Goal: Information Seeking & Learning: Compare options

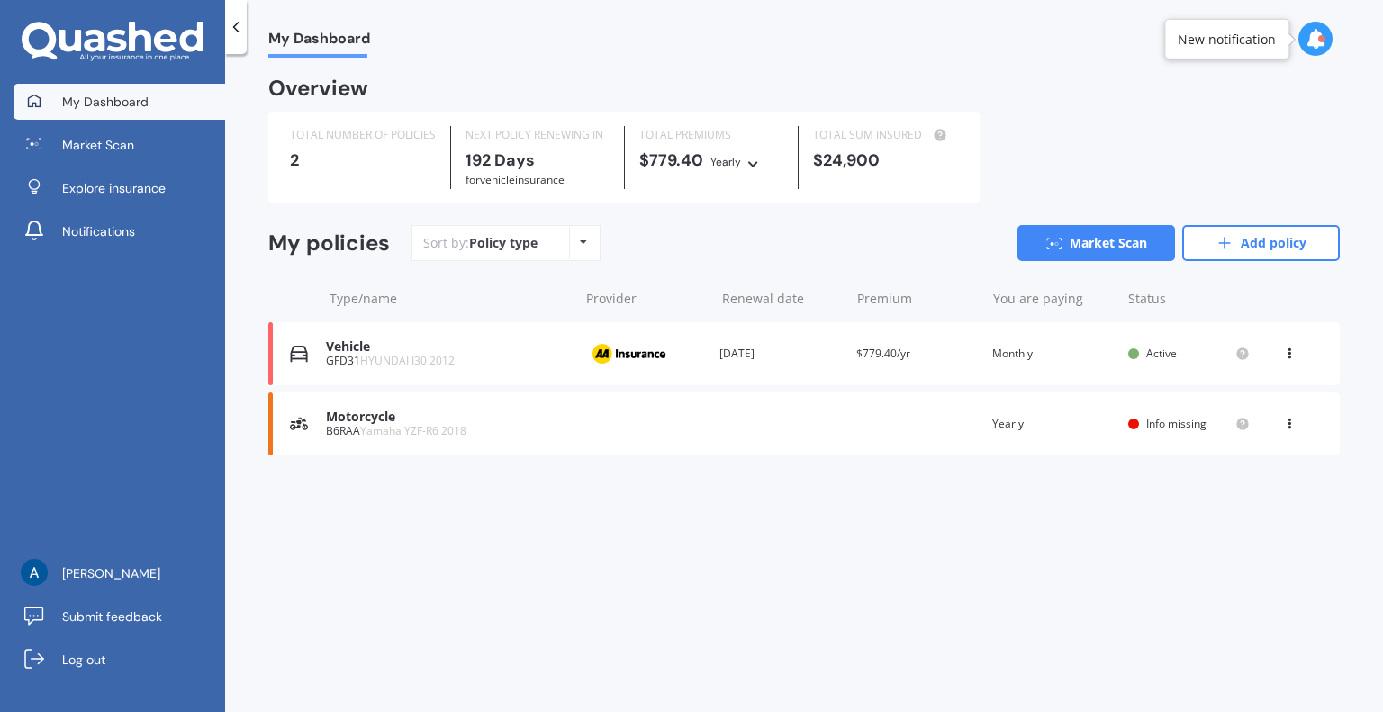
click at [388, 428] on span "Yamaha YZF-R6 2018" at bounding box center [413, 430] width 106 height 15
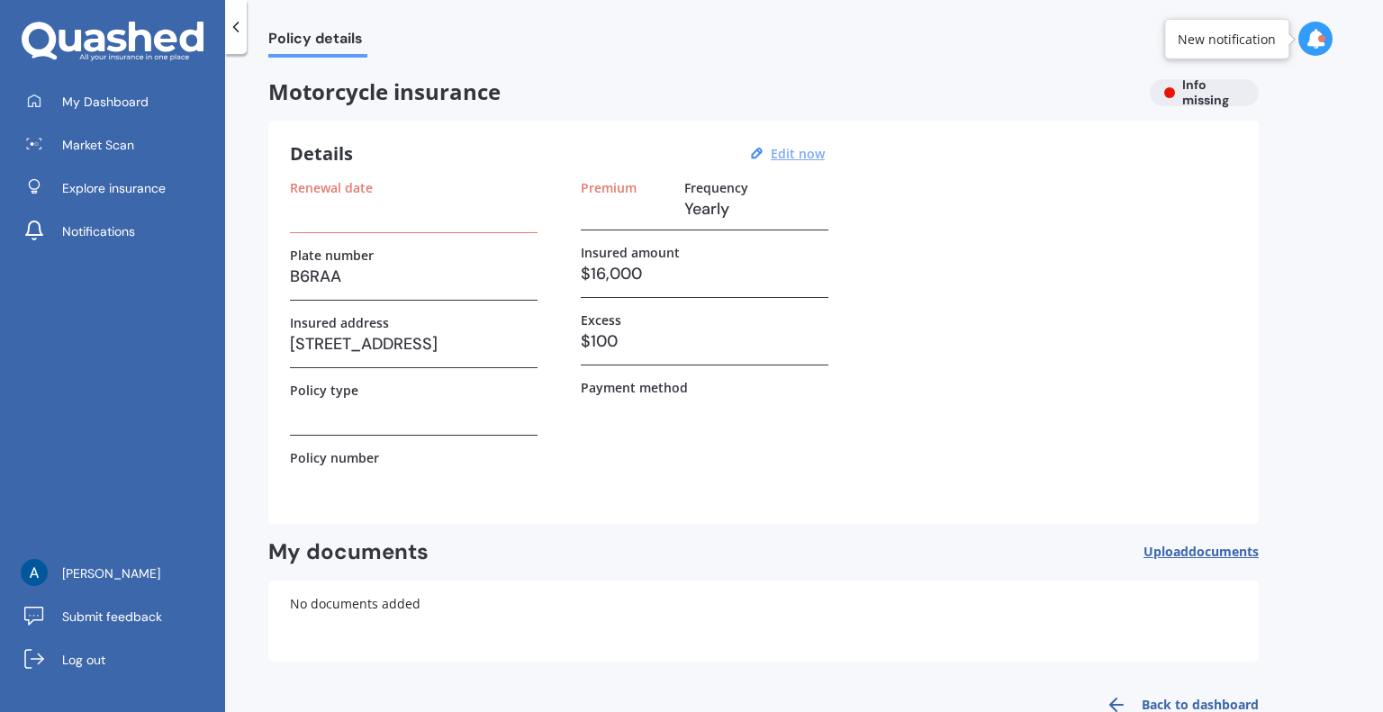
click at [791, 155] on u "Edit now" at bounding box center [798, 153] width 54 height 17
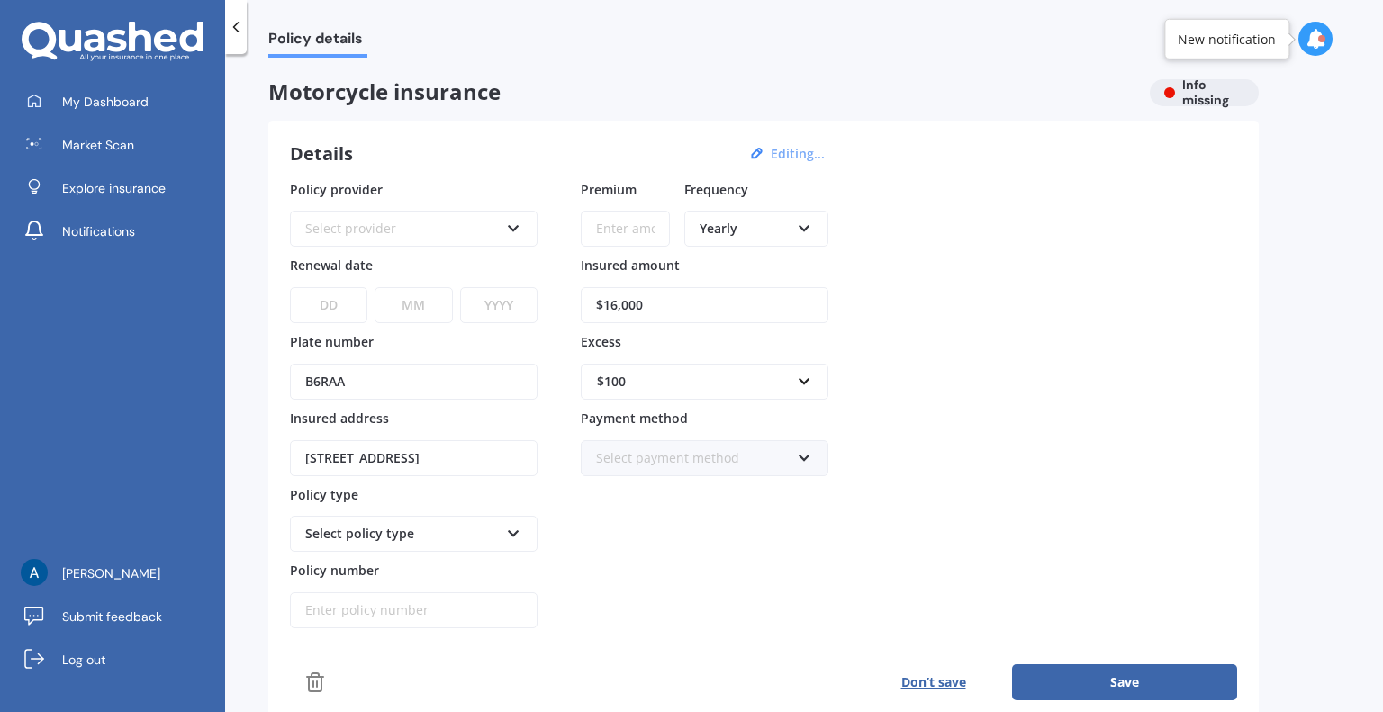
click at [505, 243] on div "Select provider AA AMI AMP ANZ Assurant MAS Other Star Insure State [PERSON_NAM…" at bounding box center [414, 229] width 248 height 36
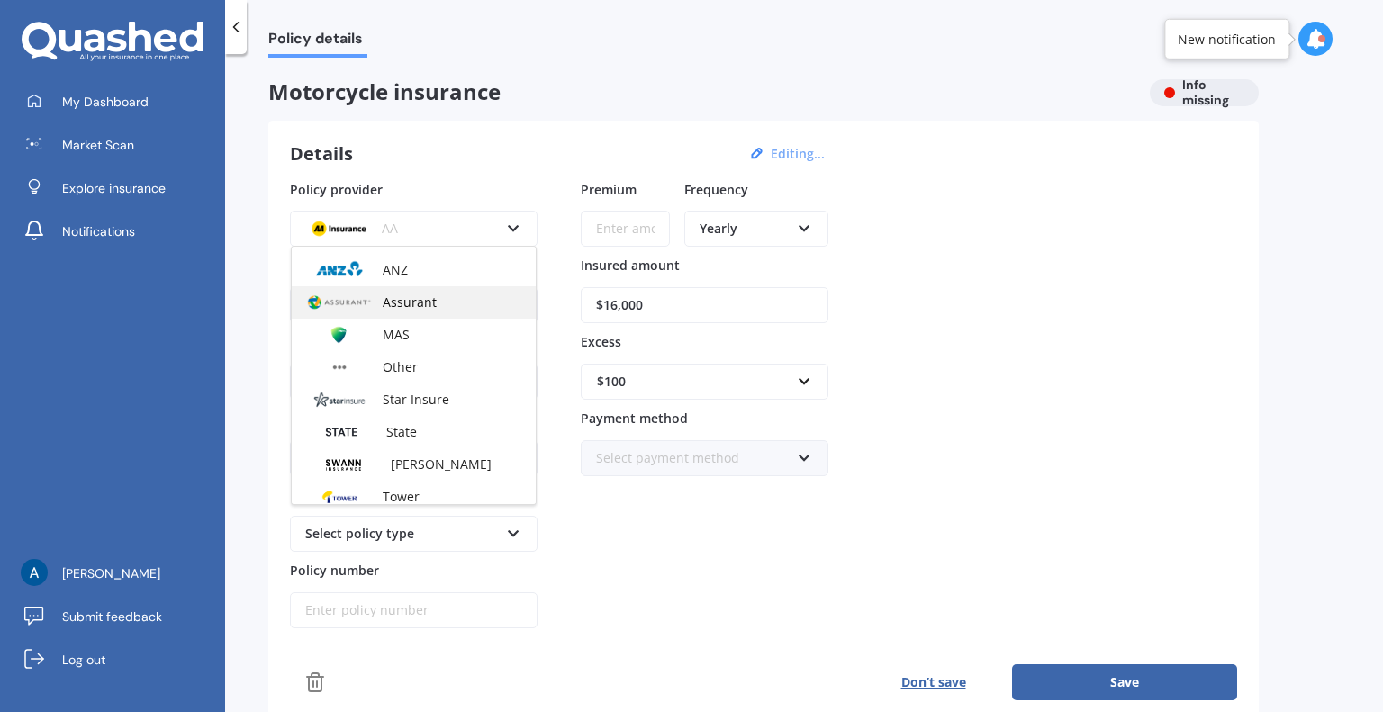
scroll to position [163, 0]
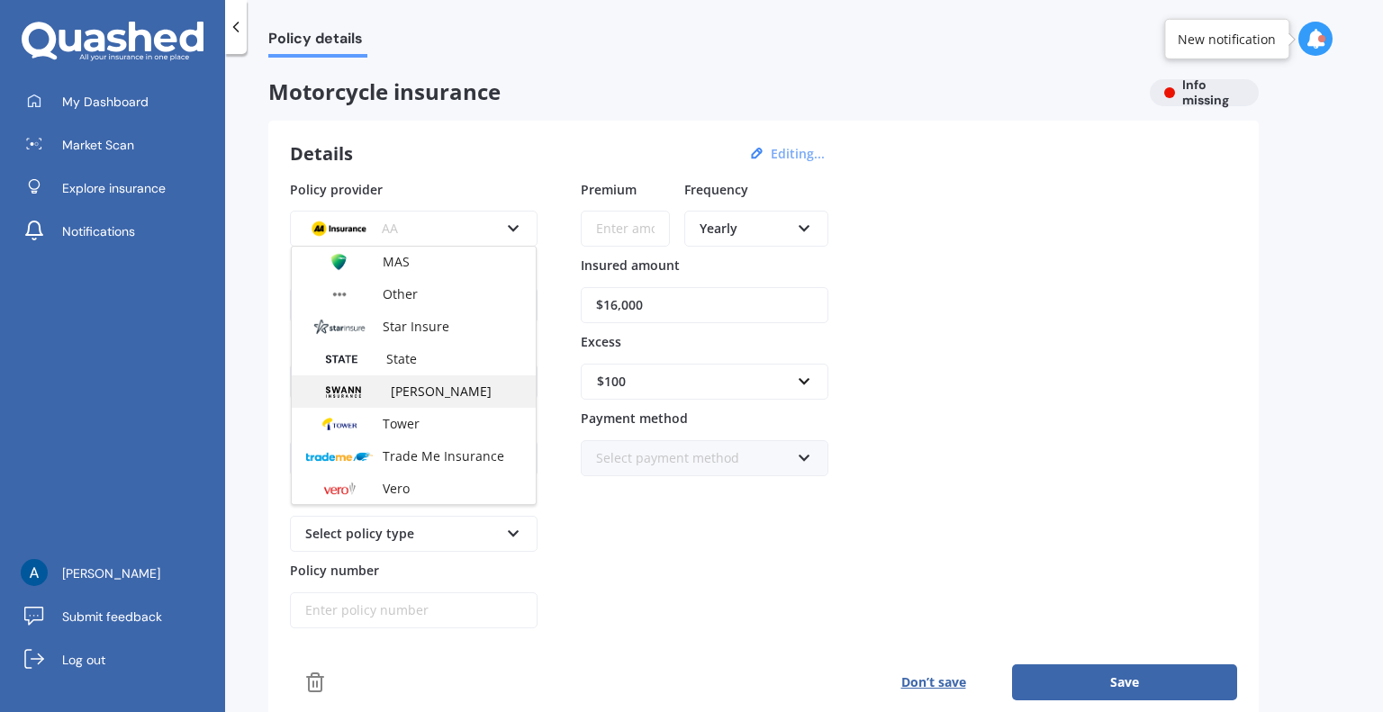
click at [419, 392] on span "[PERSON_NAME]" at bounding box center [441, 391] width 101 height 17
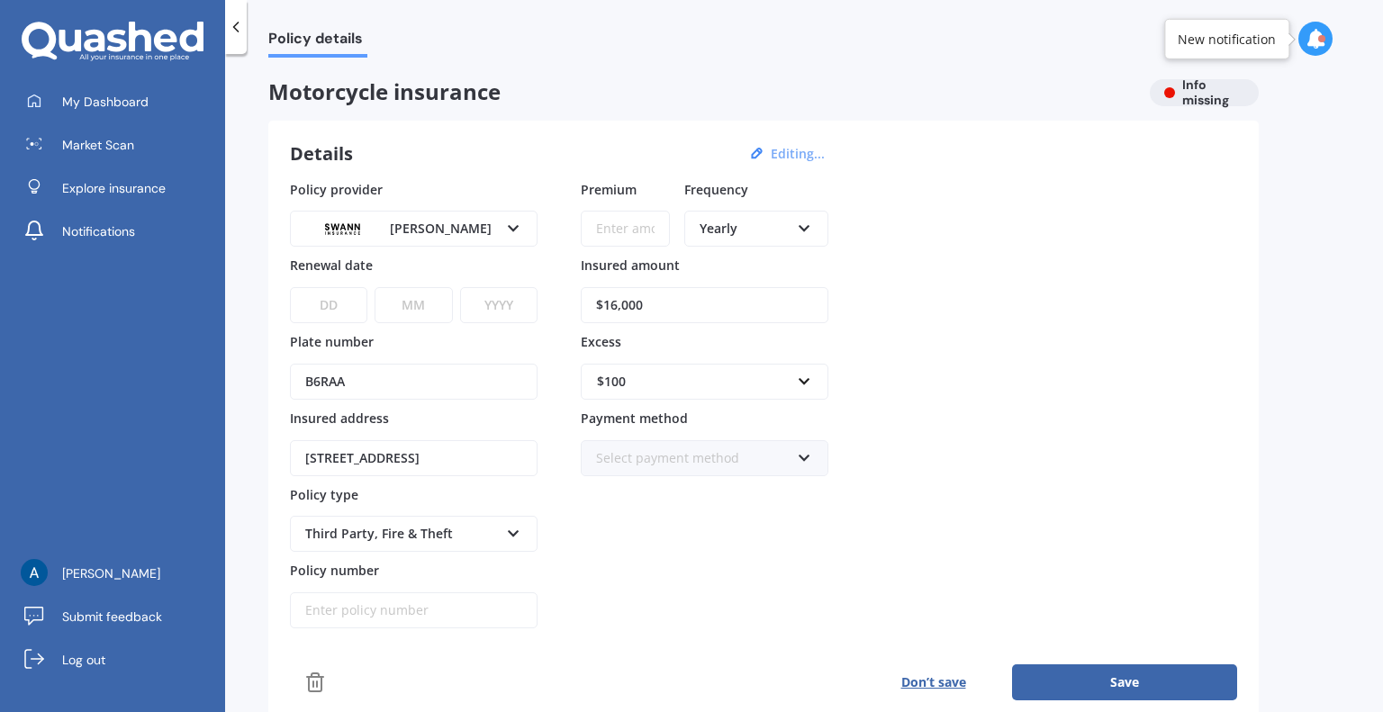
click at [608, 230] on input "Premium" at bounding box center [625, 229] width 89 height 36
type input "$80.47"
click at [751, 244] on div "Yearly Yearly Six-Monthly Quarterly Monthly Fortnightly Weekly" at bounding box center [756, 229] width 144 height 36
click at [781, 352] on div "Monthly" at bounding box center [756, 360] width 140 height 32
click at [1048, 311] on div "Policy provider [PERSON_NAME] AMI AMP ANZ Assurant MAS Other Star Insure State …" at bounding box center [763, 404] width 947 height 449
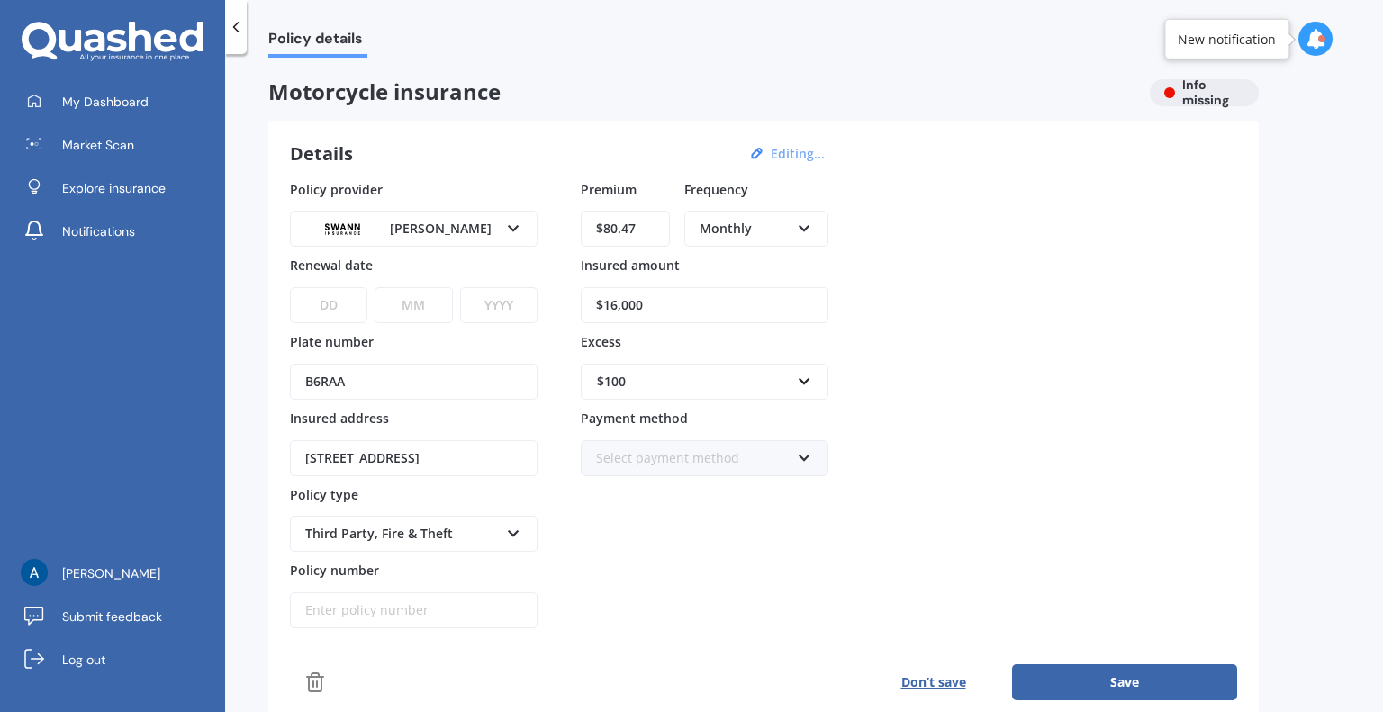
drag, startPoint x: 671, startPoint y: 309, endPoint x: 512, endPoint y: 317, distance: 158.6
click at [512, 317] on div "Policy provider [PERSON_NAME] AMI AMP ANZ Assurant MAS Other Star Insure State …" at bounding box center [763, 404] width 947 height 449
type input "$15,000"
click at [893, 338] on div "Policy provider [PERSON_NAME] AMI AMP ANZ Assurant MAS Other Star Insure State …" at bounding box center [763, 404] width 947 height 449
click at [320, 302] on select "DD 01 02 03 04 05 06 07 08 09 10 11 12 13 14 15 16 17 18 19 20 21 22 23 24 25 2…" at bounding box center [328, 305] width 77 height 36
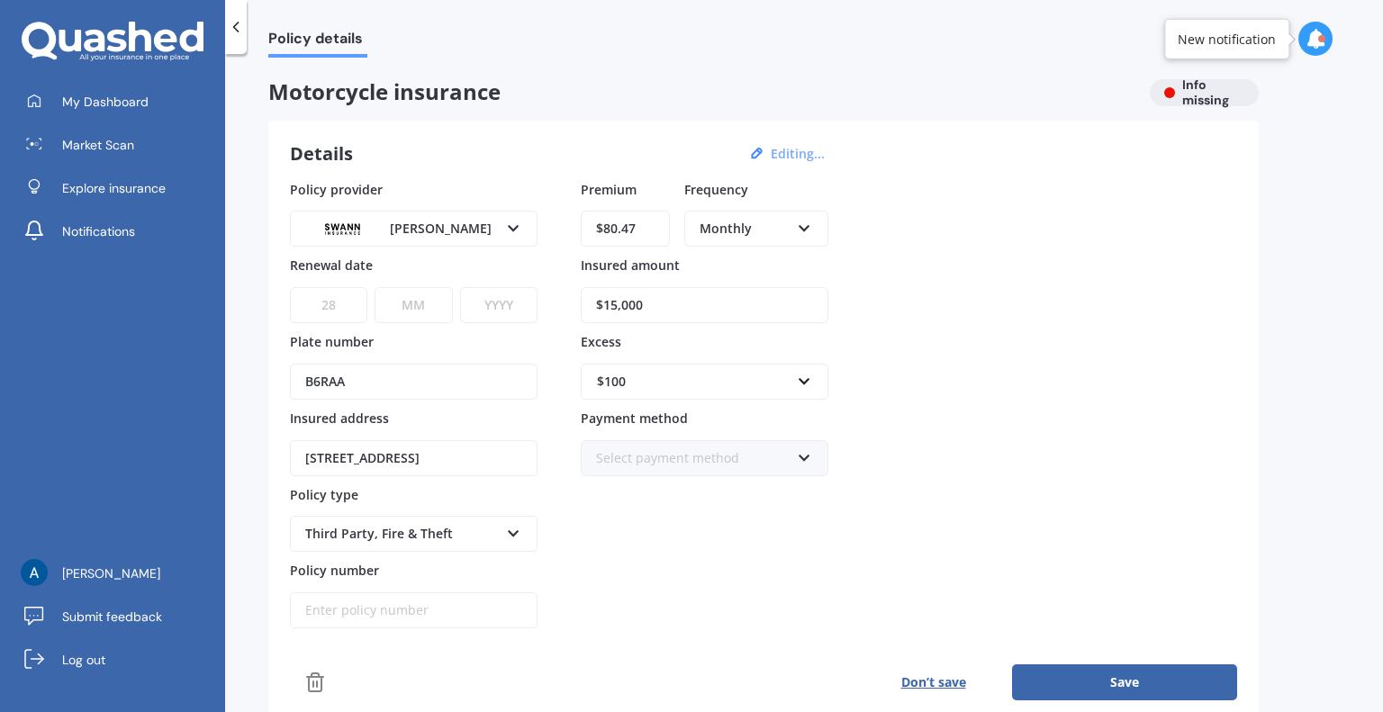
click at [290, 287] on select "DD 01 02 03 04 05 06 07 08 09 10 11 12 13 14 15 16 17 18 19 20 21 22 23 24 25 2…" at bounding box center [328, 305] width 77 height 36
click at [320, 302] on select "DD 01 02 03 04 05 06 07 08 09 10 11 12 13 14 15 16 17 18 19 20 21 22 23 24 25 2…" at bounding box center [328, 305] width 77 height 36
select select "28"
click at [290, 287] on select "DD 01 02 03 04 05 06 07 08 09 10 11 12 13 14 15 16 17 18 19 20 21 22 23 24 25 2…" at bounding box center [328, 305] width 77 height 36
click at [428, 300] on select "MM 01 02 03 04 05 06 07 08 09 10 11 12" at bounding box center [412, 305] width 77 height 36
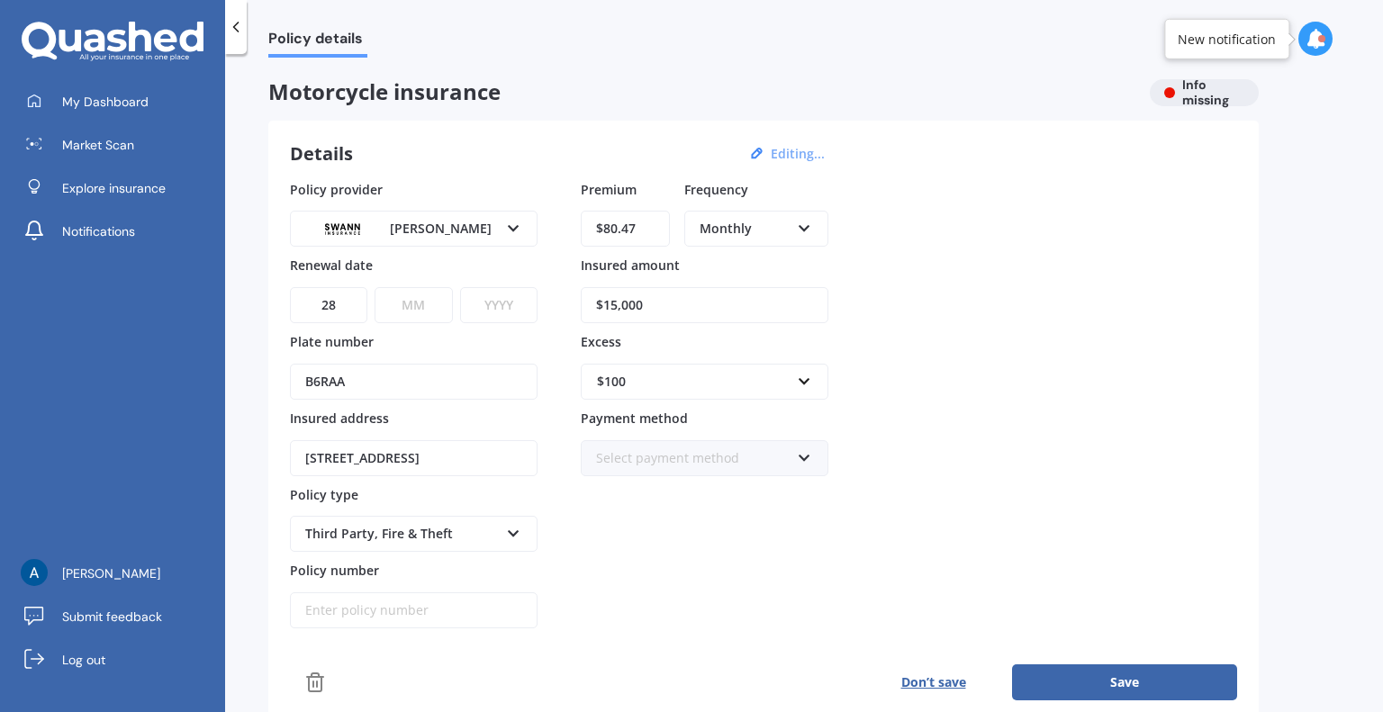
select select "08"
click at [374, 287] on select "MM 01 02 03 04 05 06 07 08 09 10 11 12" at bounding box center [412, 305] width 77 height 36
click at [496, 305] on select "YYYY 2027 2026 2025 2024 2023 2022 2021 2020 2019 2018 2017 2016 2015 2014 2013…" at bounding box center [498, 305] width 77 height 36
select select "2026"
click at [460, 287] on select "YYYY 2027 2026 2025 2024 2023 2022 2021 2020 2019 2018 2017 2016 2015 2014 2013…" at bounding box center [498, 305] width 77 height 36
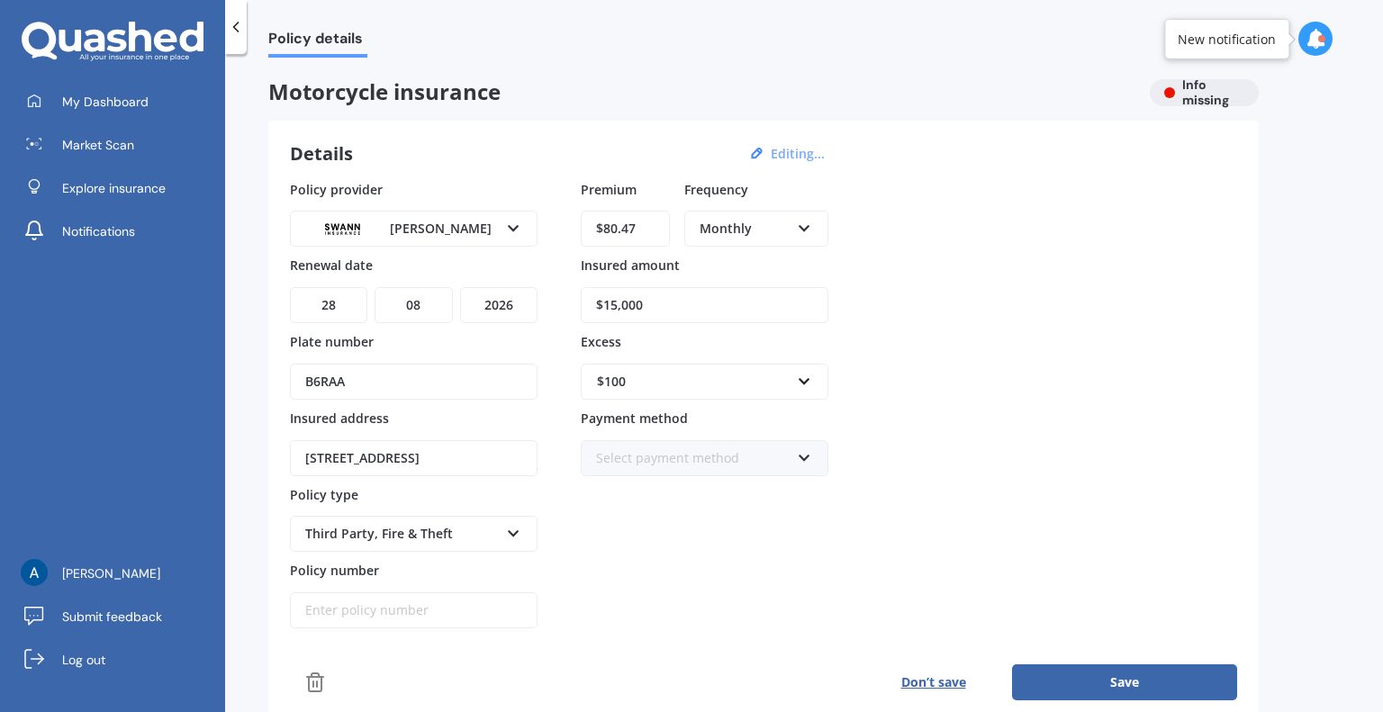
click at [942, 312] on div "Policy provider [PERSON_NAME] AMI AMP ANZ Assurant MAS Other Star Insure State …" at bounding box center [763, 404] width 947 height 449
click at [688, 381] on div "$100" at bounding box center [694, 382] width 194 height 20
type input "250"
click at [638, 417] on div "$ 250" at bounding box center [704, 415] width 246 height 33
click at [1025, 372] on div "Policy provider [PERSON_NAME] AMI AMP ANZ Assurant MAS Other Star Insure State …" at bounding box center [763, 404] width 947 height 449
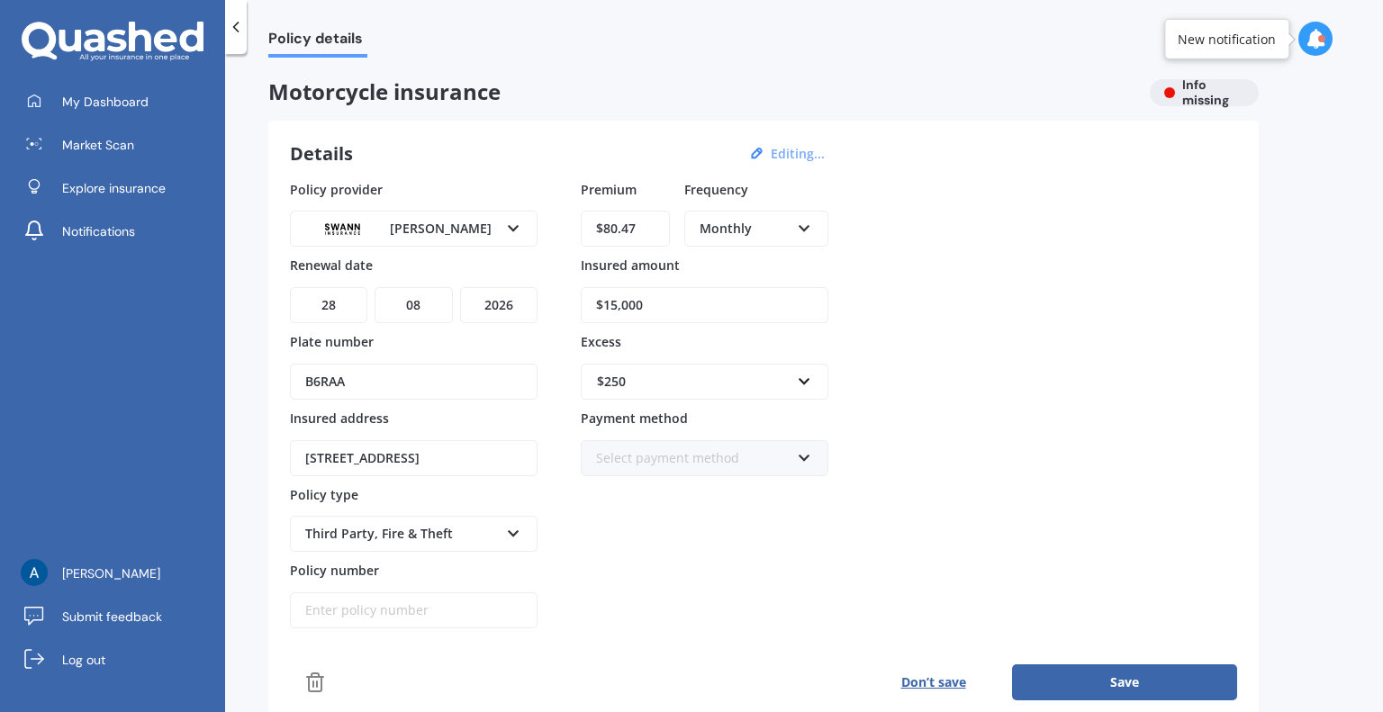
click at [709, 471] on div "Select payment method Direct debit - bank account Direct debit - credit/debit c…" at bounding box center [705, 458] width 248 height 36
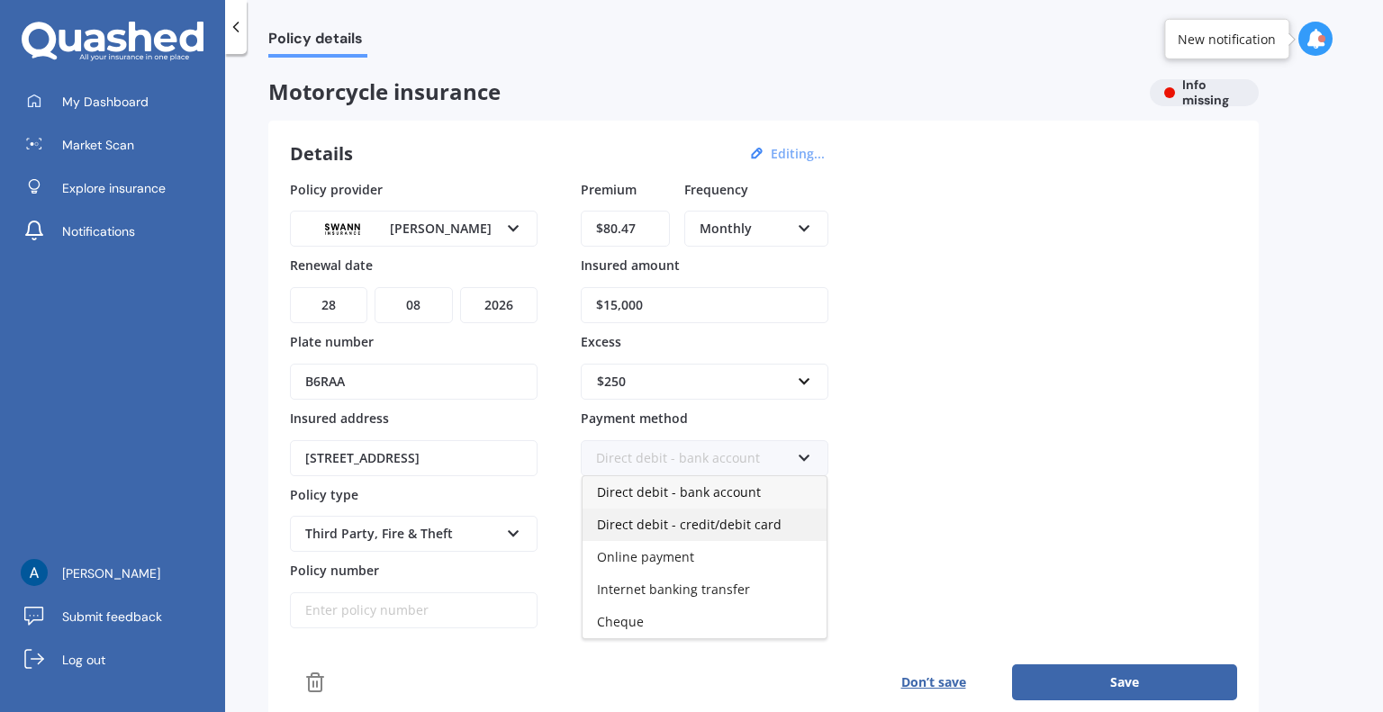
click at [715, 523] on span "Direct debit - credit/debit card" at bounding box center [689, 524] width 185 height 17
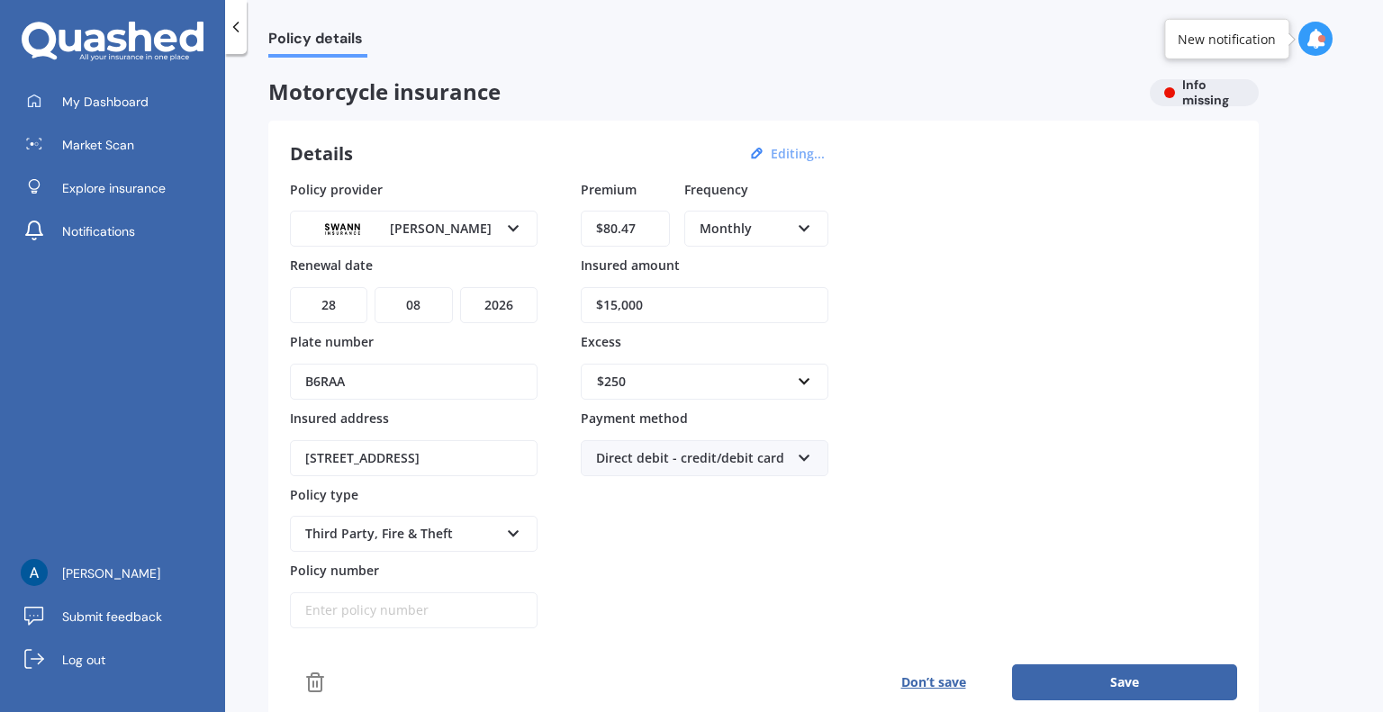
click at [971, 479] on div "Policy provider [PERSON_NAME] AMI AMP ANZ Assurant MAS Other Star Insure State …" at bounding box center [763, 404] width 947 height 449
click at [510, 524] on icon at bounding box center [513, 530] width 15 height 13
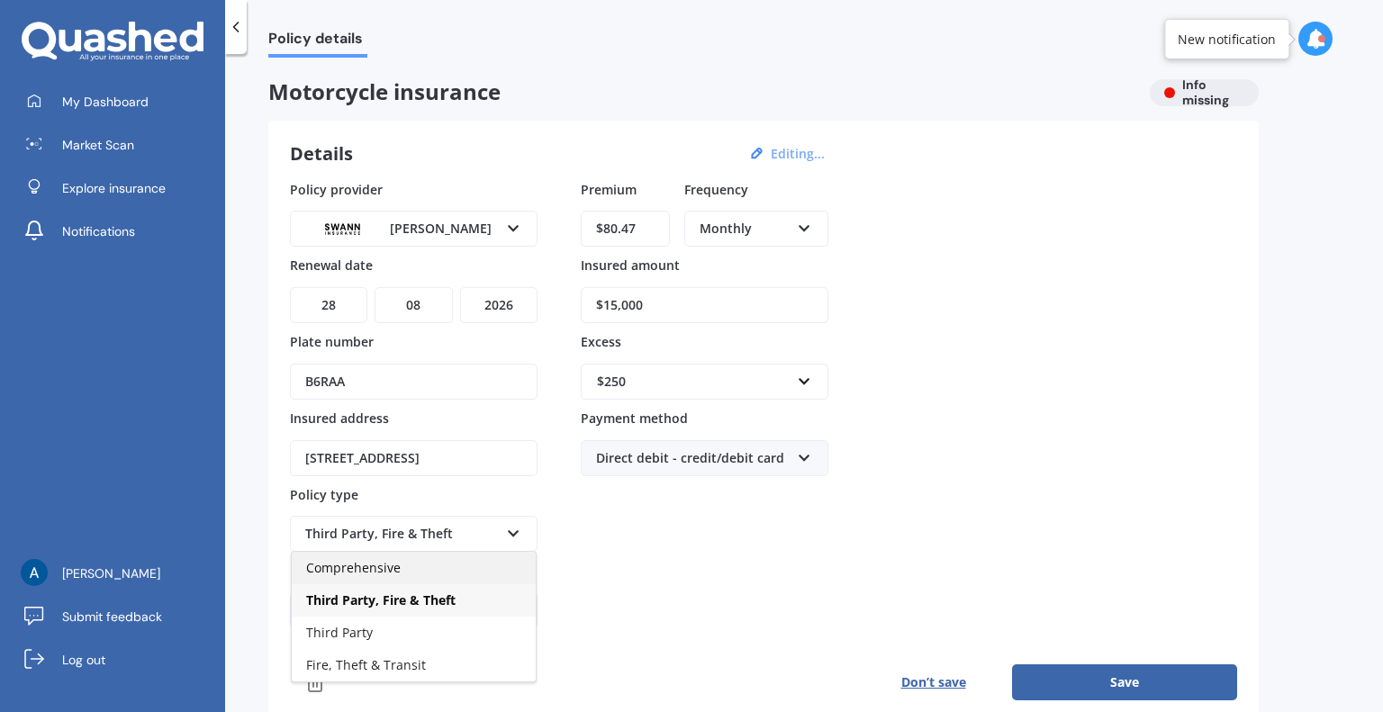
click at [435, 564] on div "Comprehensive" at bounding box center [414, 568] width 244 height 32
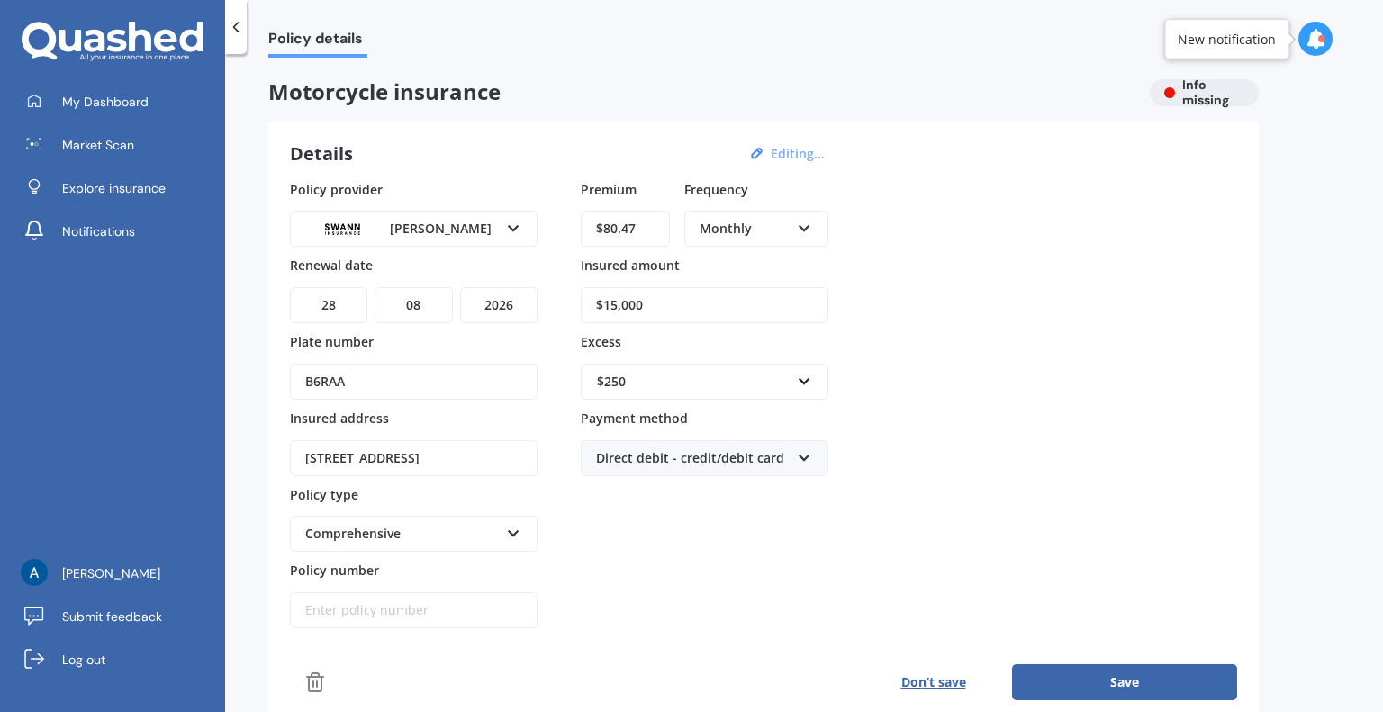
click at [691, 549] on div "Premium $80.47 Frequency Monthly Yearly Six-Monthly Quarterly Monthly Fortnight…" at bounding box center [705, 404] width 248 height 449
click at [368, 608] on input "Policy number" at bounding box center [414, 610] width 248 height 36
paste input "S1232810"
type input "S1232810"
click at [997, 392] on div "Policy provider [PERSON_NAME] AMI AMP ANZ Assurant MAS Other Star Insure State …" at bounding box center [763, 404] width 947 height 449
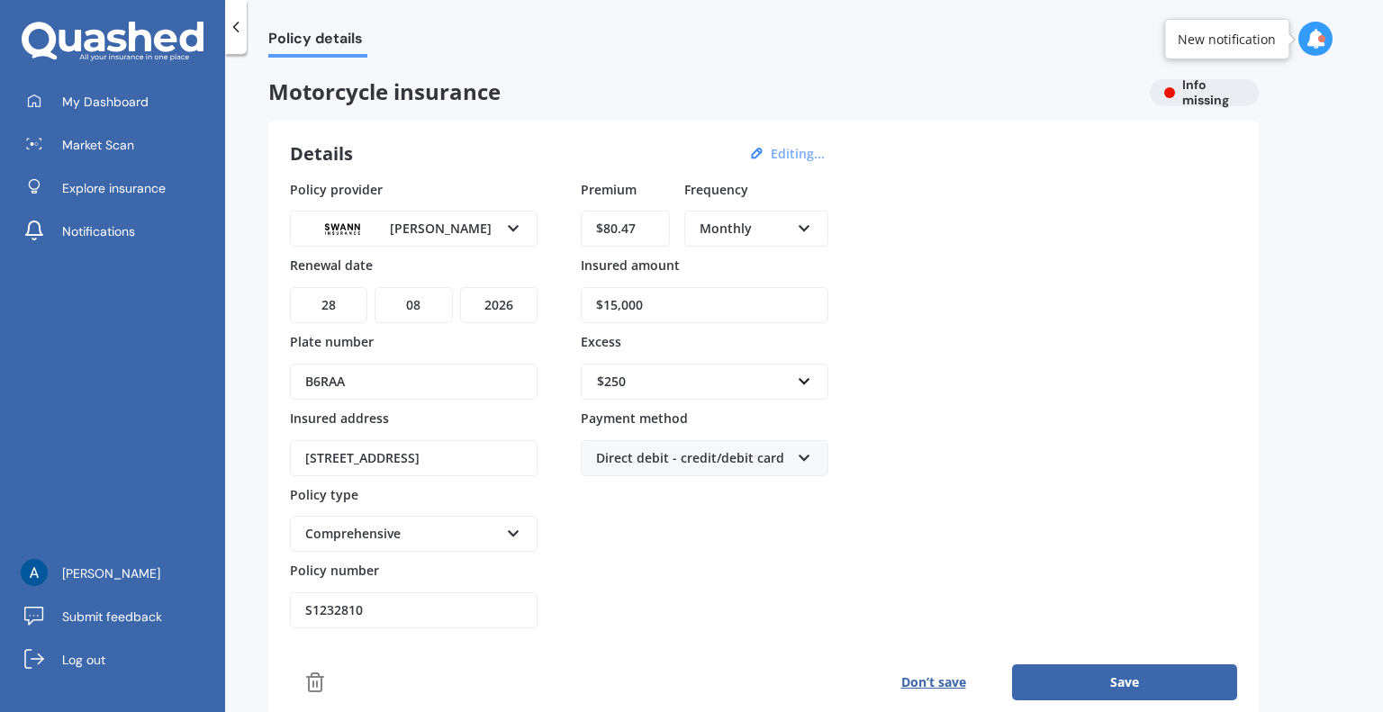
click at [1159, 679] on button "Save" at bounding box center [1124, 682] width 225 height 36
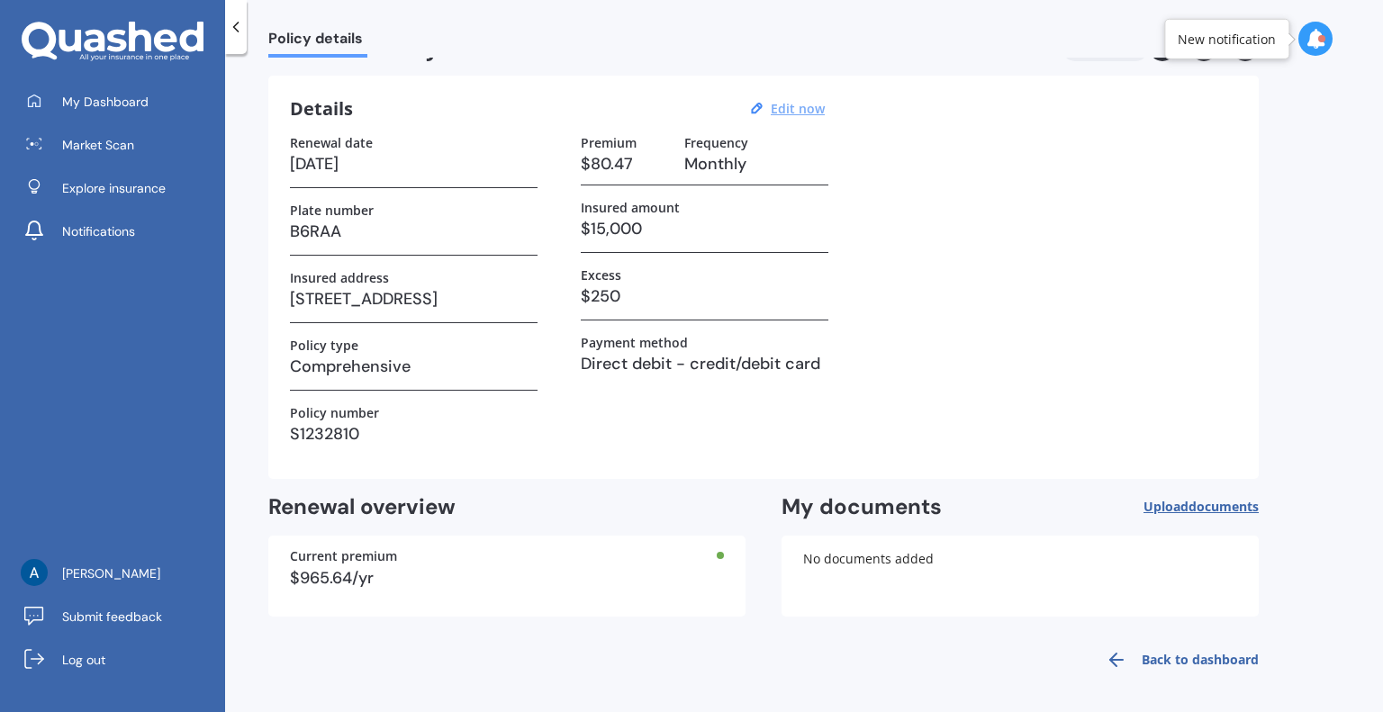
scroll to position [0, 0]
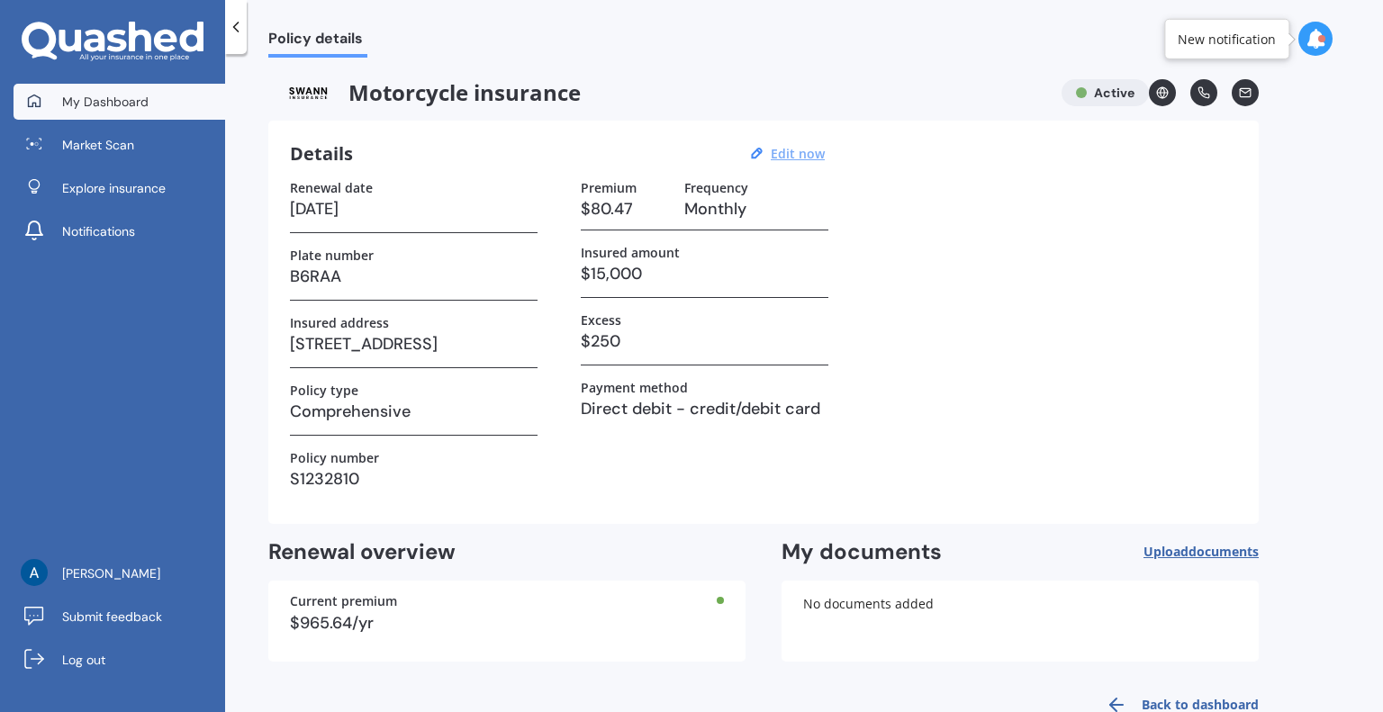
click at [144, 99] on span "My Dashboard" at bounding box center [105, 102] width 86 height 18
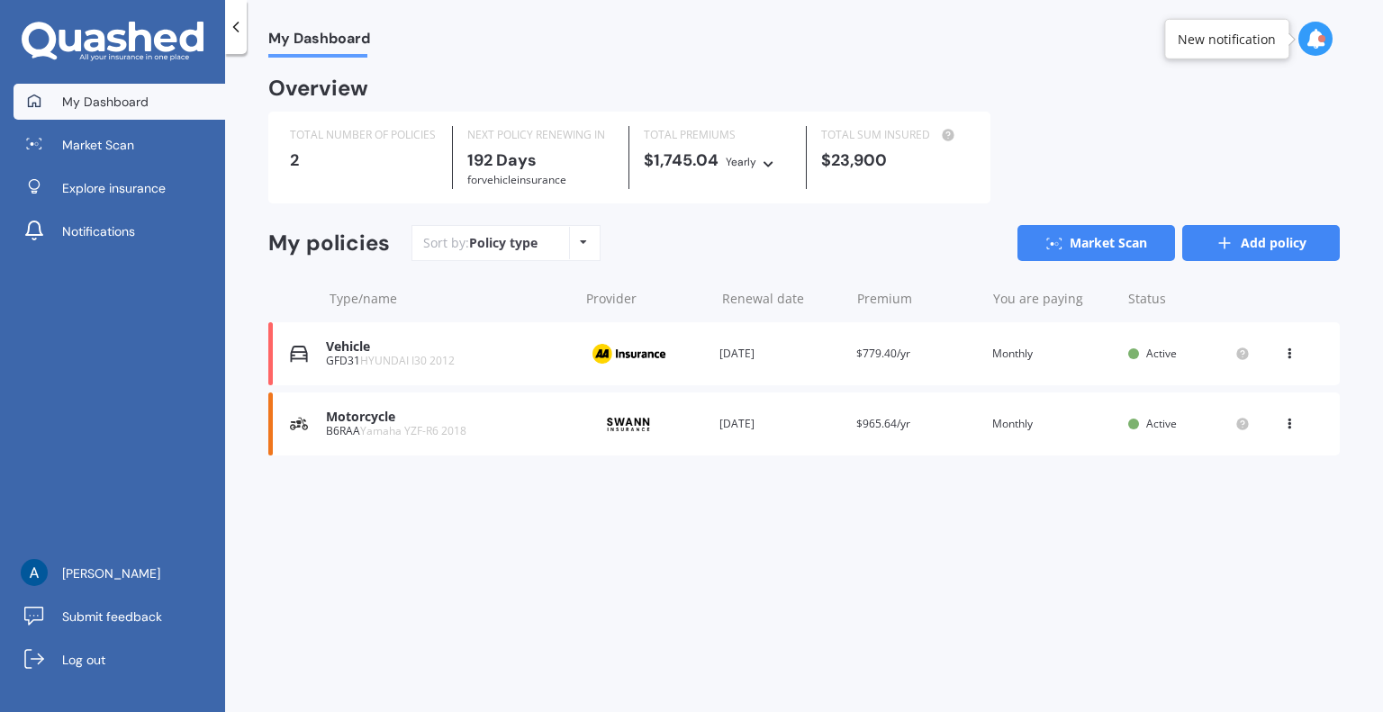
click at [1245, 230] on link "Add policy" at bounding box center [1261, 243] width 158 height 36
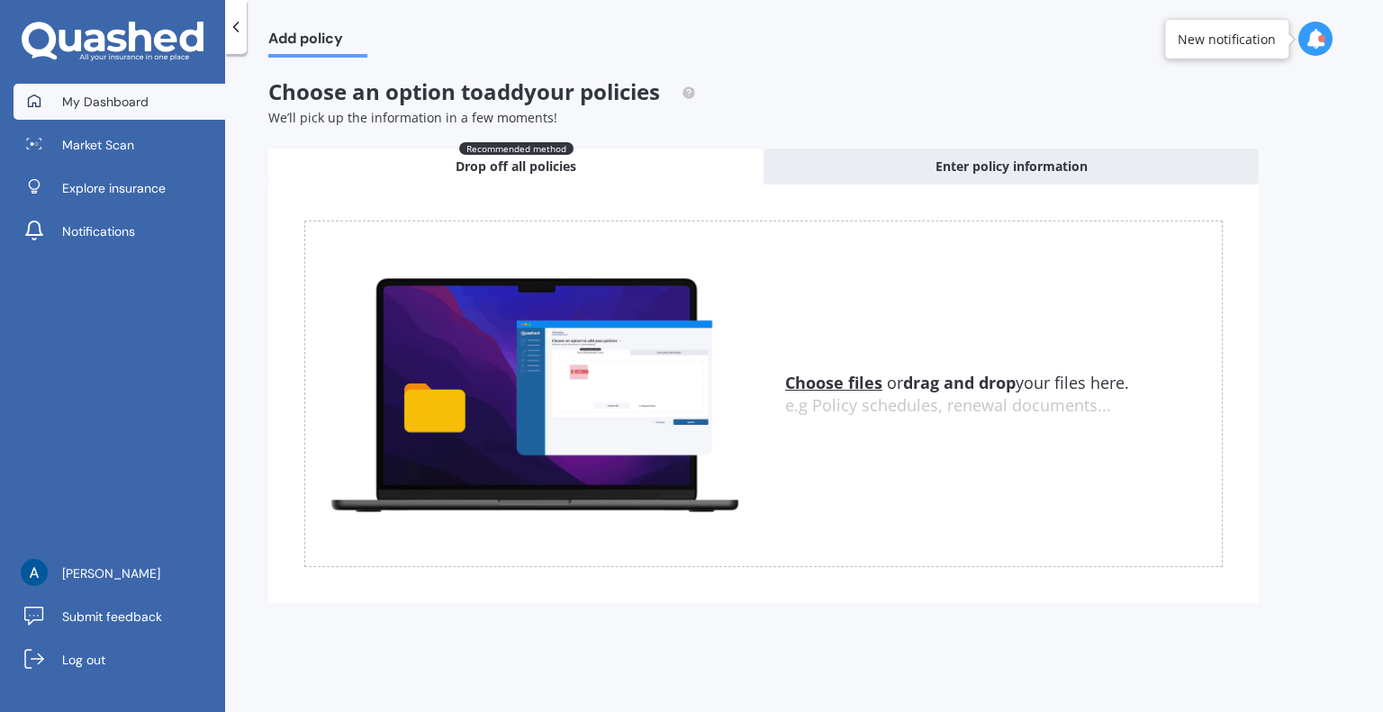
click at [128, 98] on span "My Dashboard" at bounding box center [105, 102] width 86 height 18
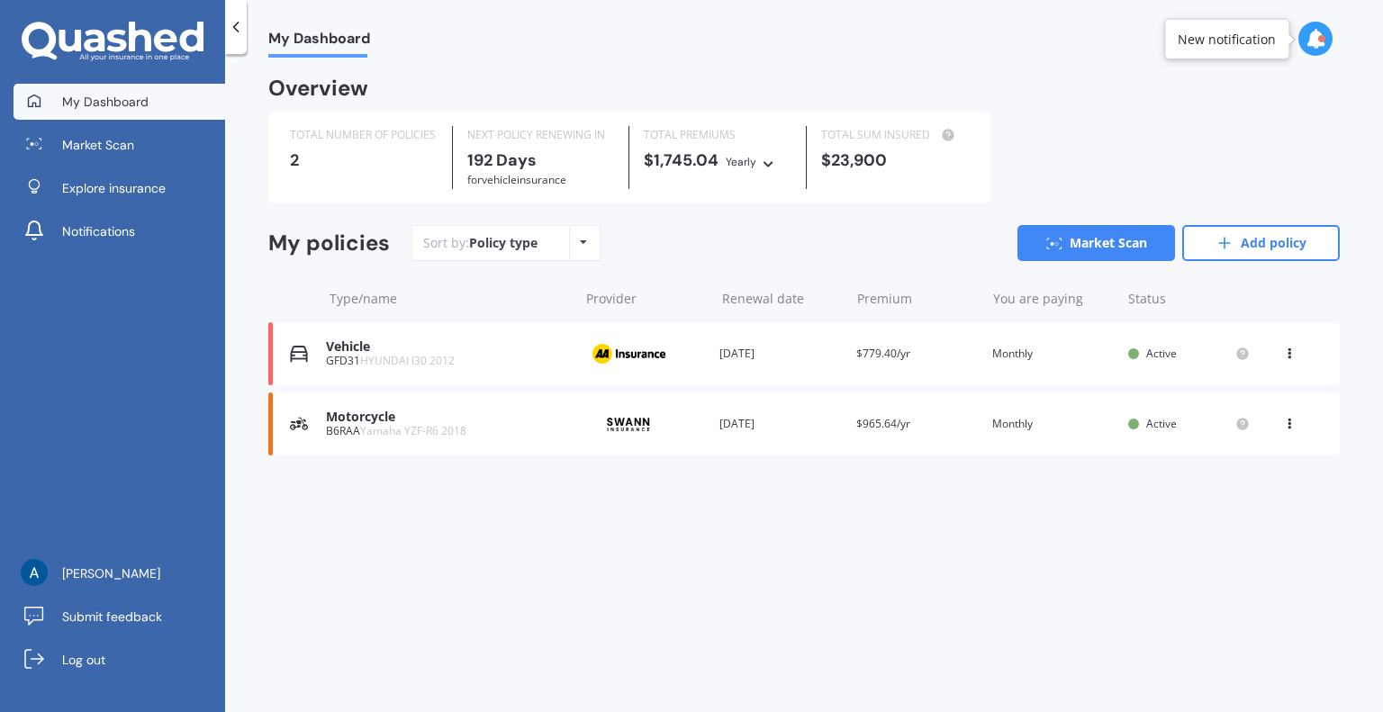
click at [1328, 34] on div at bounding box center [1315, 39] width 34 height 34
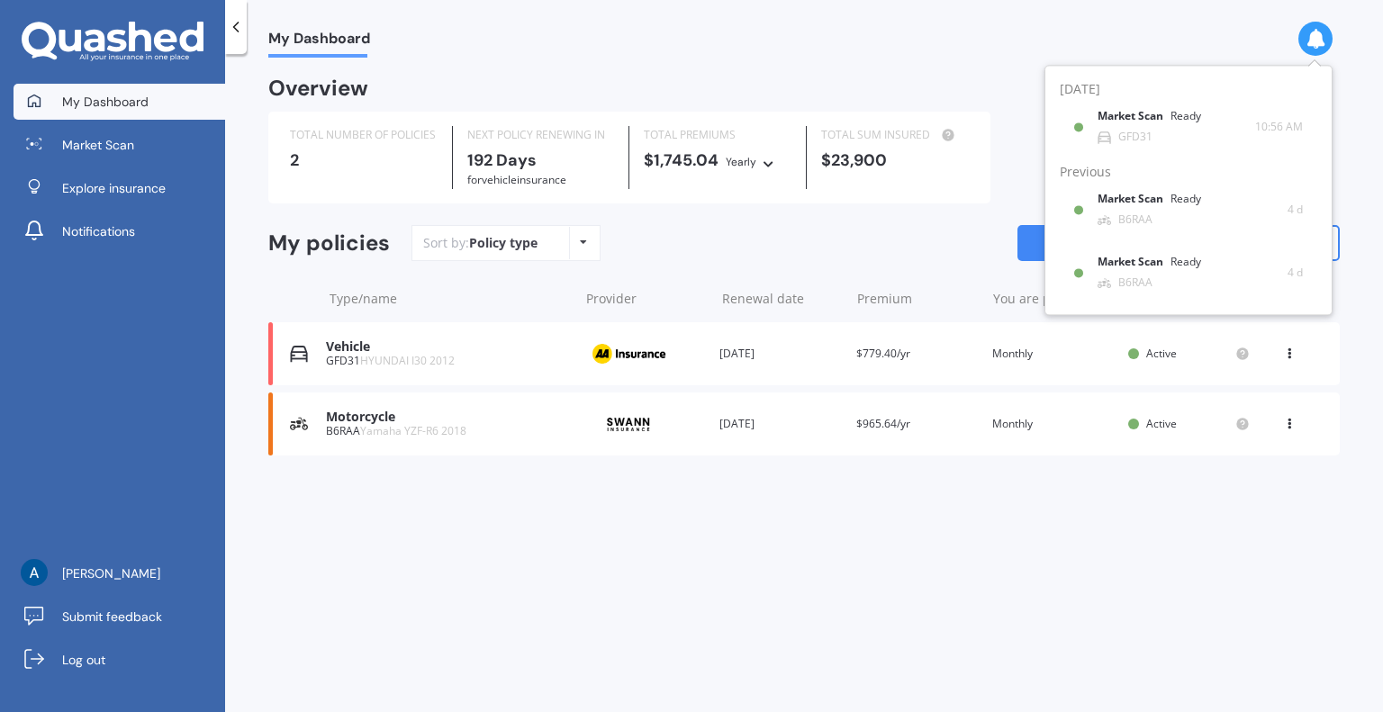
click at [1098, 60] on div "[DATE] Market Scan Ready GFD31 10:56 AM 10:56 AM Previous Market Scan Ready B6R…" at bounding box center [1188, 185] width 288 height 259
click at [1312, 24] on div at bounding box center [1315, 39] width 34 height 34
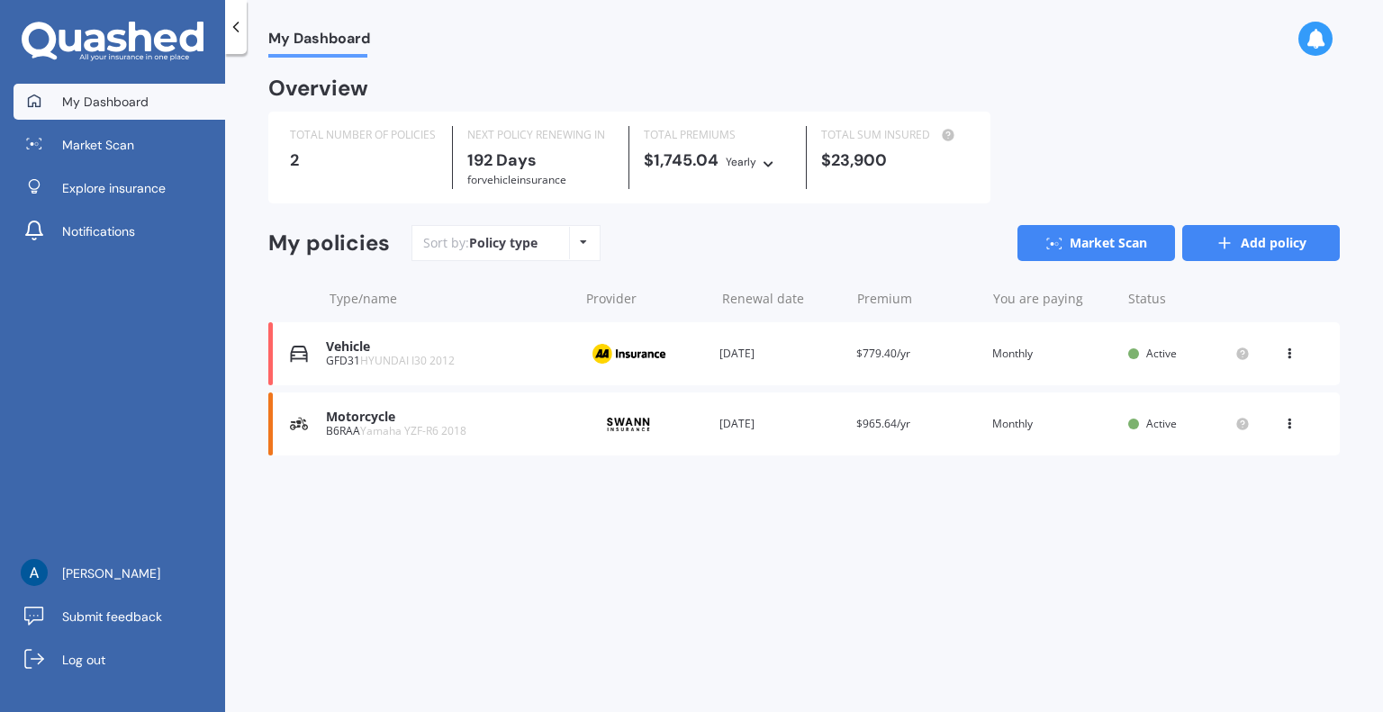
click at [1266, 237] on link "Add policy" at bounding box center [1261, 243] width 158 height 36
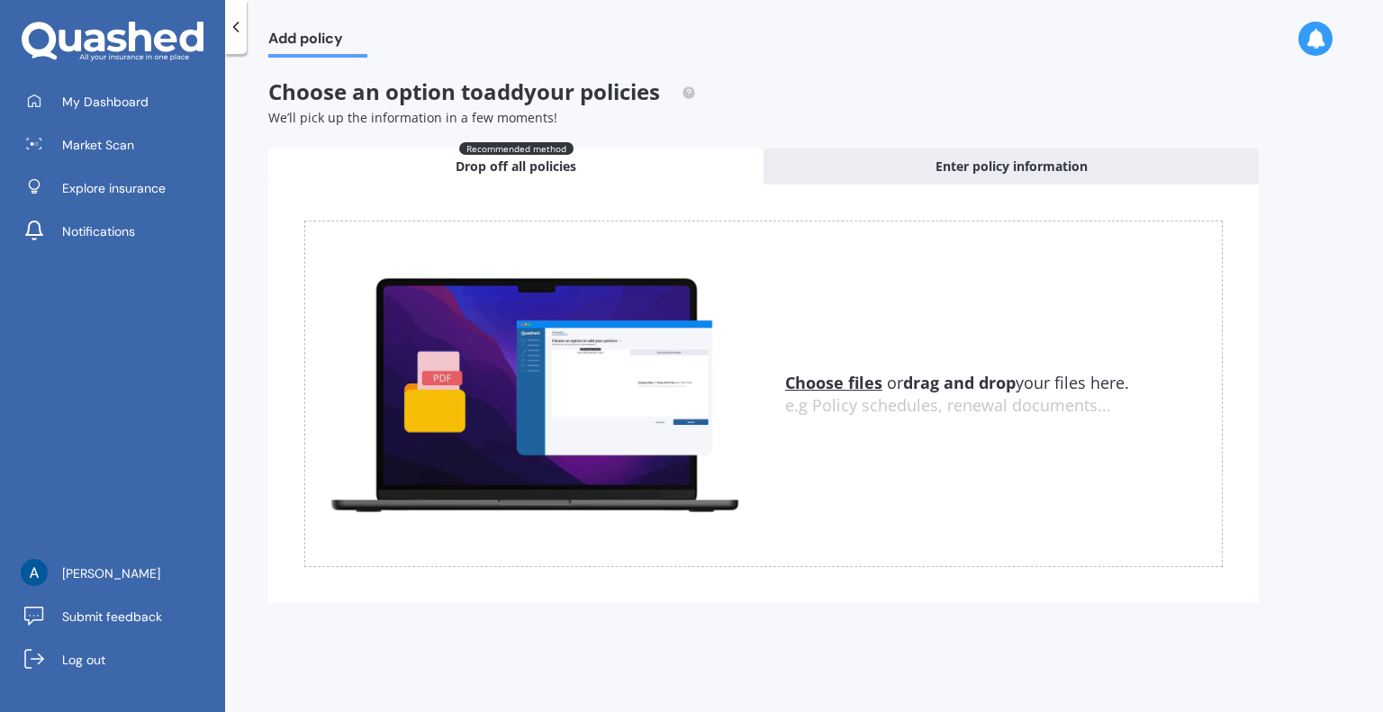
click at [844, 384] on u "Choose files" at bounding box center [833, 383] width 97 height 22
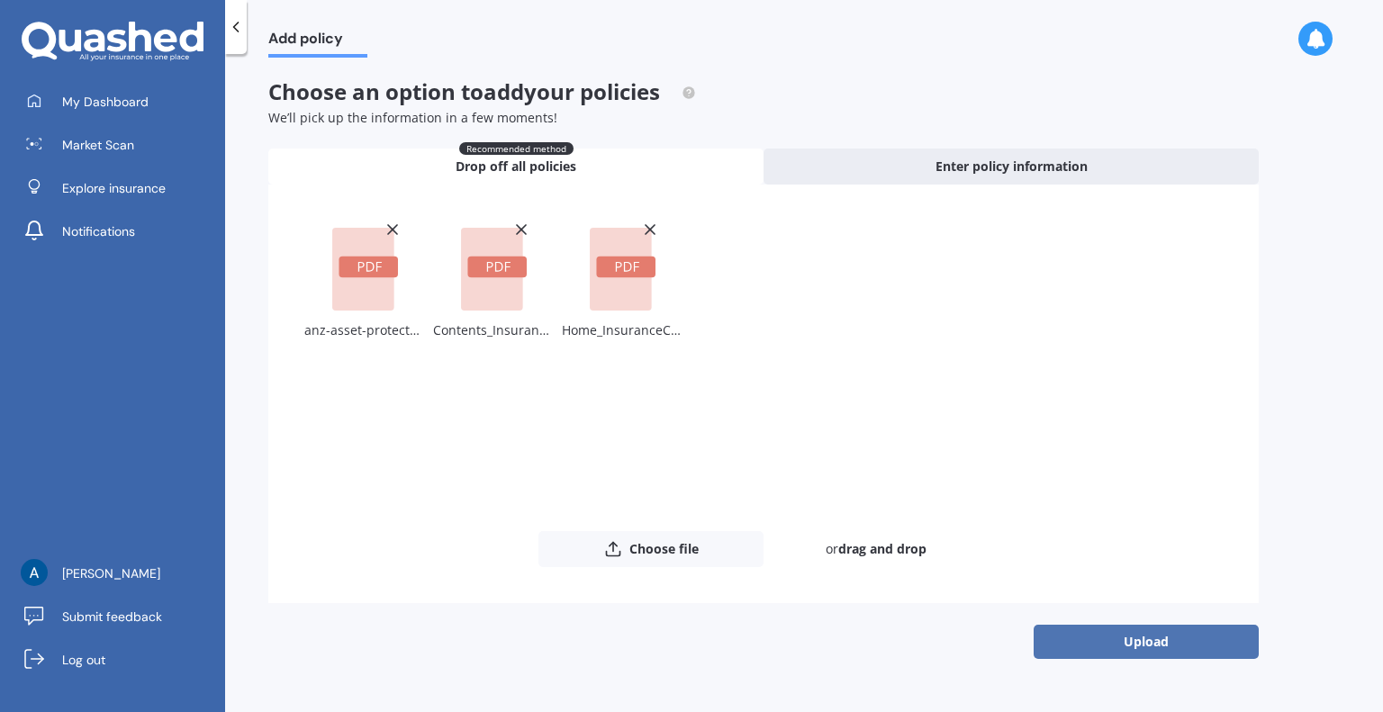
click at [1149, 643] on button "Upload" at bounding box center [1145, 642] width 225 height 34
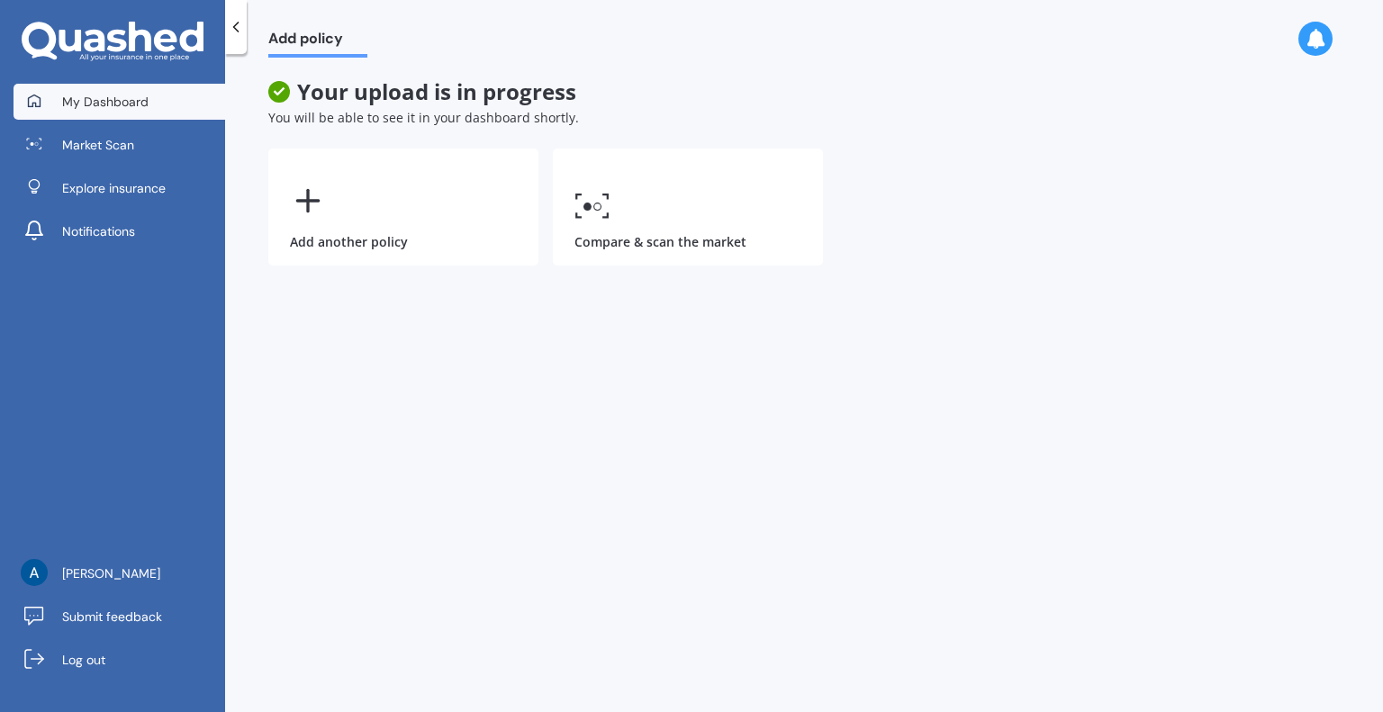
click at [140, 102] on span "My Dashboard" at bounding box center [105, 102] width 86 height 18
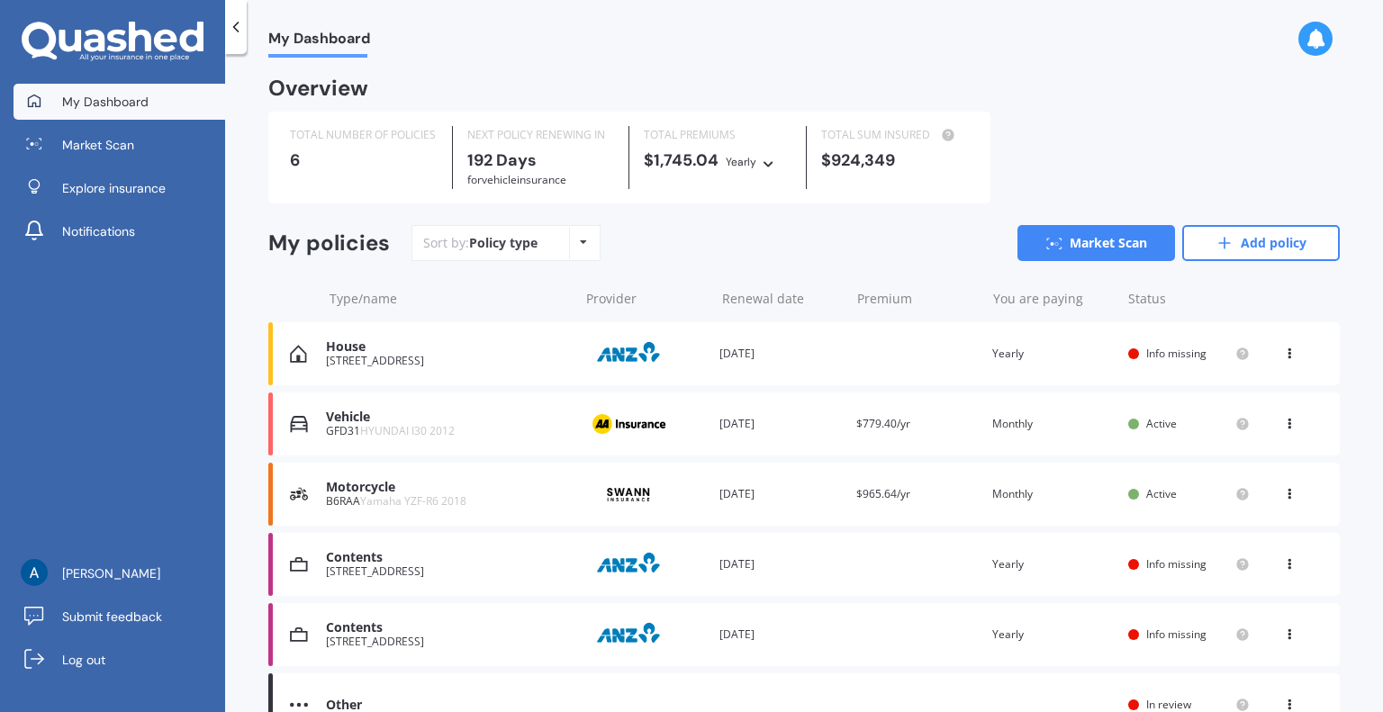
scroll to position [90, 0]
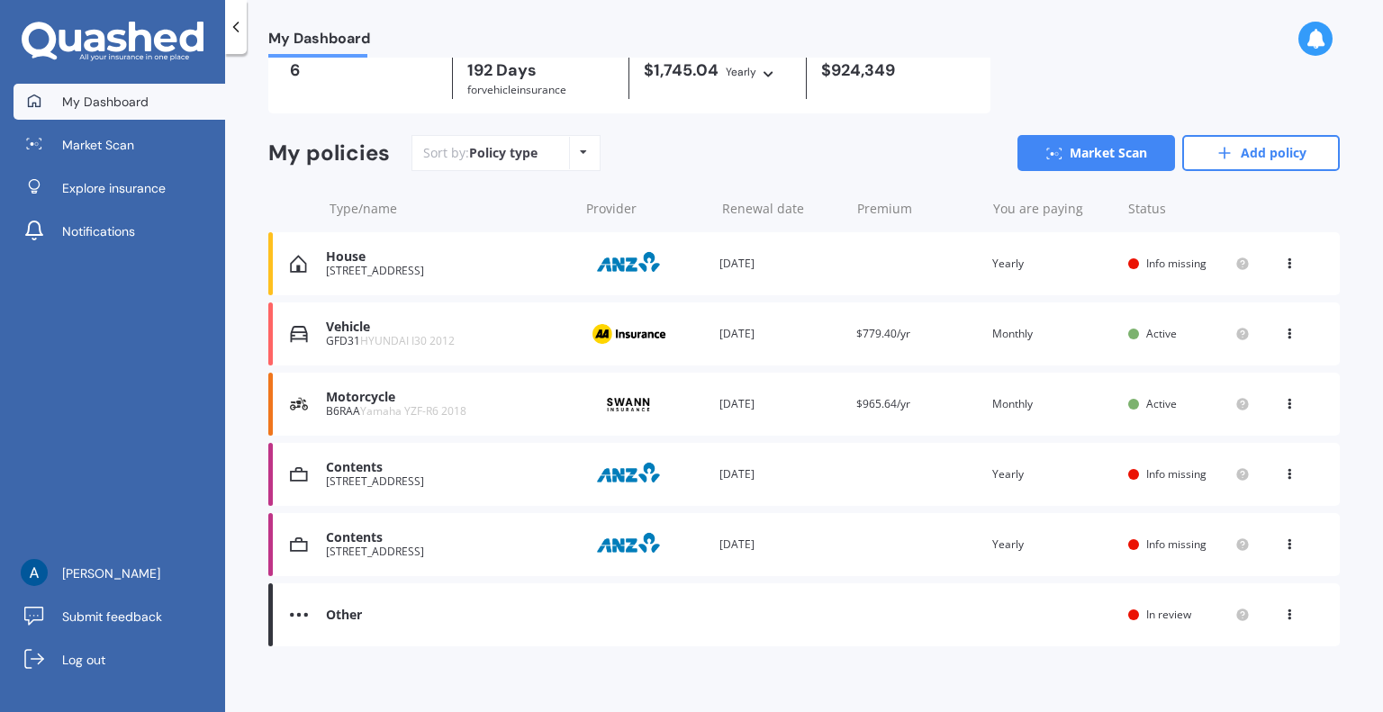
click at [516, 477] on div "[STREET_ADDRESS]" at bounding box center [447, 481] width 243 height 13
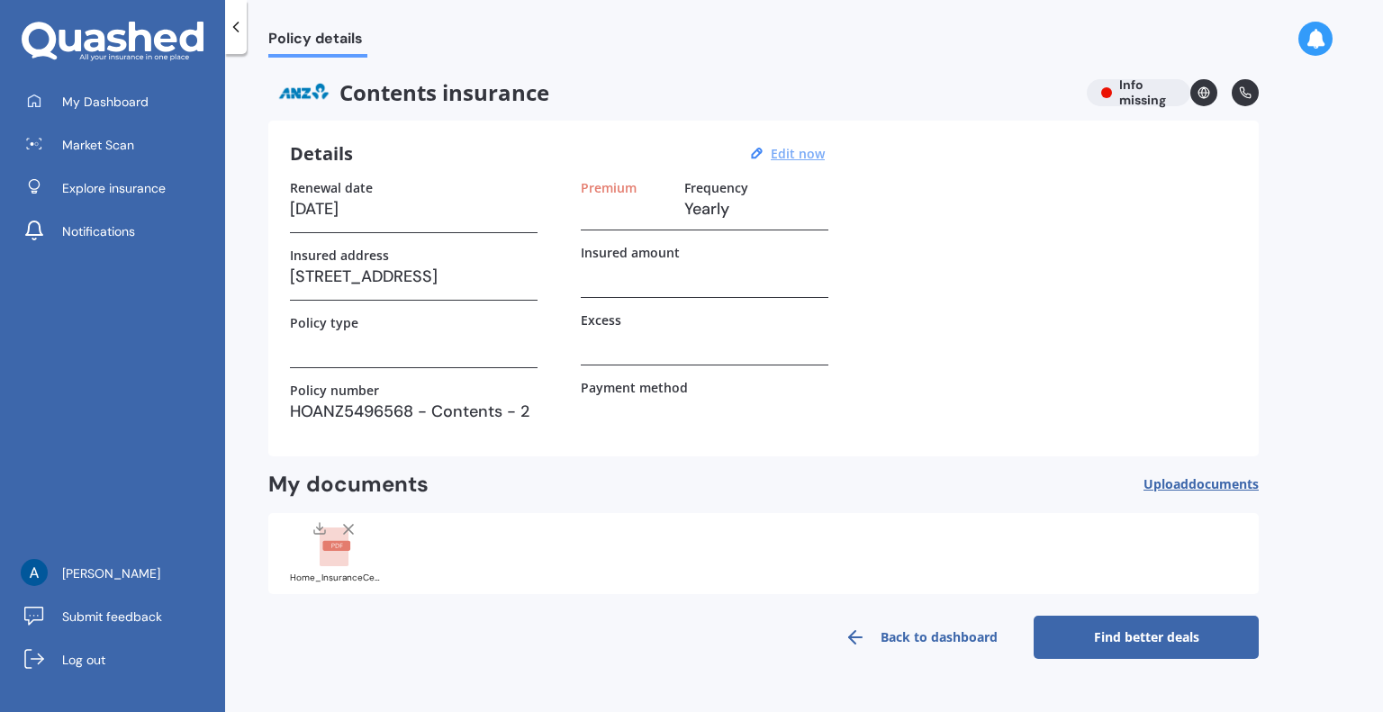
click at [803, 155] on u "Edit now" at bounding box center [798, 153] width 54 height 17
select select "29"
select select "05"
select select "2026"
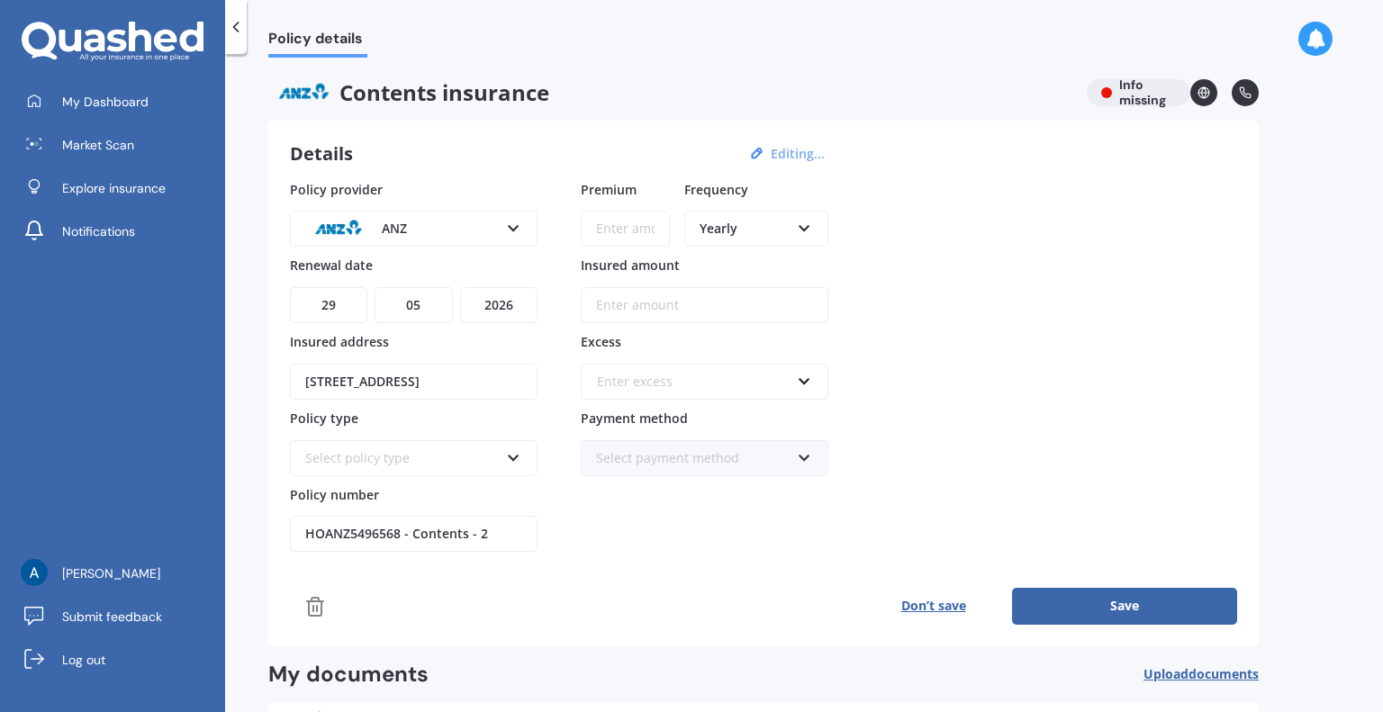
click at [804, 228] on icon at bounding box center [804, 225] width 15 height 13
click at [779, 357] on div "Monthly" at bounding box center [756, 360] width 140 height 32
click at [238, 23] on icon at bounding box center [236, 27] width 18 height 18
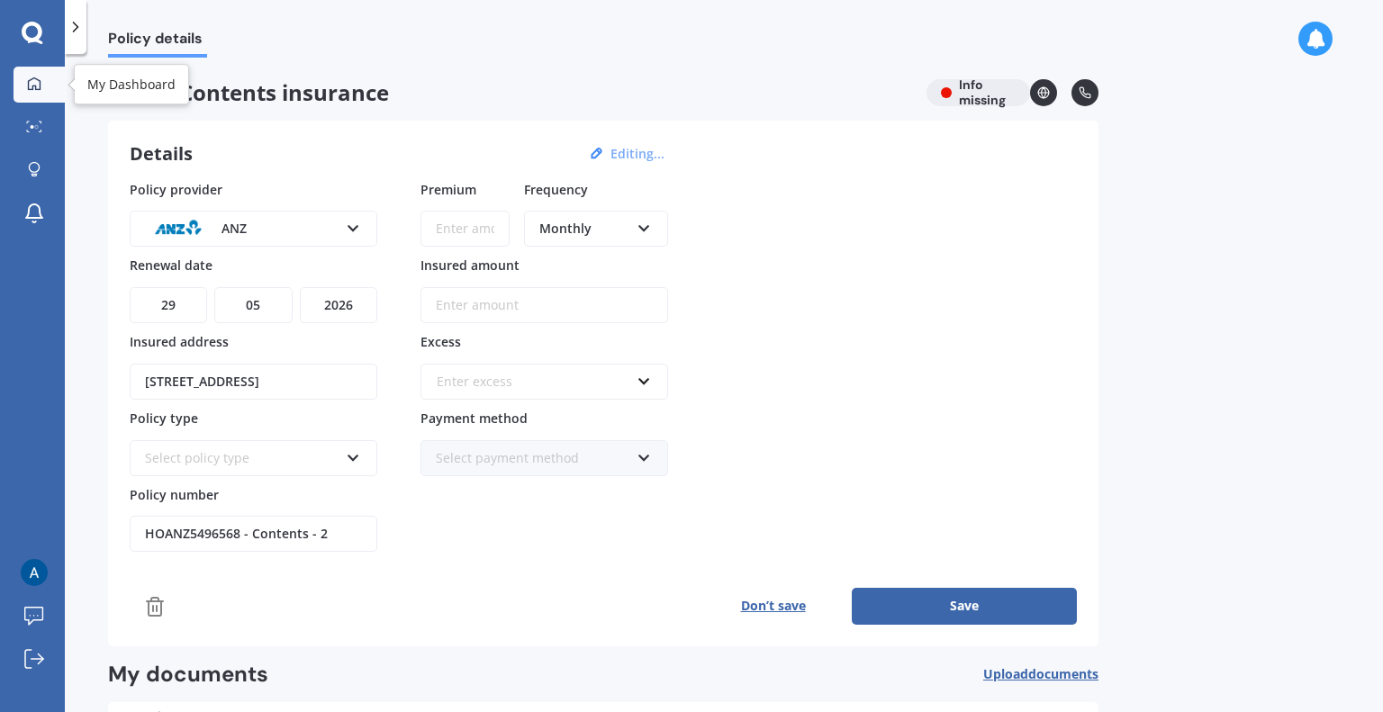
click at [43, 88] on div at bounding box center [34, 85] width 27 height 16
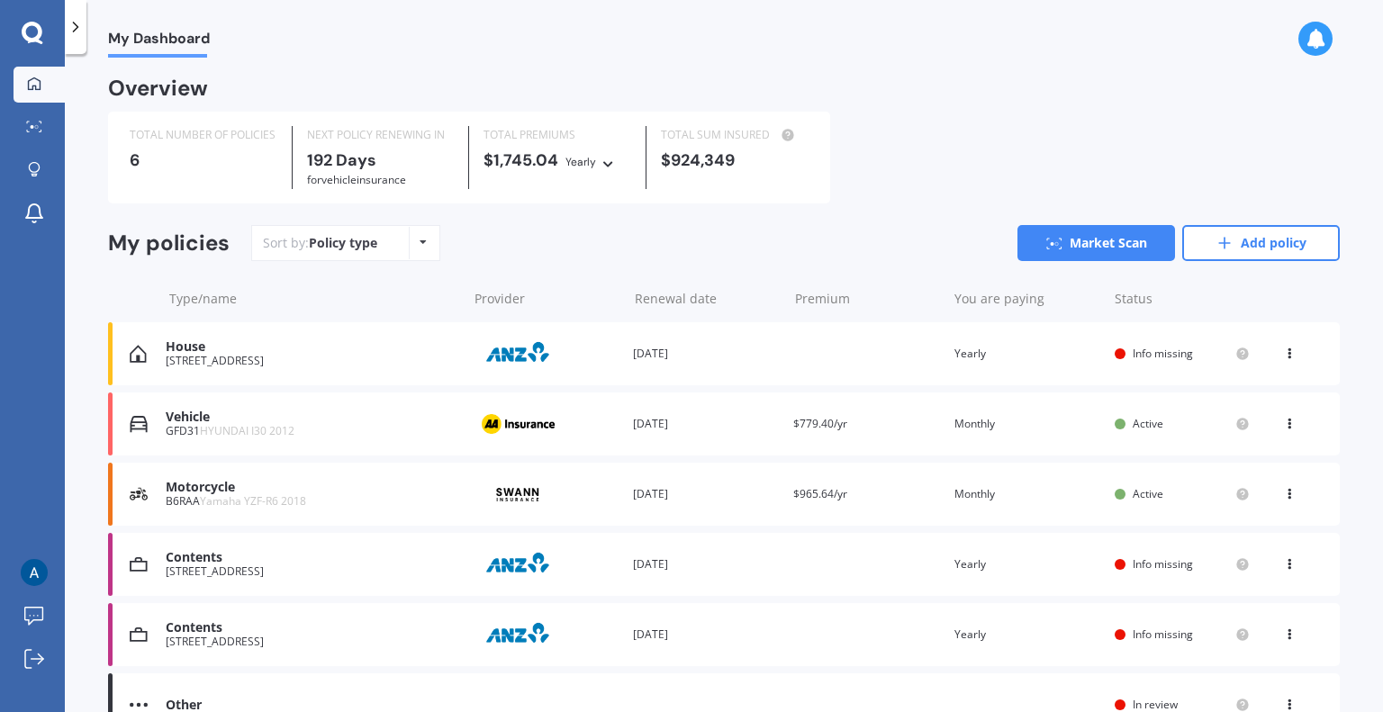
scroll to position [90, 0]
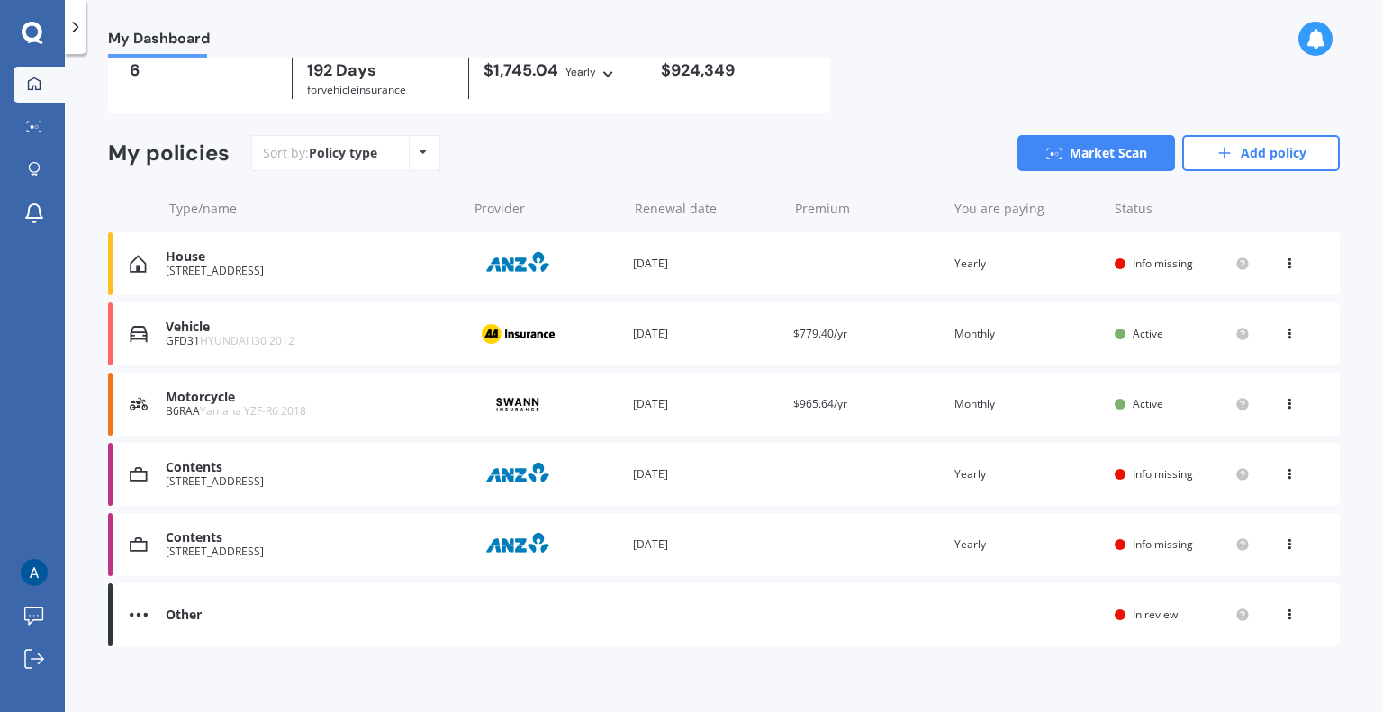
click at [142, 611] on img at bounding box center [139, 615] width 18 height 18
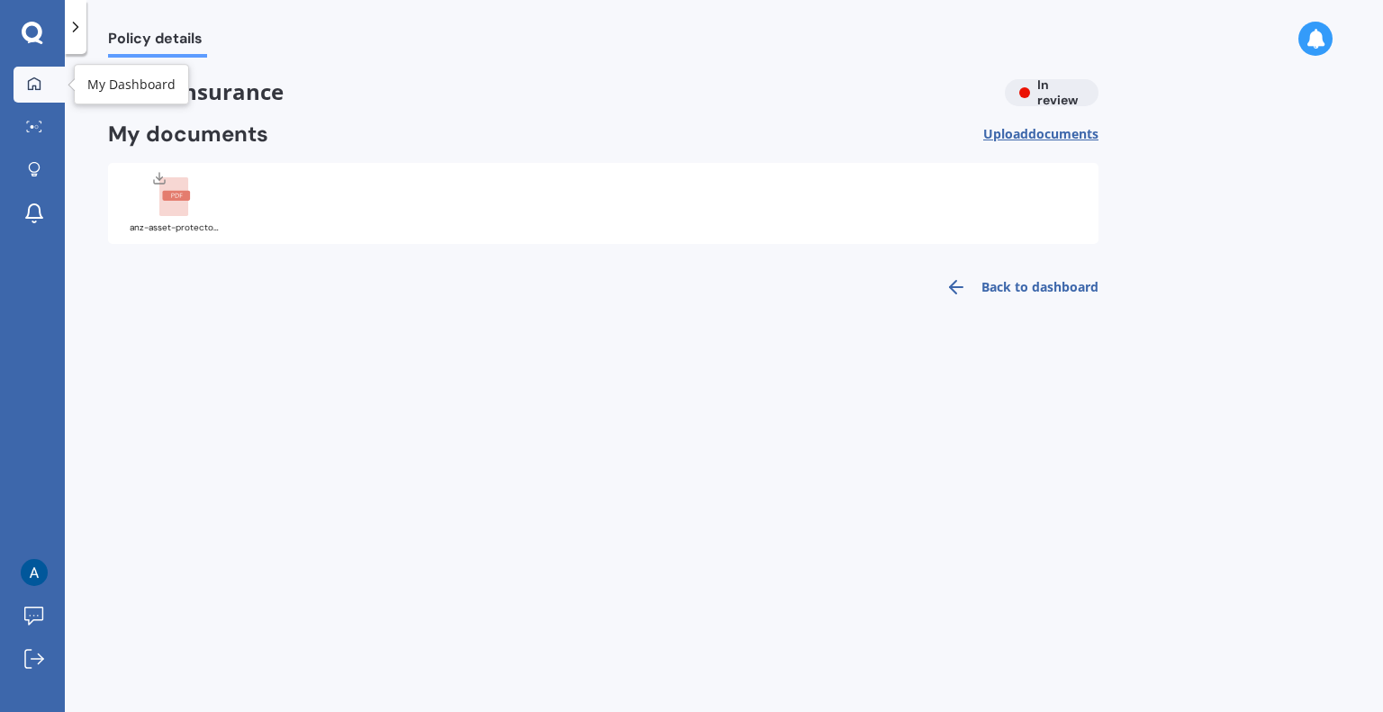
click at [37, 82] on icon at bounding box center [34, 84] width 14 height 14
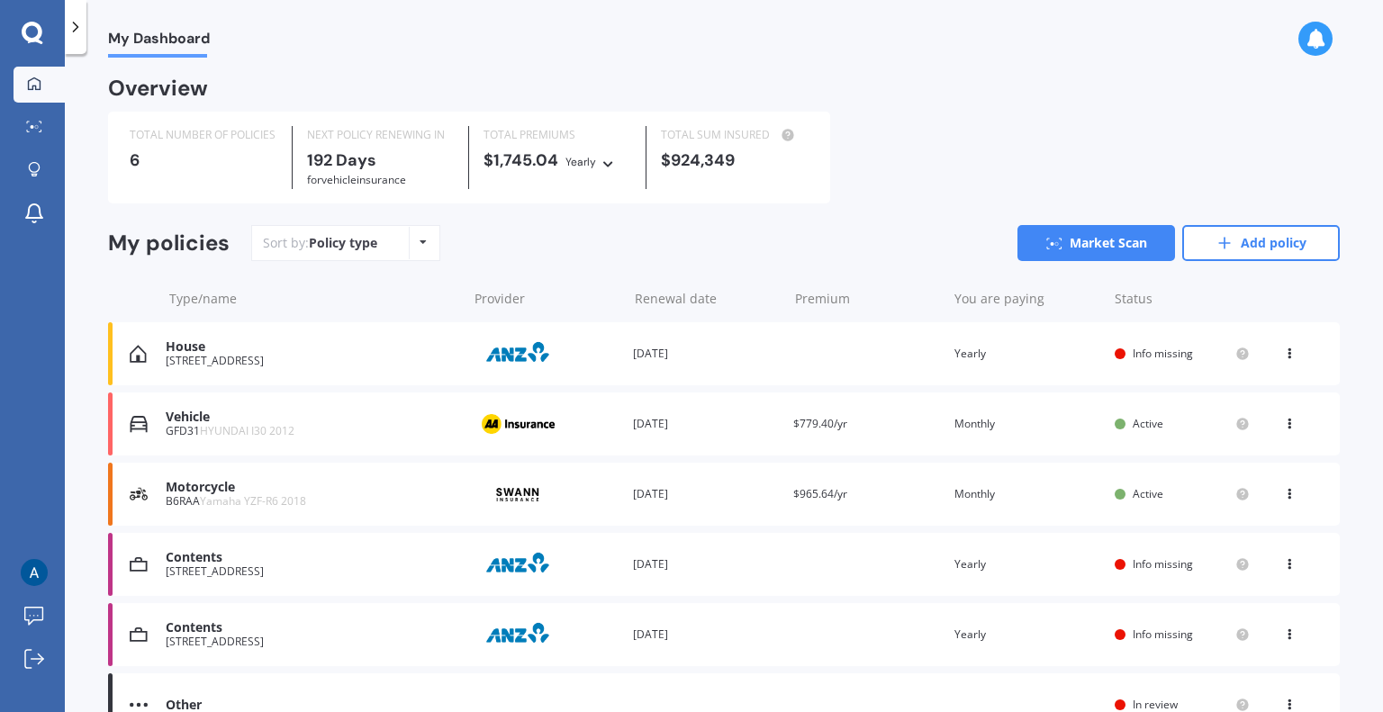
scroll to position [90, 0]
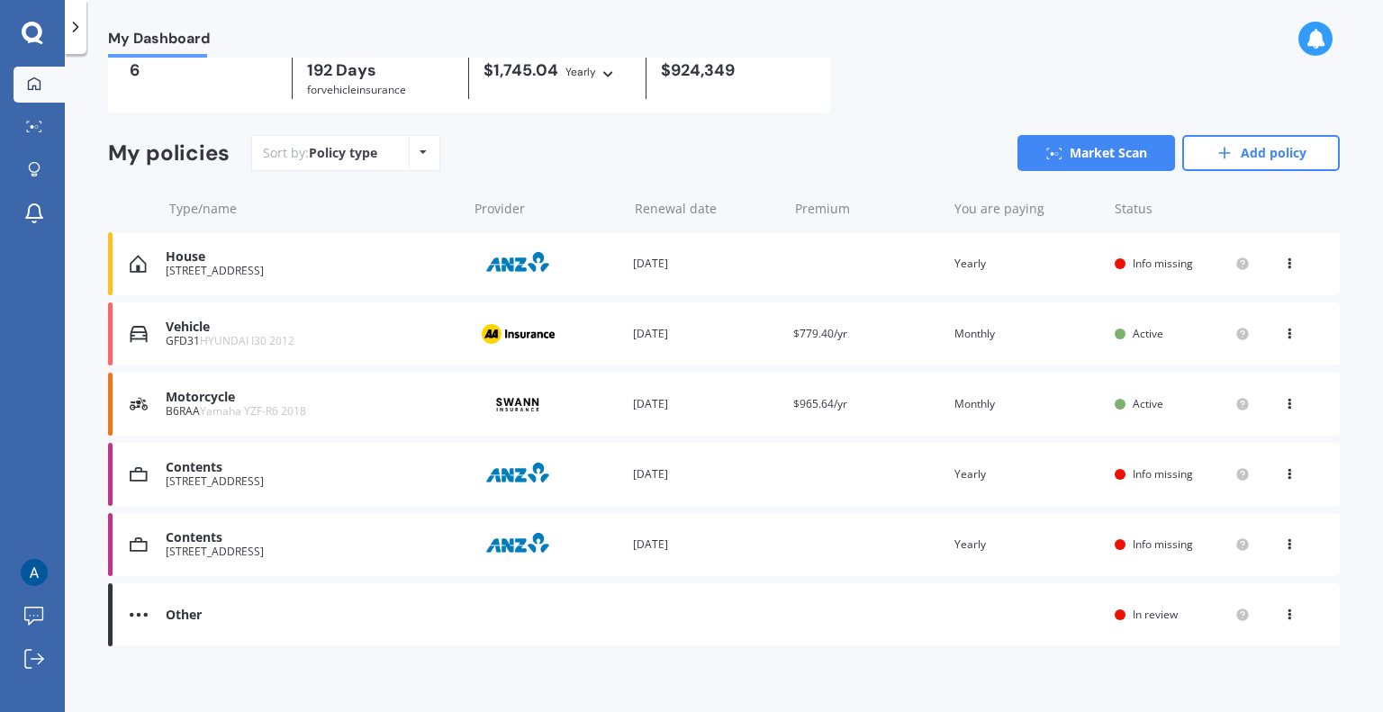
click at [1283, 546] on icon at bounding box center [1289, 541] width 13 height 11
click at [1233, 622] on div "Delete" at bounding box center [1249, 615] width 178 height 36
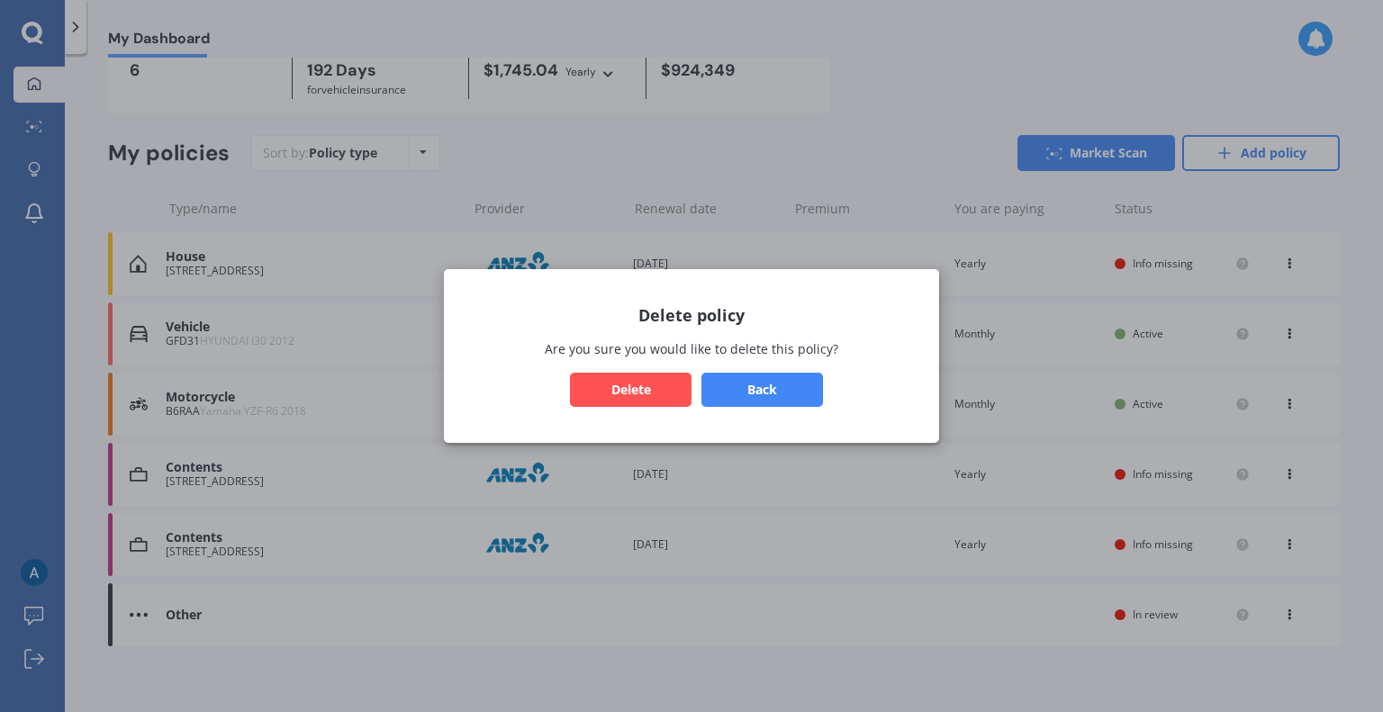
click at [637, 395] on button "Delete" at bounding box center [631, 390] width 122 height 34
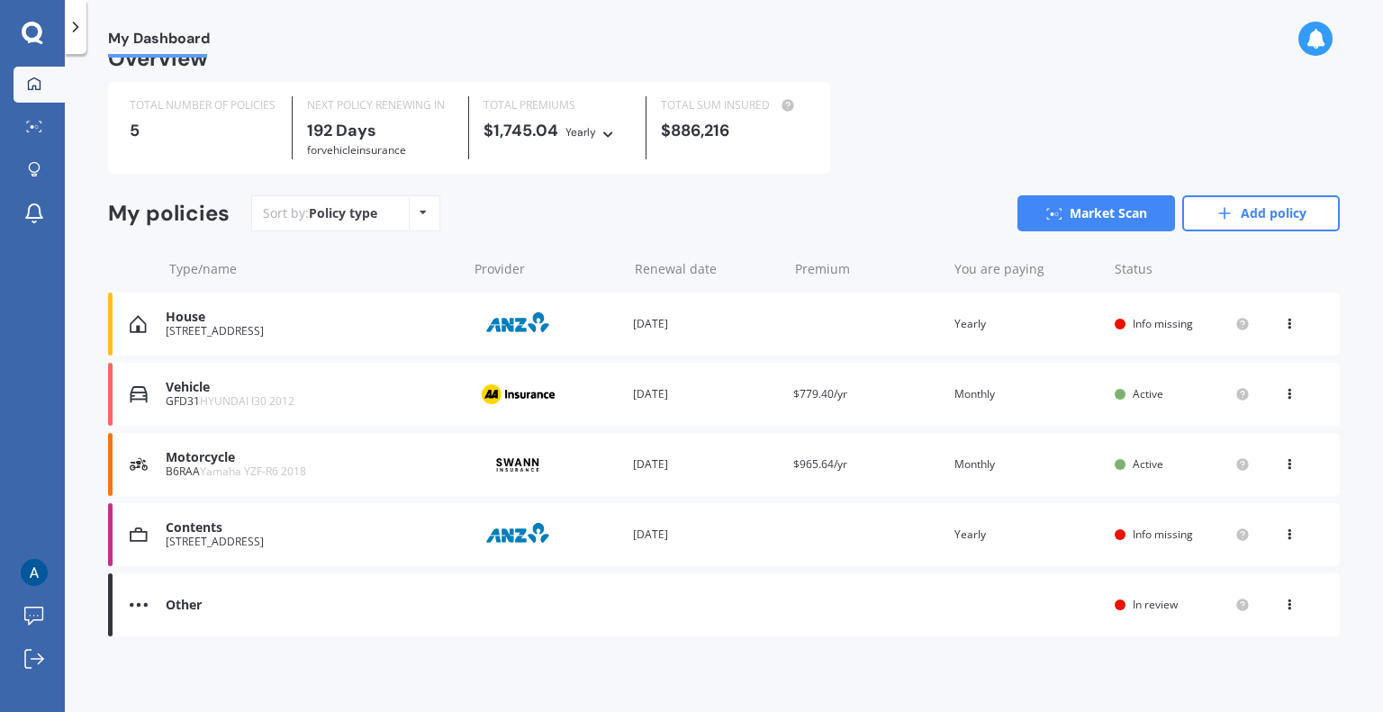
click at [1283, 535] on icon at bounding box center [1289, 531] width 13 height 11
click at [1233, 606] on div "Delete" at bounding box center [1249, 605] width 178 height 36
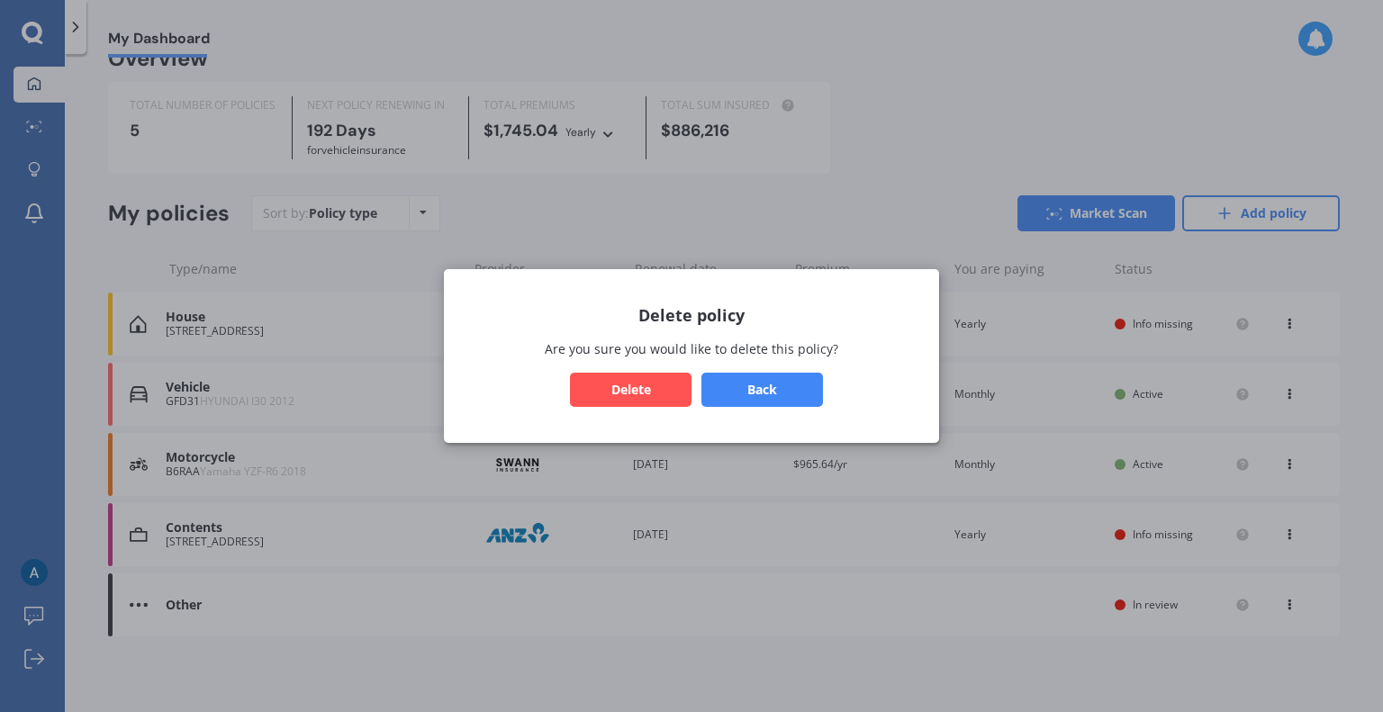
click at [612, 382] on button "Delete" at bounding box center [631, 390] width 122 height 34
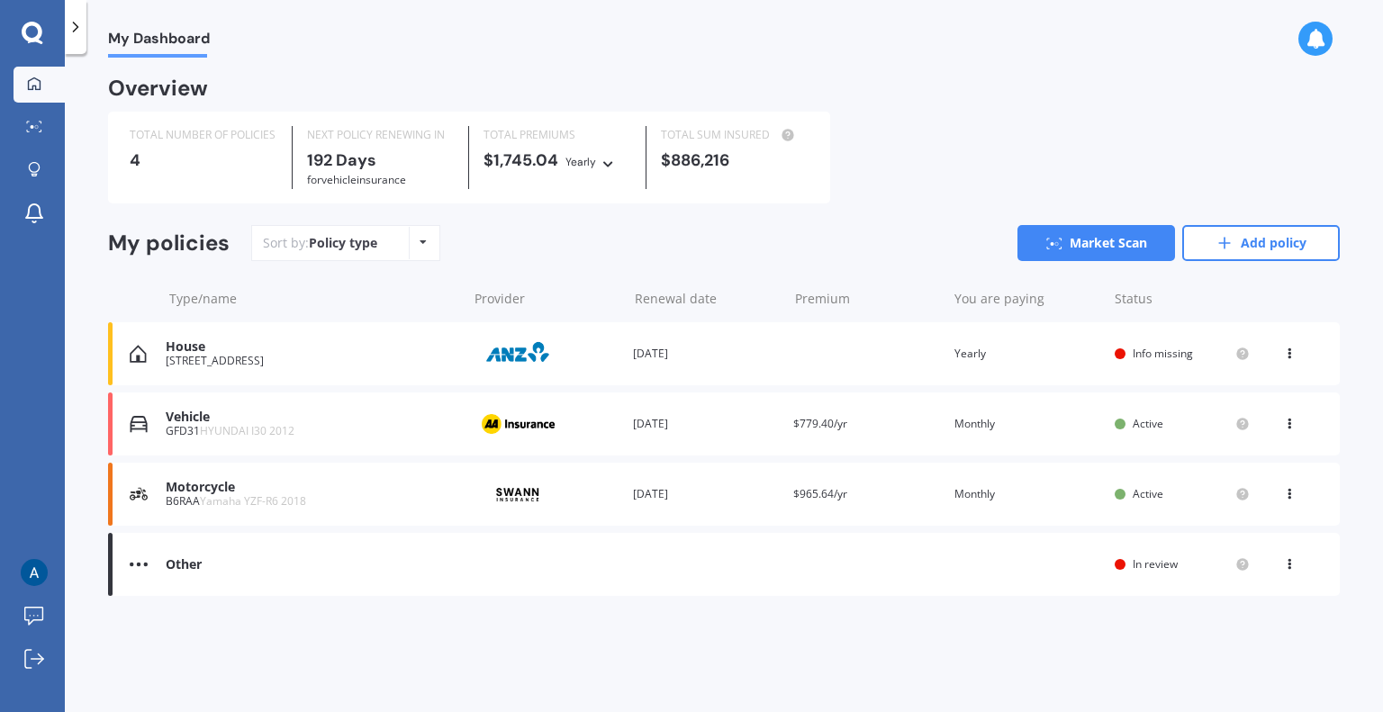
click at [1285, 356] on icon at bounding box center [1289, 350] width 13 height 11
click at [1233, 431] on div "Delete" at bounding box center [1249, 424] width 178 height 36
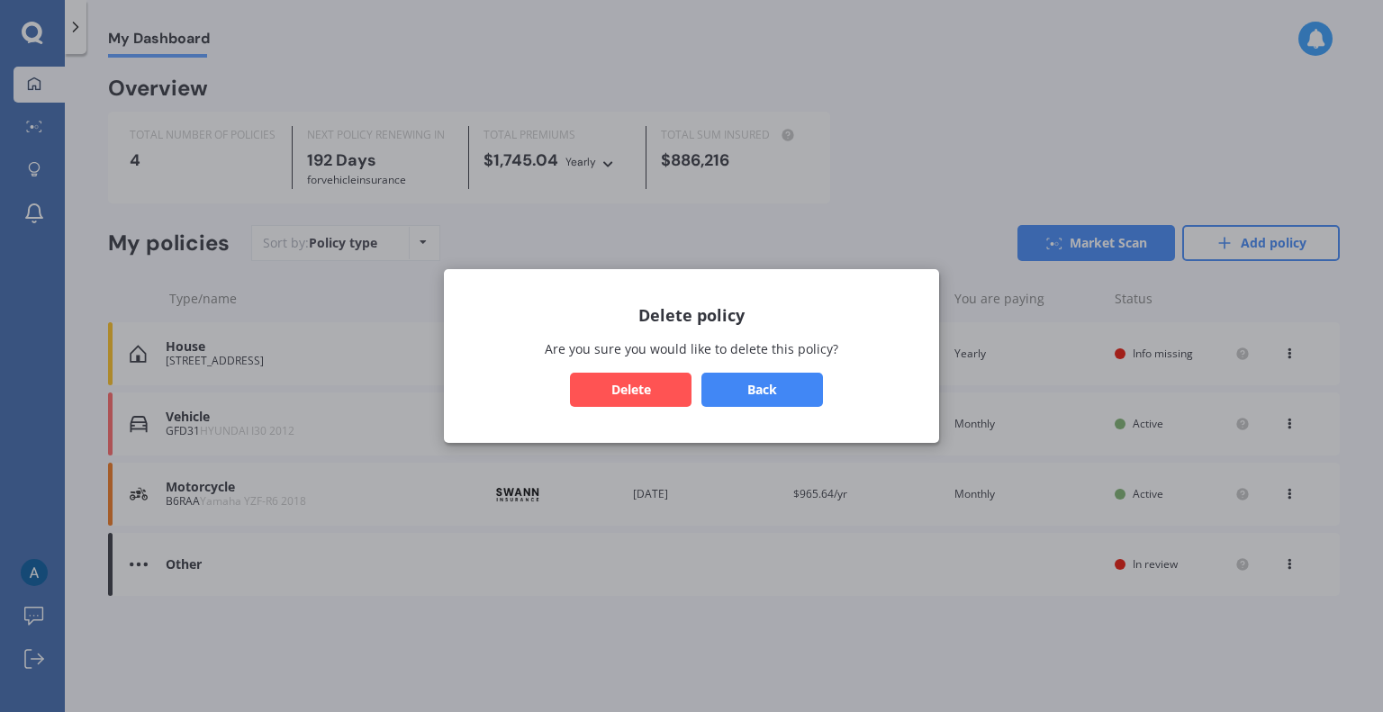
click at [658, 392] on button "Delete" at bounding box center [631, 390] width 122 height 34
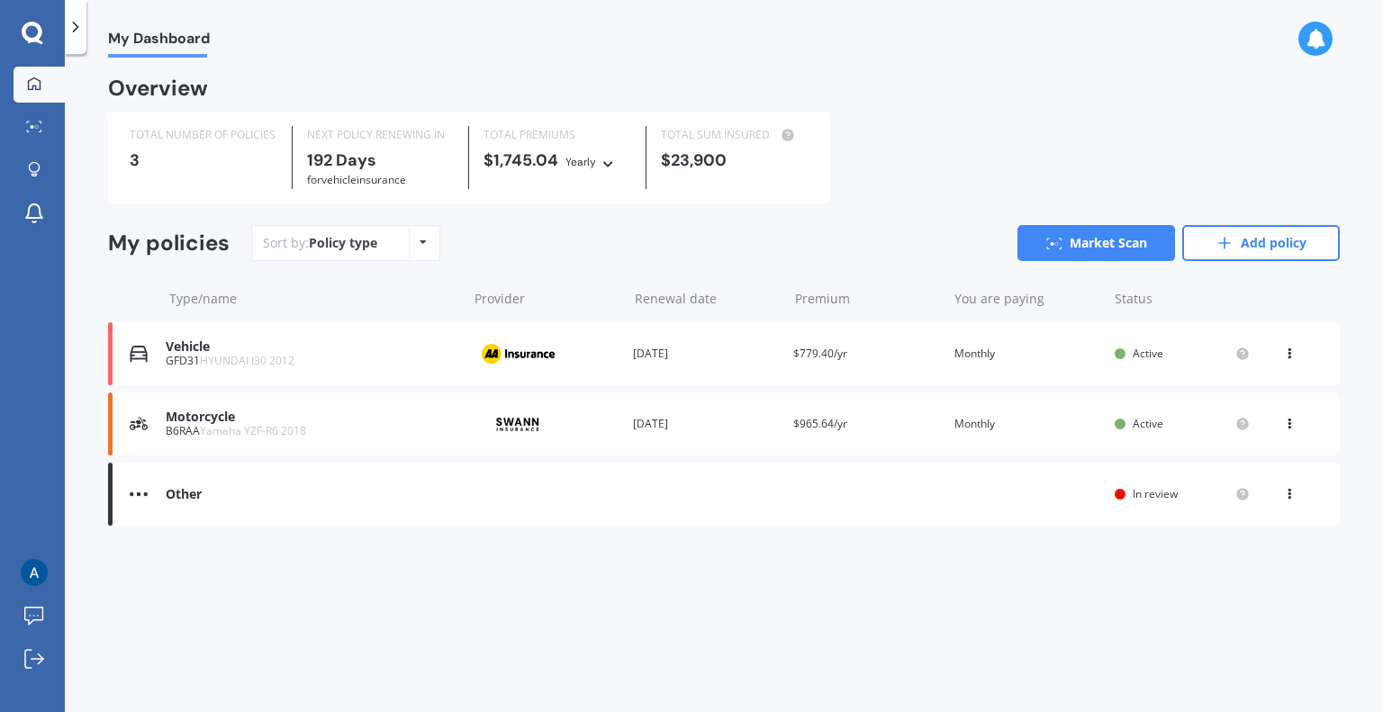
click at [1292, 492] on icon at bounding box center [1289, 490] width 13 height 11
click at [516, 663] on div "My Dashboard Overview TOTAL NUMBER OF POLICIES 3 NEXT POLICY RENEWING [DATE] fo…" at bounding box center [724, 387] width 1318 height 658
click at [267, 500] on div "Other" at bounding box center [312, 494] width 293 height 15
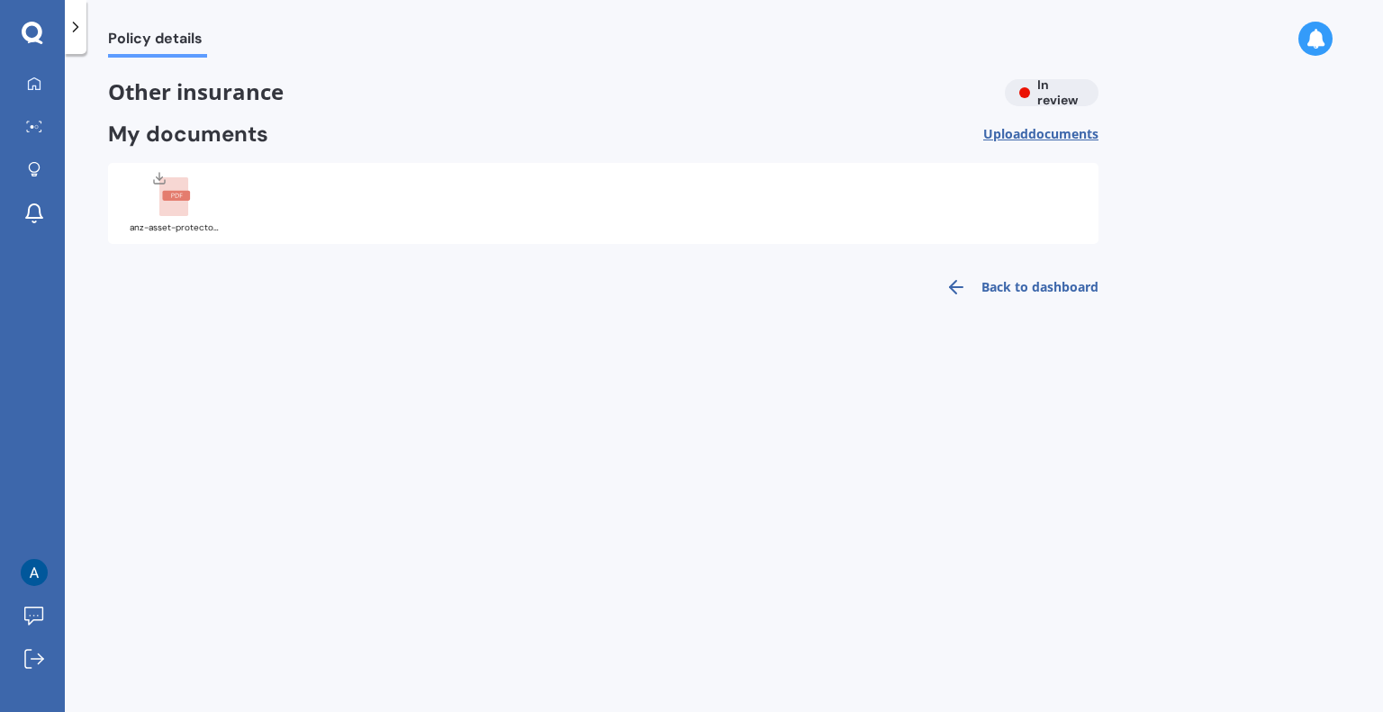
click at [1055, 287] on link "Back to dashboard" at bounding box center [1016, 287] width 164 height 43
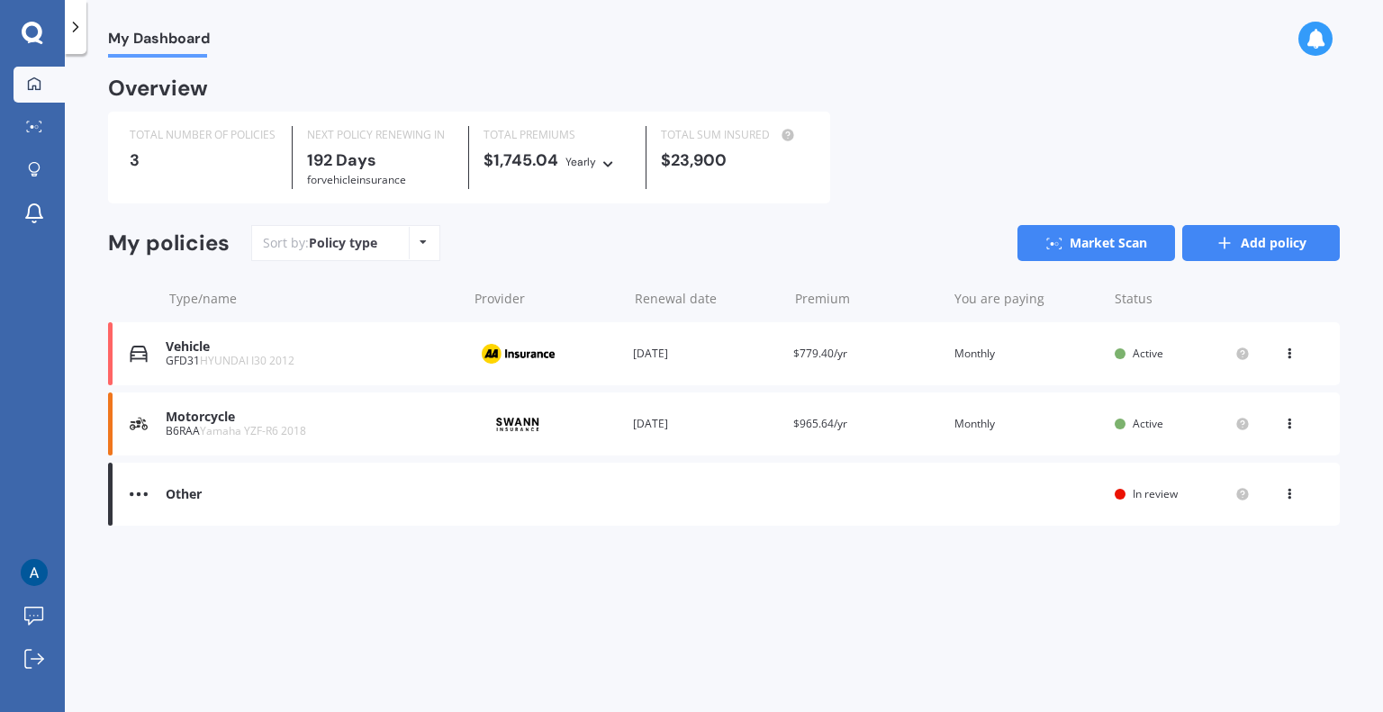
click at [1257, 242] on link "Add policy" at bounding box center [1261, 243] width 158 height 36
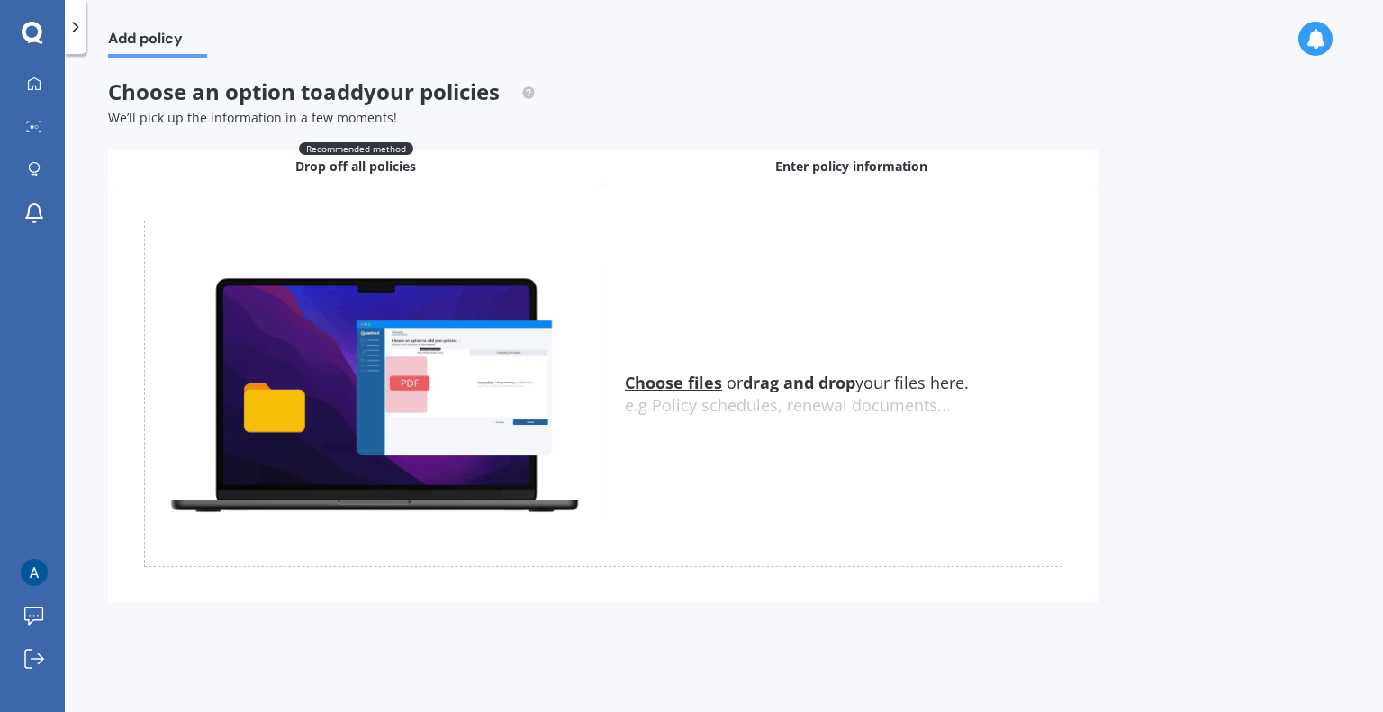
click at [826, 169] on span "Enter policy information" at bounding box center [851, 167] width 152 height 18
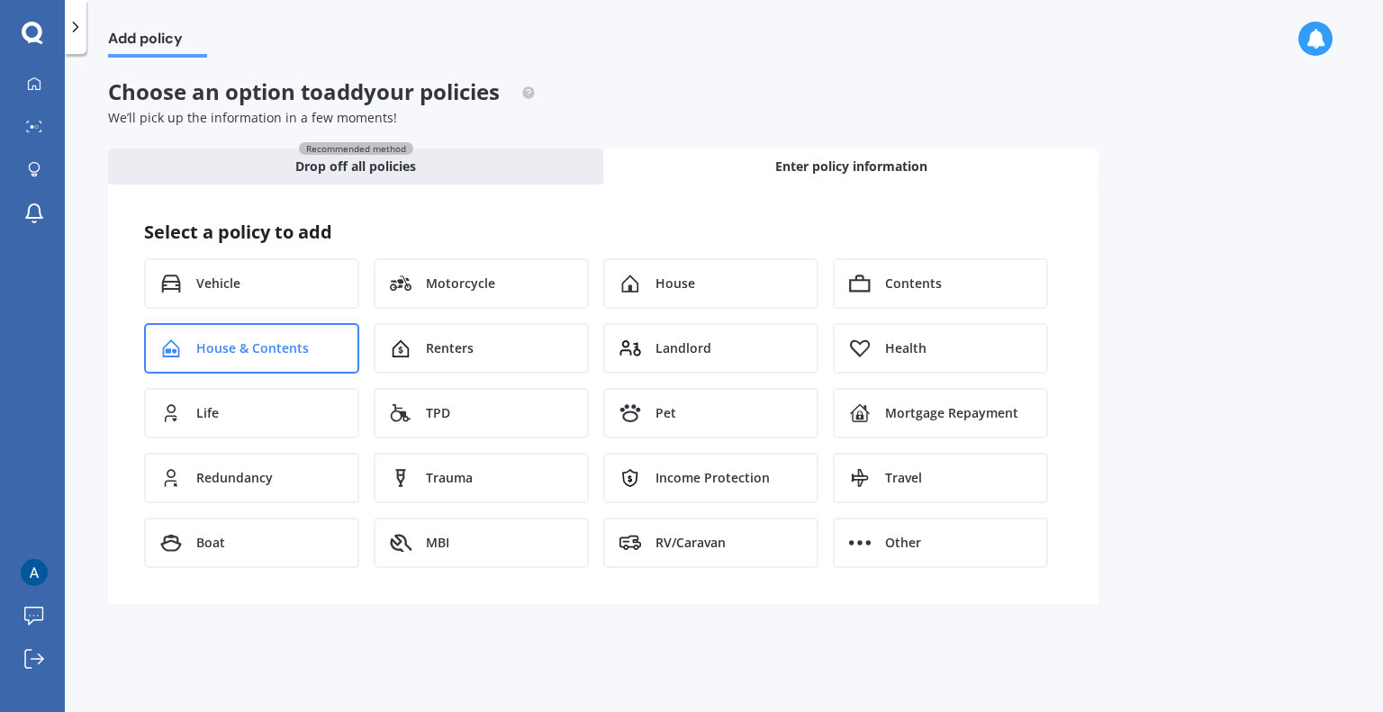
click at [220, 357] on div "House & Contents" at bounding box center [251, 348] width 215 height 50
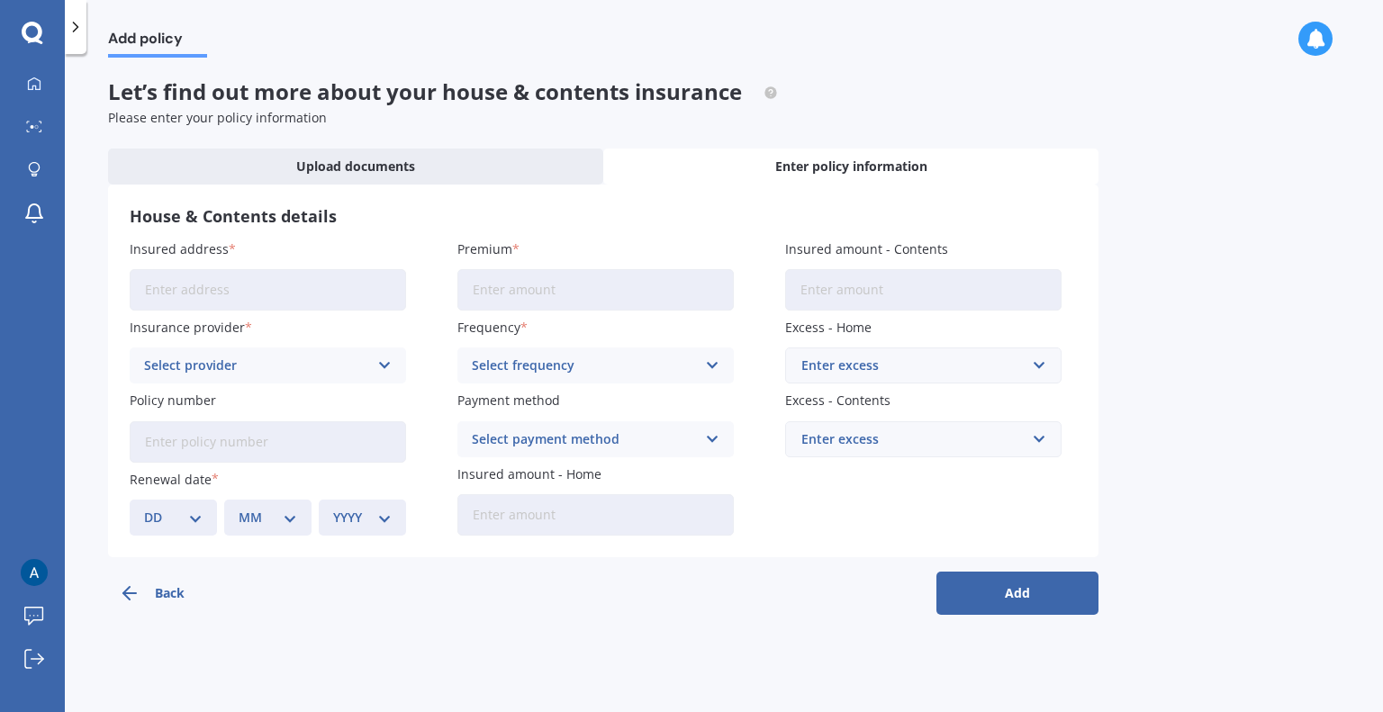
click at [203, 292] on input "Insured address" at bounding box center [268, 289] width 276 height 41
type input "[STREET_ADDRESS]"
click at [586, 291] on input "Premium" at bounding box center [595, 289] width 276 height 41
paste input "$242.94"
type input "$242.94"
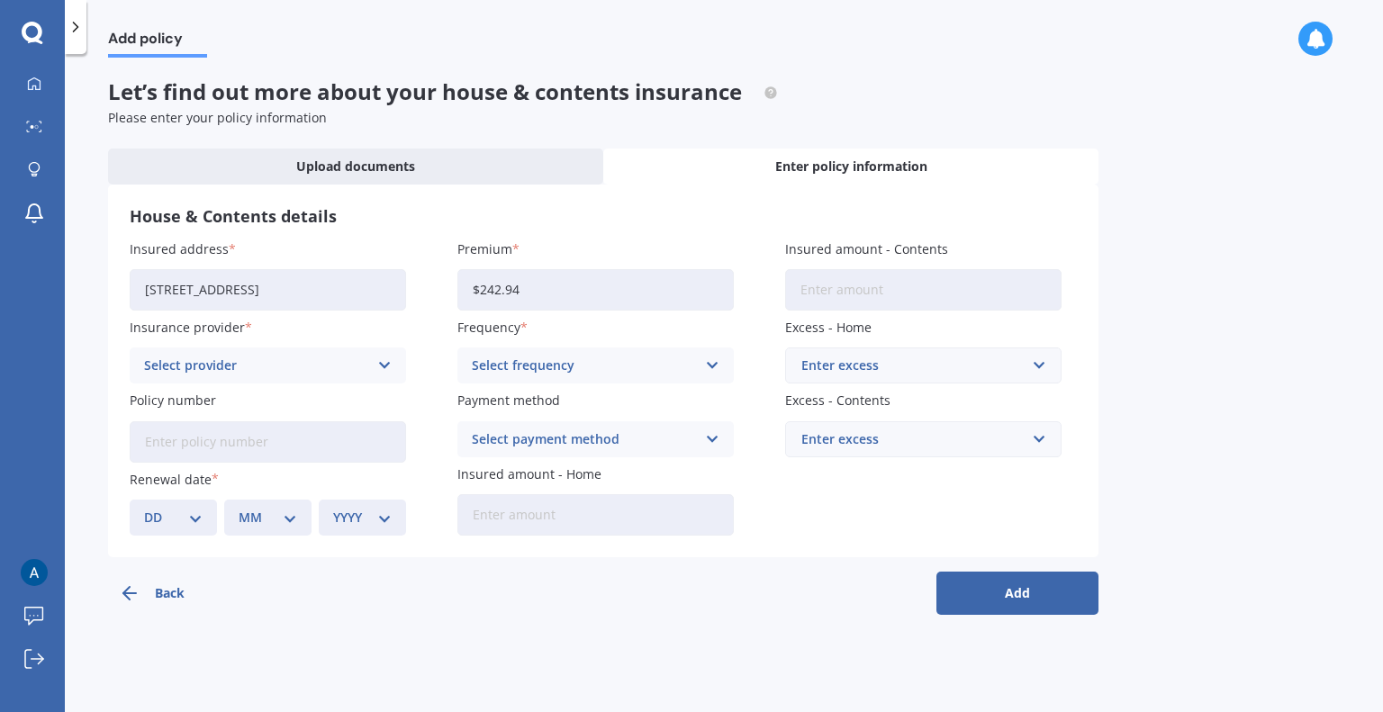
click at [575, 366] on div "Select frequency" at bounding box center [584, 366] width 224 height 20
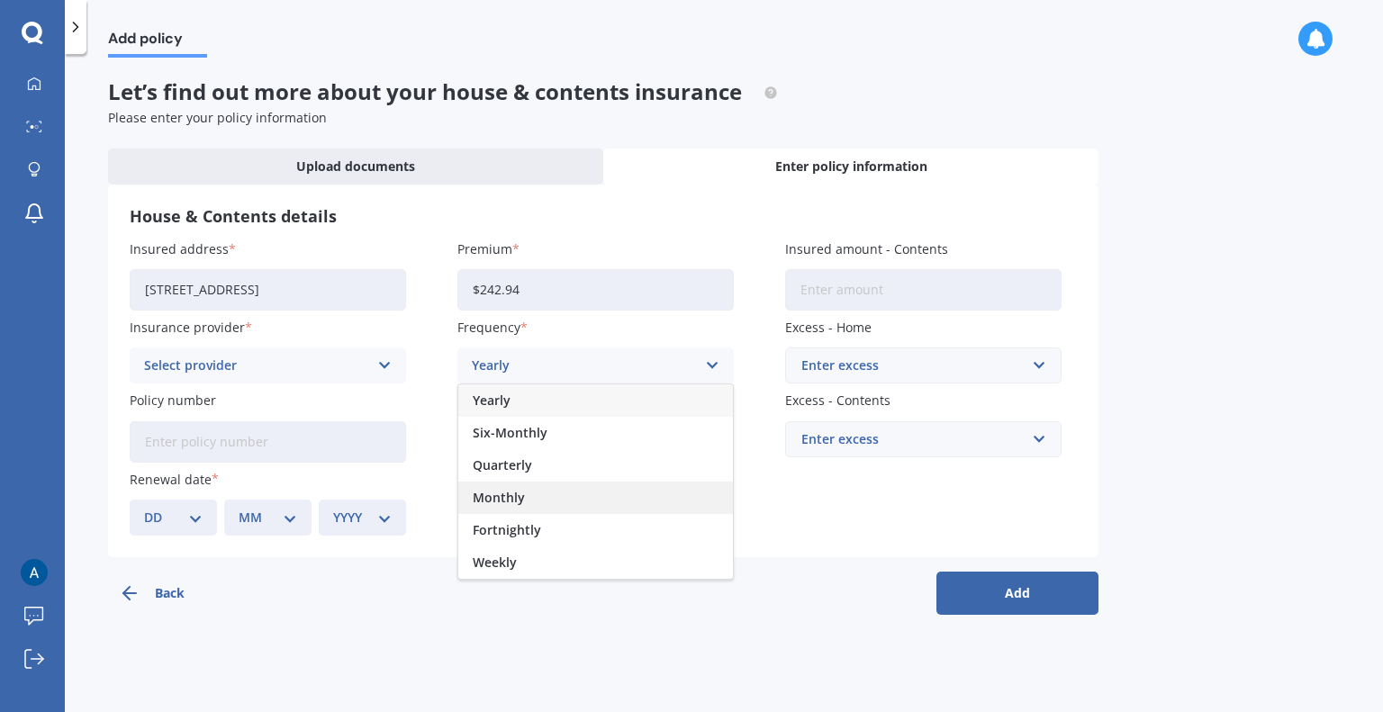
click at [533, 495] on div "Monthly" at bounding box center [595, 498] width 275 height 32
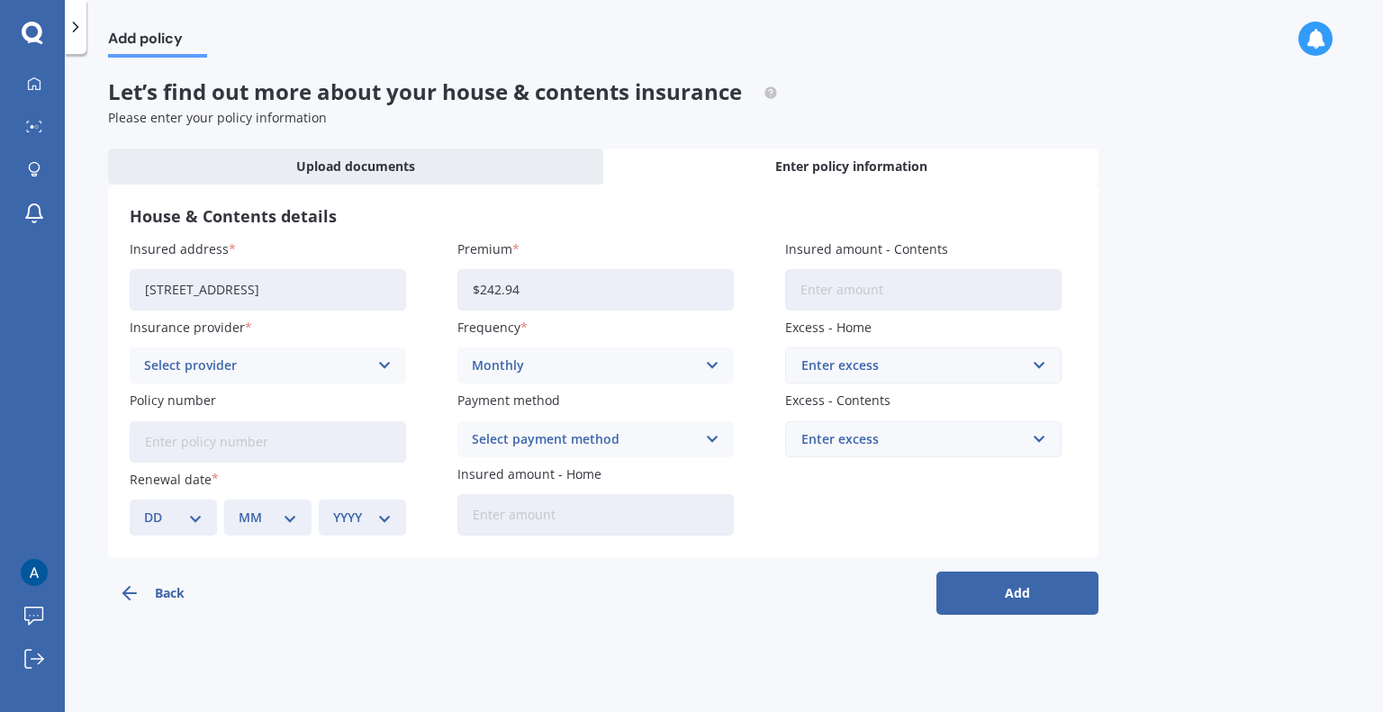
click at [446, 596] on div "Back Add" at bounding box center [603, 586] width 990 height 58
click at [382, 361] on icon at bounding box center [384, 366] width 15 height 20
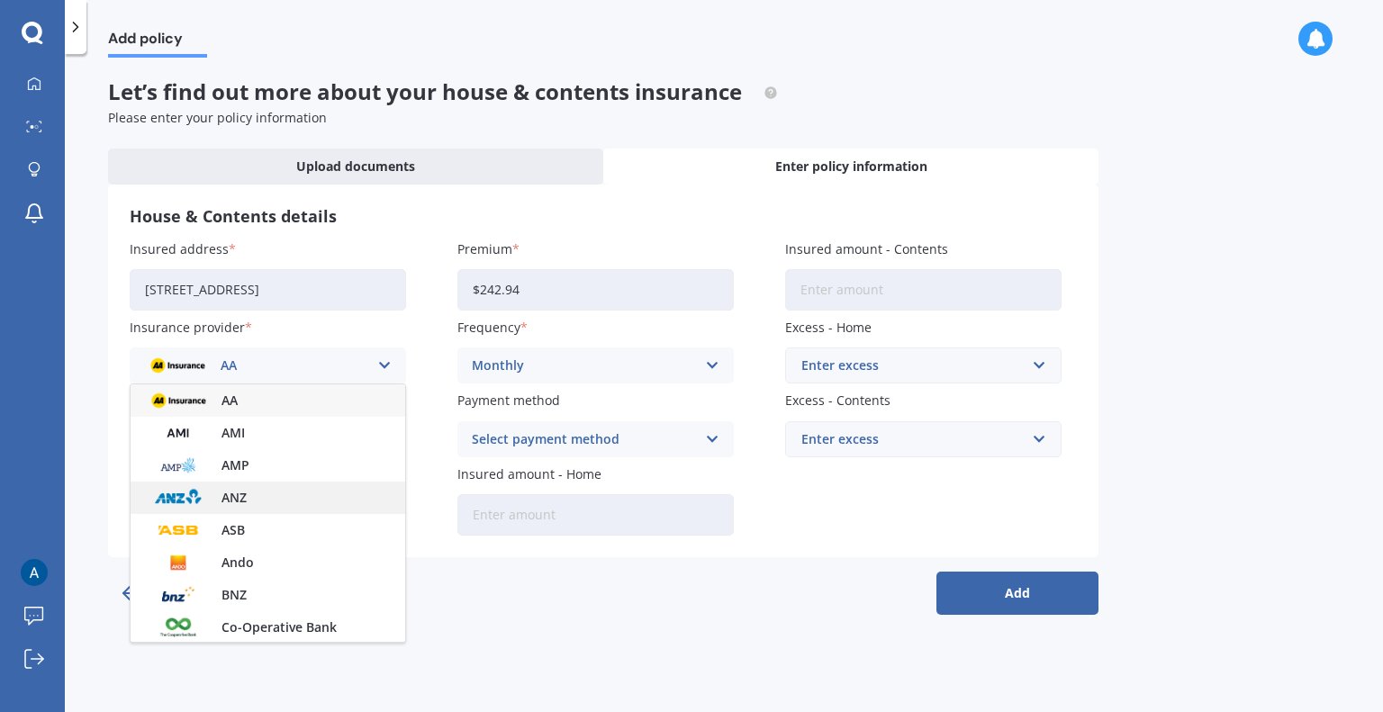
click at [292, 501] on div "ANZ" at bounding box center [268, 498] width 275 height 32
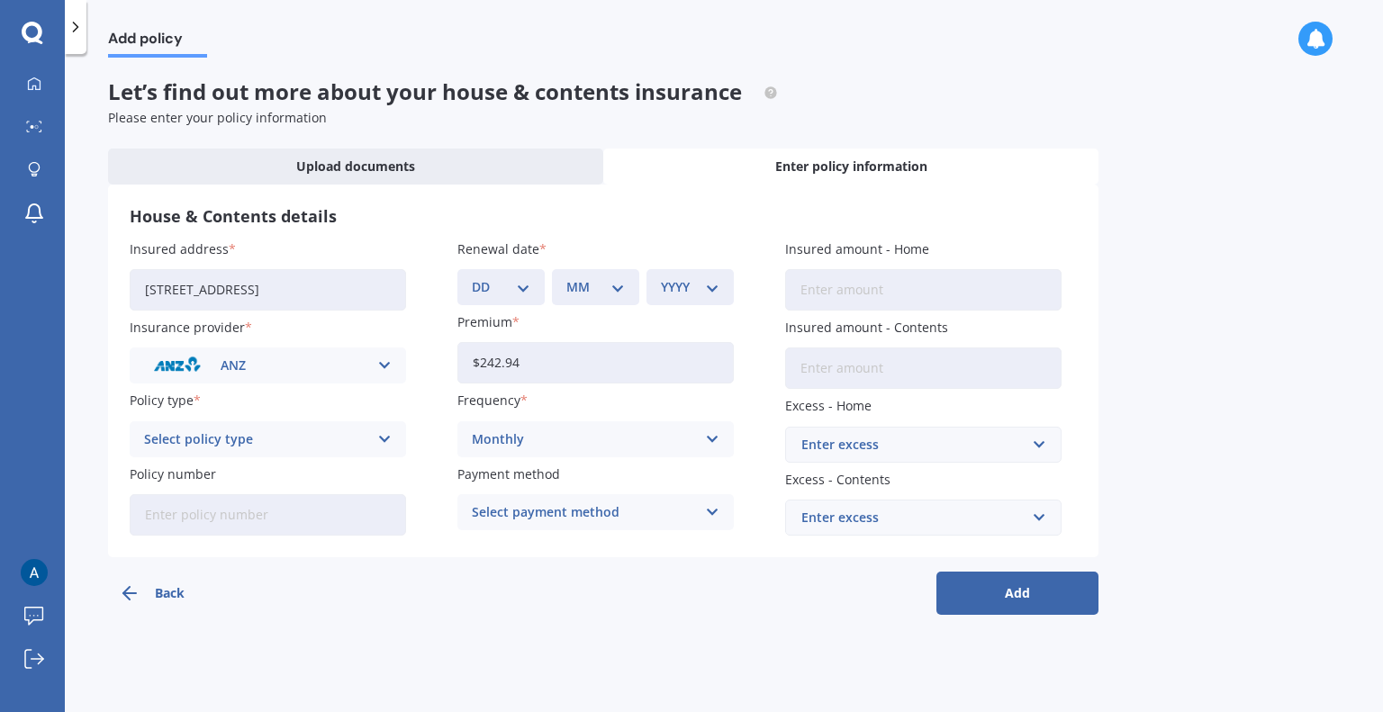
click at [383, 371] on icon at bounding box center [384, 366] width 15 height 20
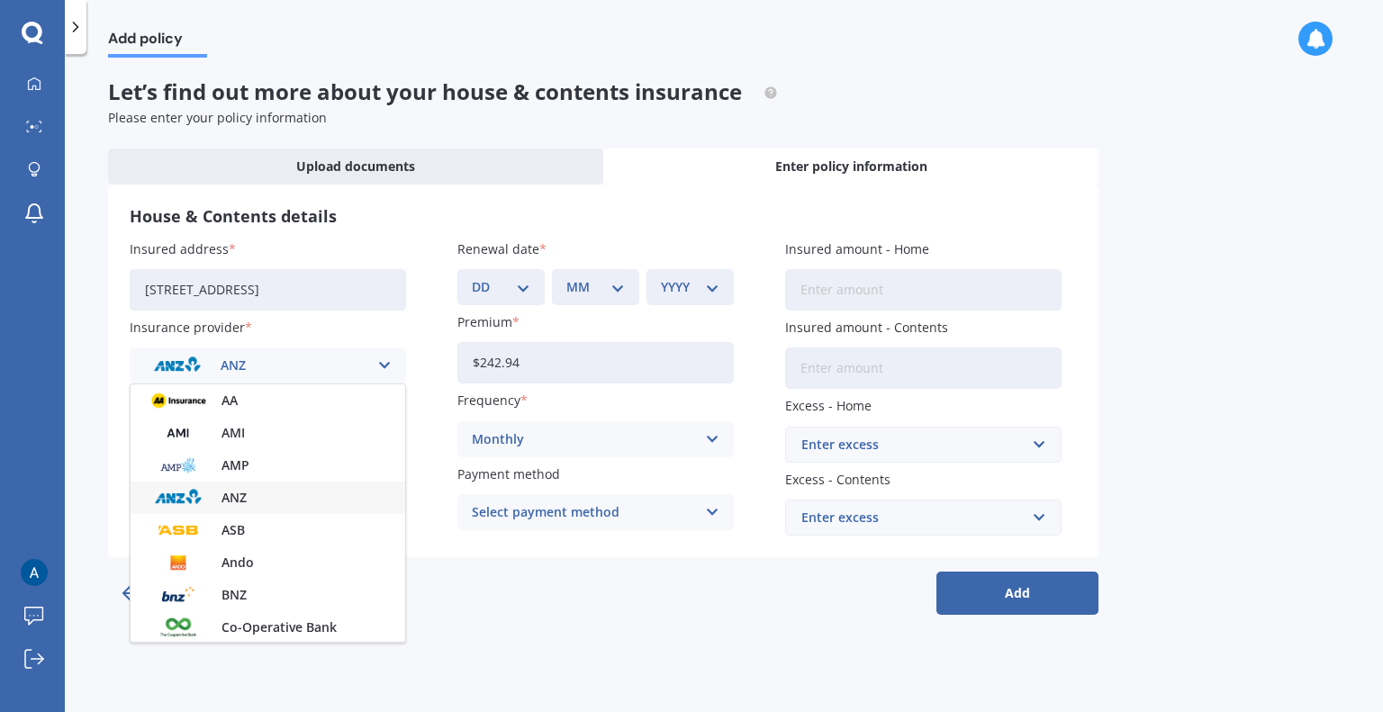
scroll to position [487, 0]
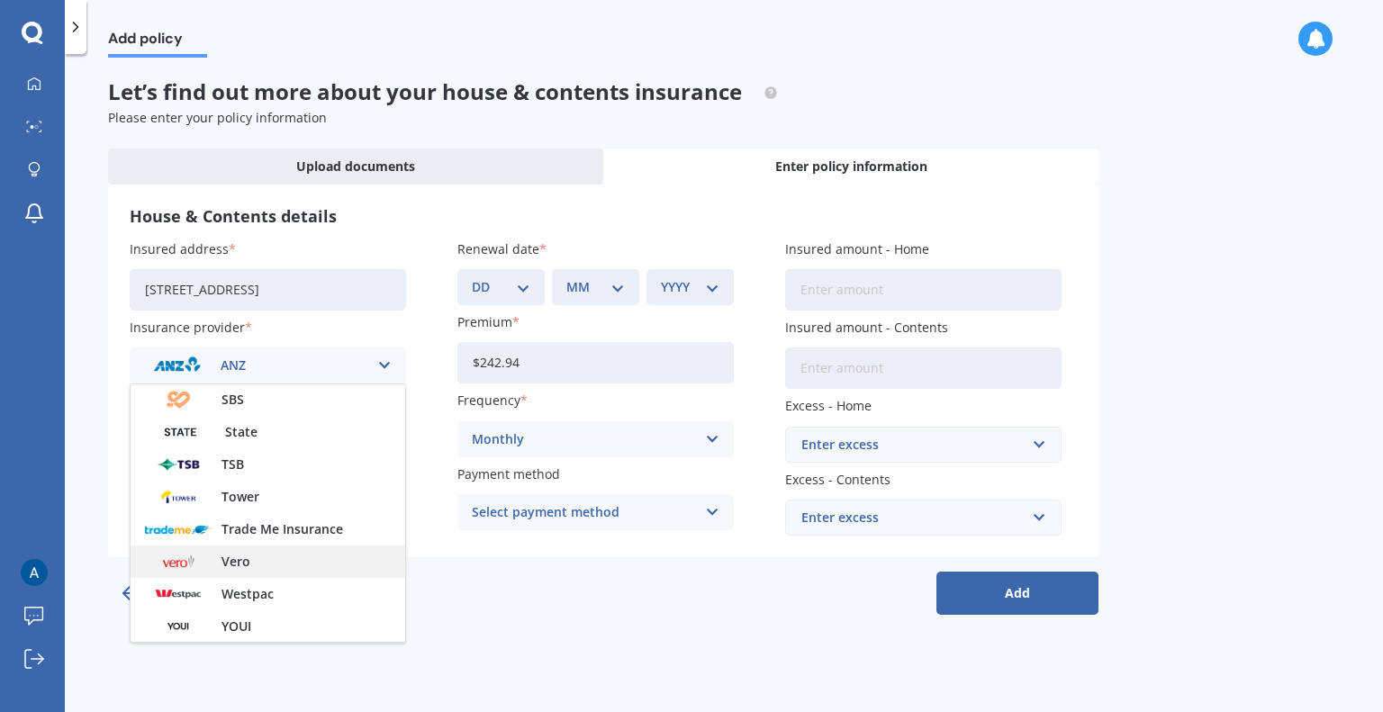
click at [299, 557] on div "Vero" at bounding box center [268, 561] width 275 height 32
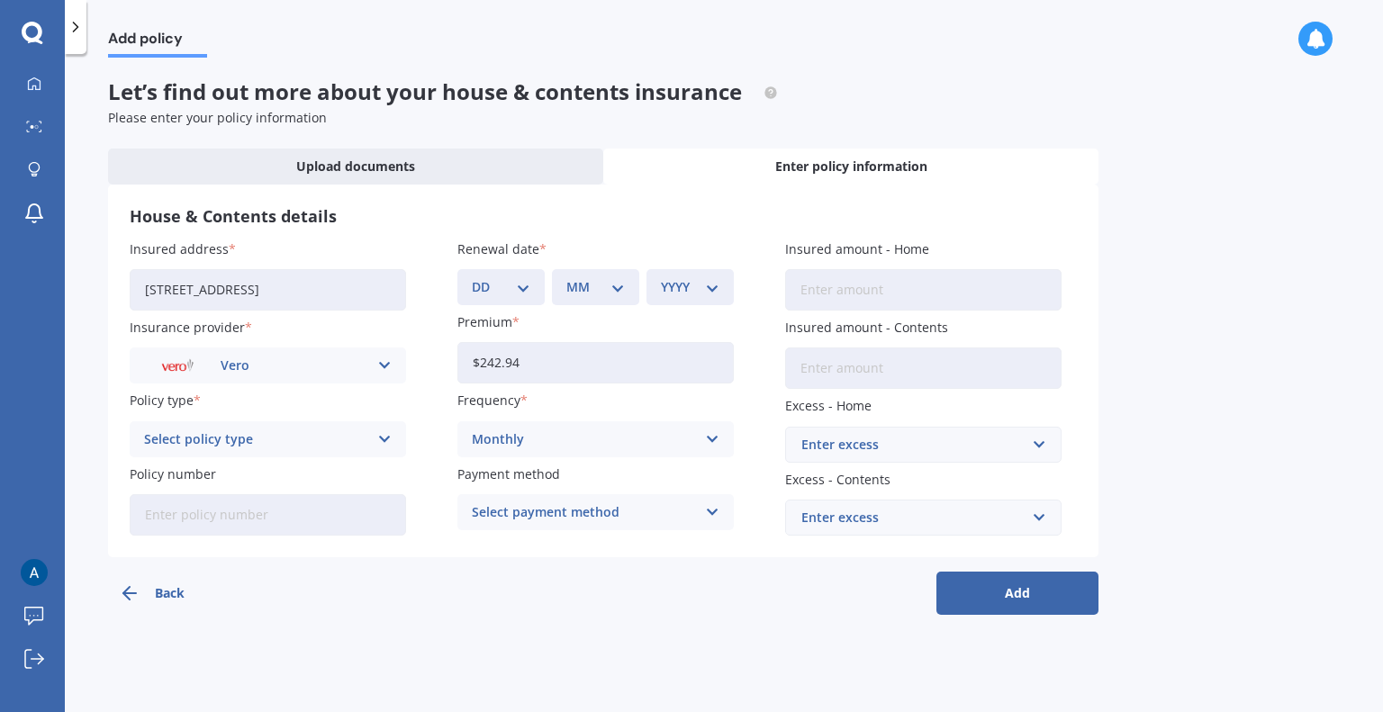
click at [375, 431] on div "Select policy type Maxi - House and Contents Flexi - House and Contents Other" at bounding box center [268, 439] width 276 height 36
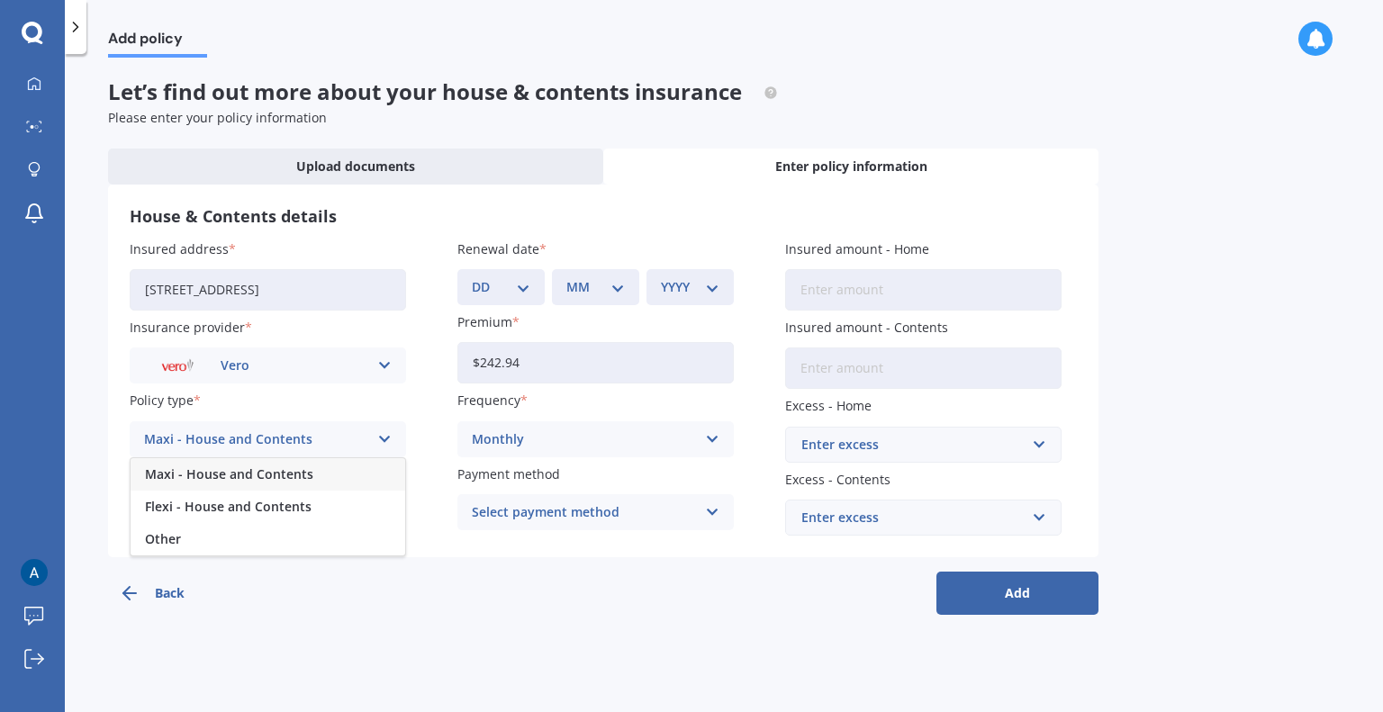
click at [446, 645] on div "Add policy Let’s find out more about your house & contents insurance Please ent…" at bounding box center [724, 387] width 1318 height 658
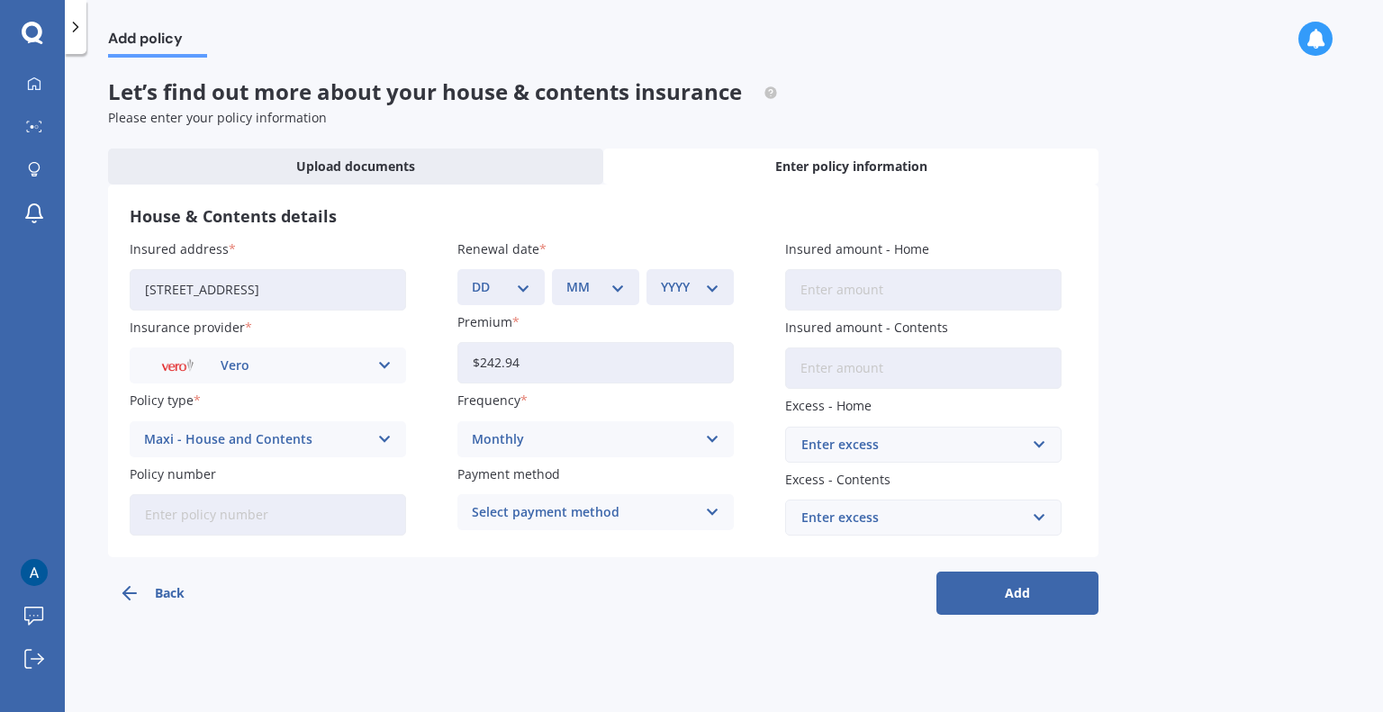
click at [385, 365] on icon at bounding box center [384, 366] width 15 height 20
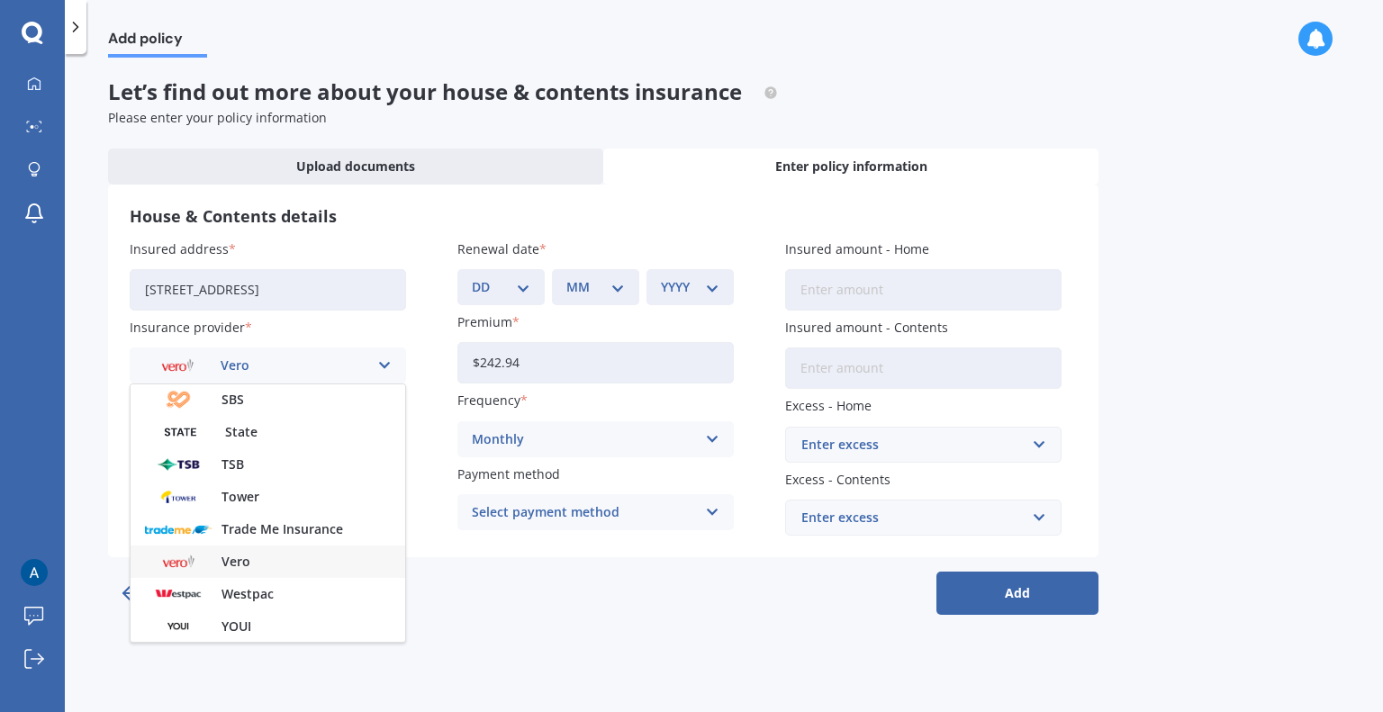
scroll to position [37, 0]
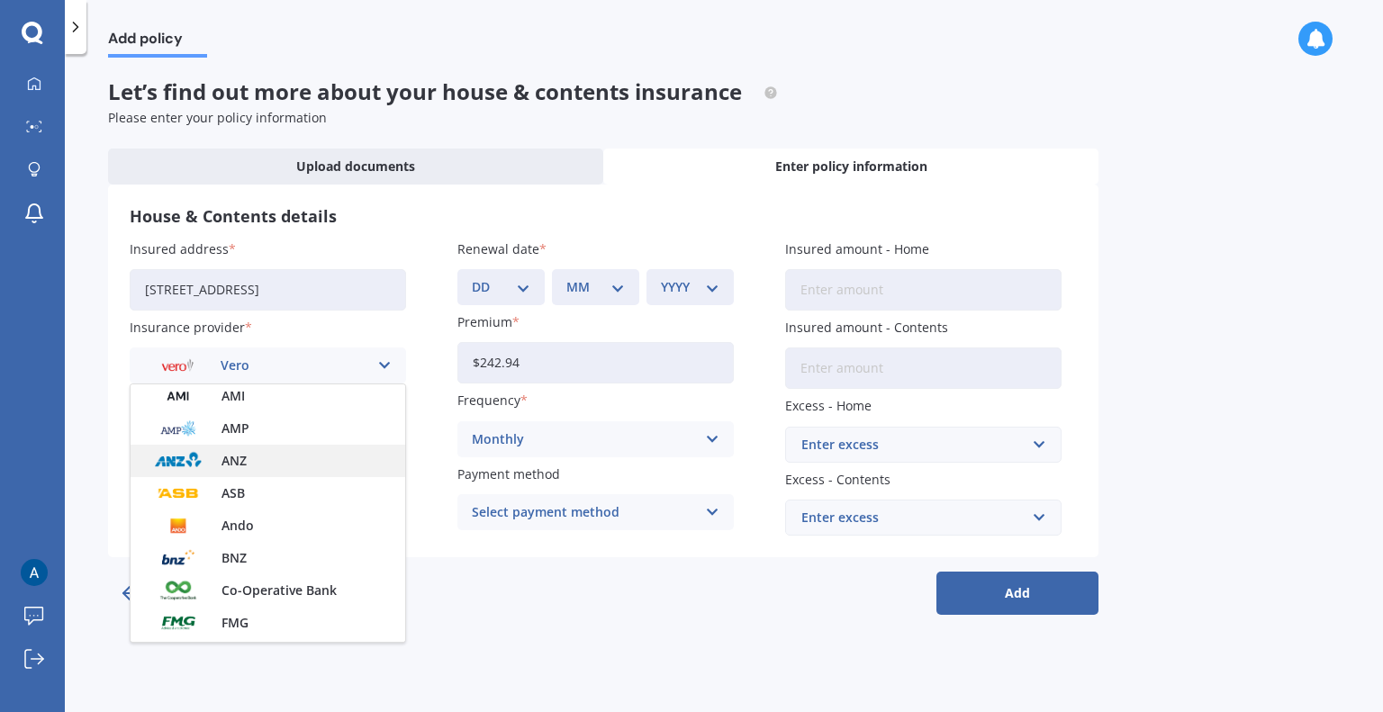
click at [298, 459] on div "ANZ" at bounding box center [268, 461] width 275 height 32
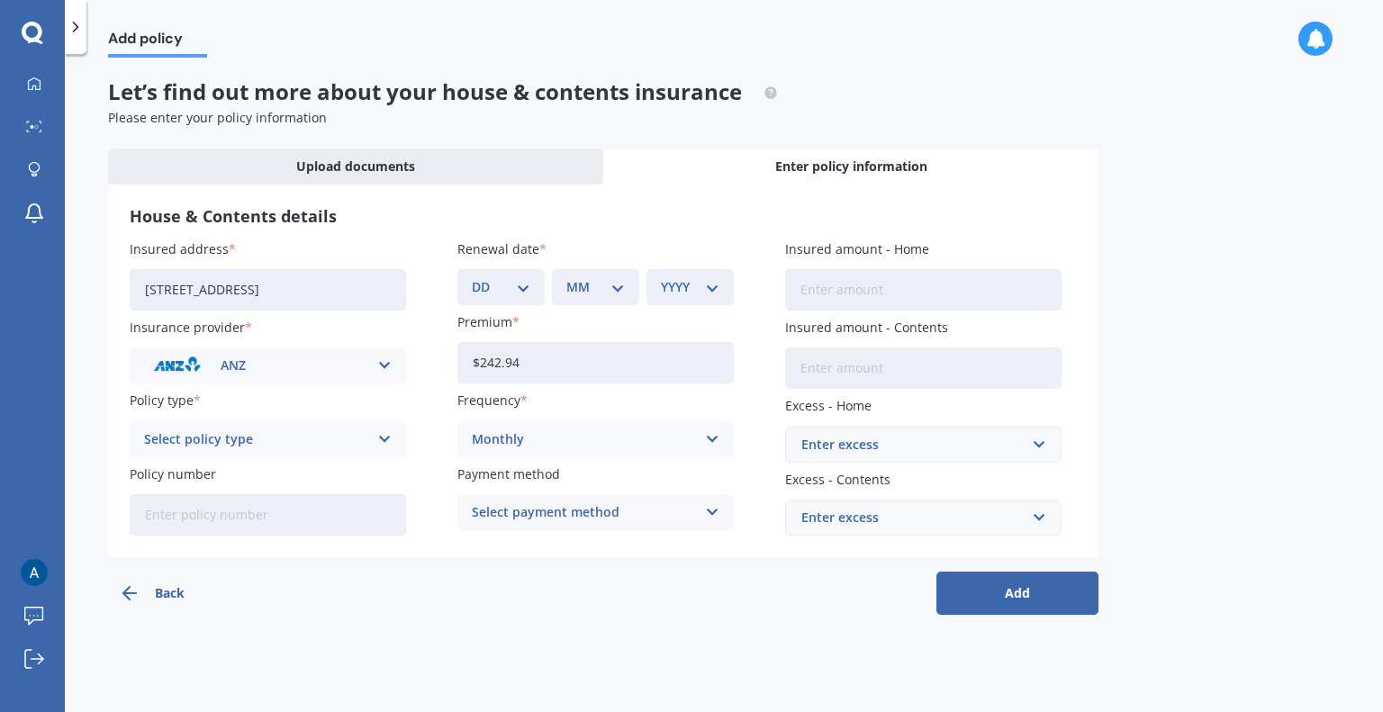
click at [370, 438] on div "Select policy type Multi - House and Contents" at bounding box center [268, 439] width 276 height 36
click at [365, 468] on div "Multi - House and Contents" at bounding box center [268, 474] width 275 height 32
click at [271, 513] on input "Policy number" at bounding box center [268, 514] width 276 height 41
type input "HOANZ5496568"
click at [497, 608] on div "Back Add" at bounding box center [603, 586] width 990 height 58
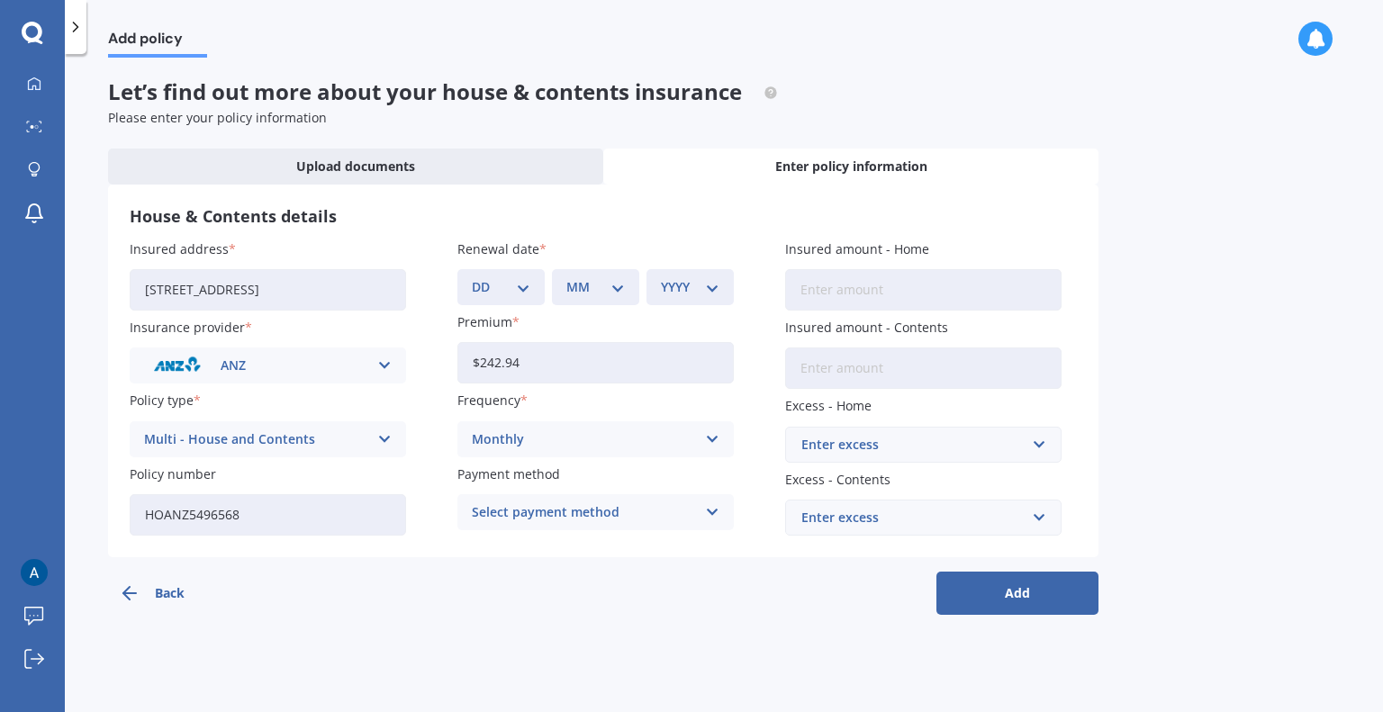
click at [519, 285] on select "DD 01 02 03 04 05 06 07 08 09 10 11 12 13 14 15 16 17 18 19 20 21 22 23 24 25 2…" at bounding box center [501, 287] width 59 height 20
select select "29"
click at [472, 277] on select "DD 01 02 03 04 05 06 07 08 09 10 11 12 13 14 15 16 17 18 19 20 21 22 23 24 25 2…" at bounding box center [501, 287] width 59 height 20
click at [607, 284] on select "MM 01 02 03 04 05 06 07 08 09 10 11 12" at bounding box center [595, 287] width 59 height 20
select select "05"
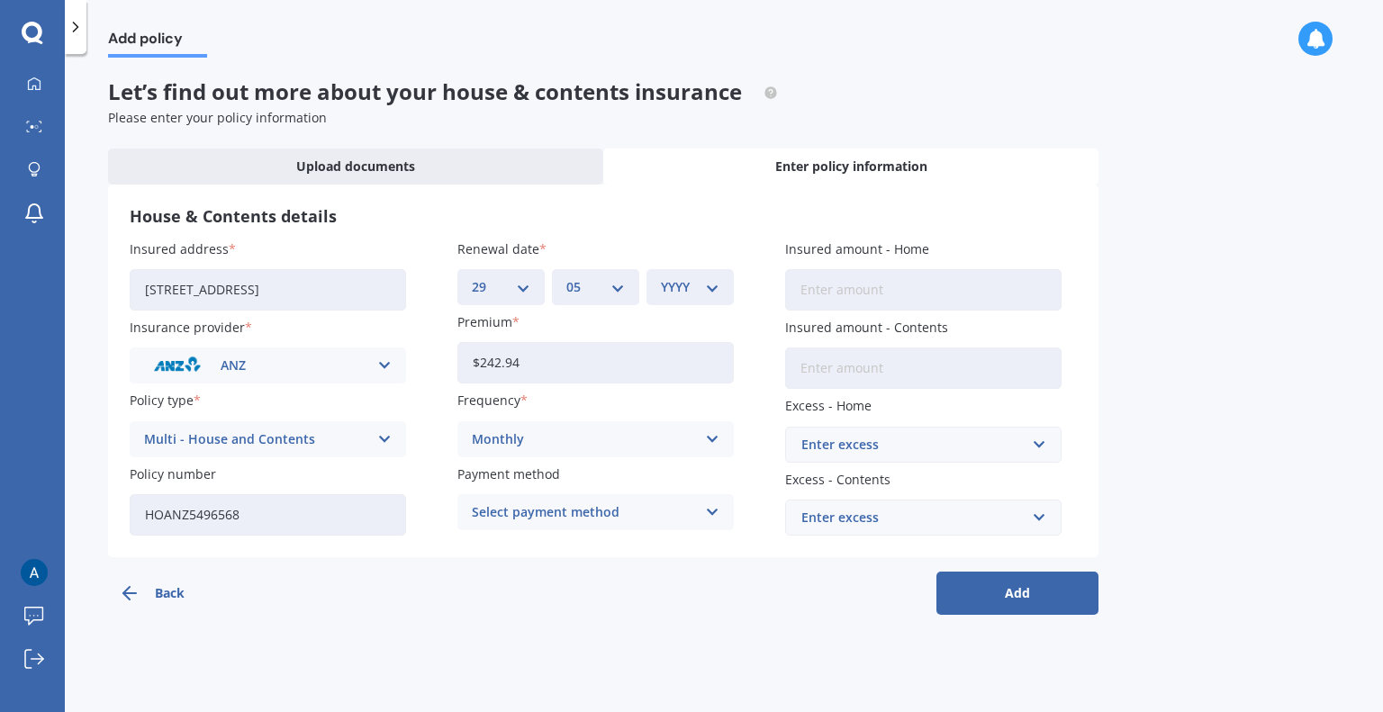
click at [566, 277] on select "MM 01 02 03 04 05 06 07 08 09 10 11 12" at bounding box center [595, 287] width 59 height 20
click at [725, 288] on div "YYYY 2027 2026 2025 2024 2023 2022 2021 2020 2019 2018 2017 2016 2015 2014 2013…" at bounding box center [689, 287] width 87 height 36
click at [721, 291] on div "YYYY 2027 2026 2025 2024 2023 2022 2021 2020 2019 2018 2017 2016 2015 2014 2013…" at bounding box center [689, 287] width 87 height 36
click at [707, 282] on select "YYYY 2027 2026 2025 2024 2023 2022 2021 2020 2019 2018 2017 2016 2015 2014 2013…" at bounding box center [690, 287] width 59 height 20
select select "2026"
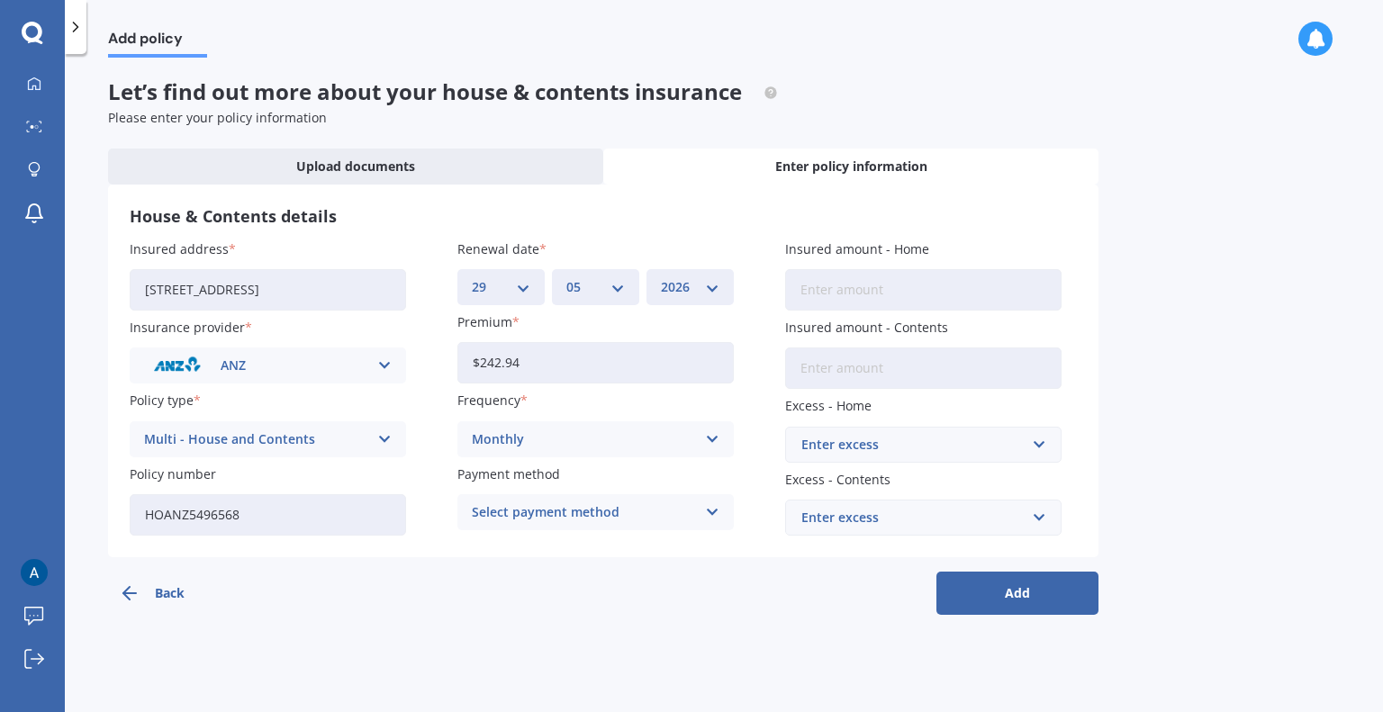
click at [661, 277] on select "YYYY 2027 2026 2025 2024 2023 2022 2021 2020 2019 2018 2017 2016 2015 2014 2013…" at bounding box center [690, 287] width 59 height 20
click at [709, 623] on div "Add policy Let’s find out more about your house & contents insurance Please ent…" at bounding box center [724, 387] width 1318 height 658
click at [634, 514] on div "Select payment method" at bounding box center [584, 512] width 224 height 20
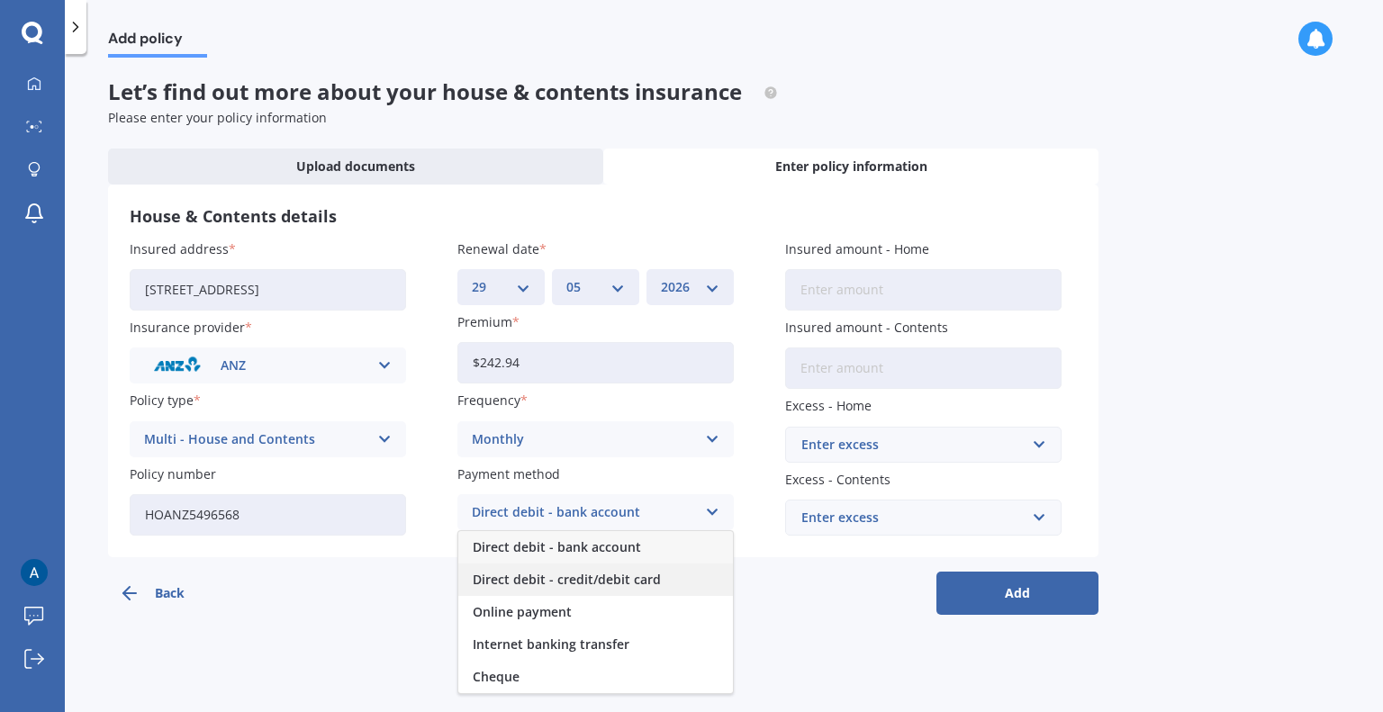
click at [591, 579] on span "Direct debit - credit/debit card" at bounding box center [567, 579] width 188 height 13
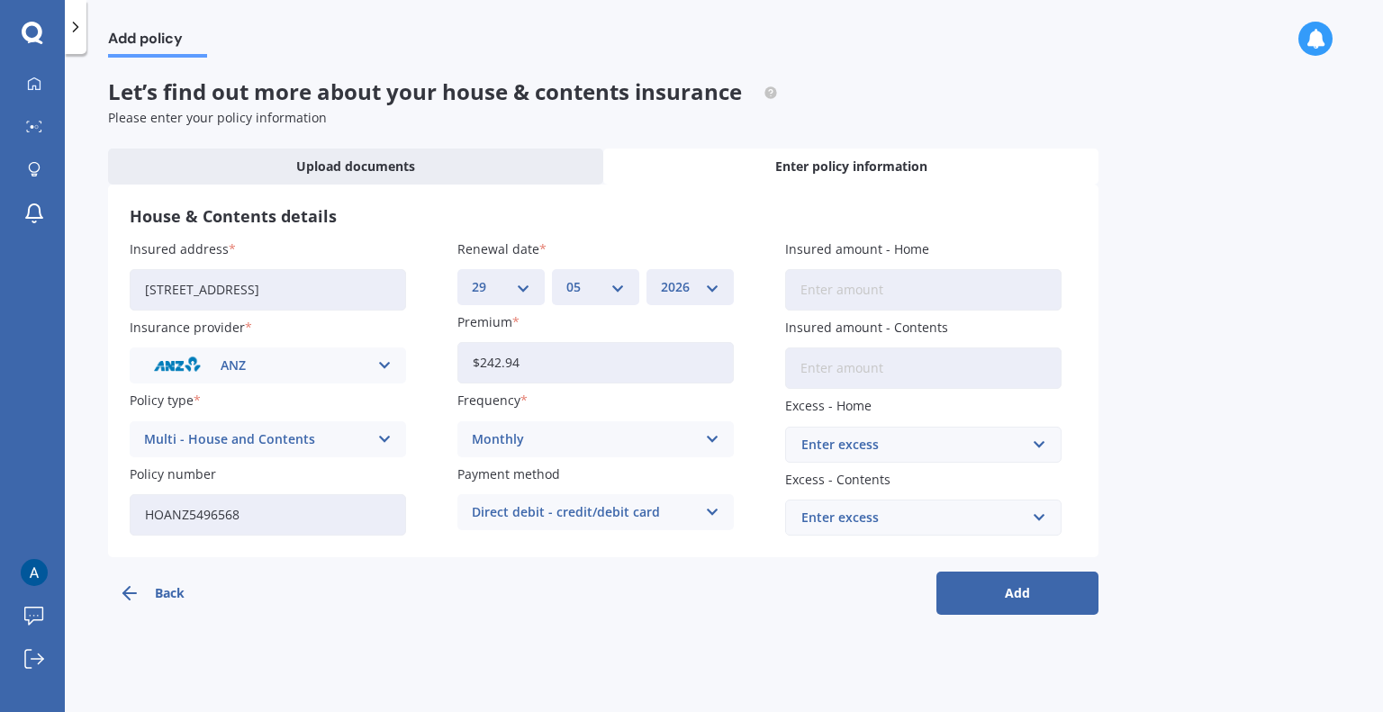
click at [696, 598] on div "Back Add" at bounding box center [603, 586] width 990 height 58
click at [814, 293] on input "Insured amount - Home" at bounding box center [923, 289] width 276 height 41
paste input "$749,840"
type input "$749,840"
click at [828, 361] on input "Insured amount - Contents" at bounding box center [923, 367] width 276 height 41
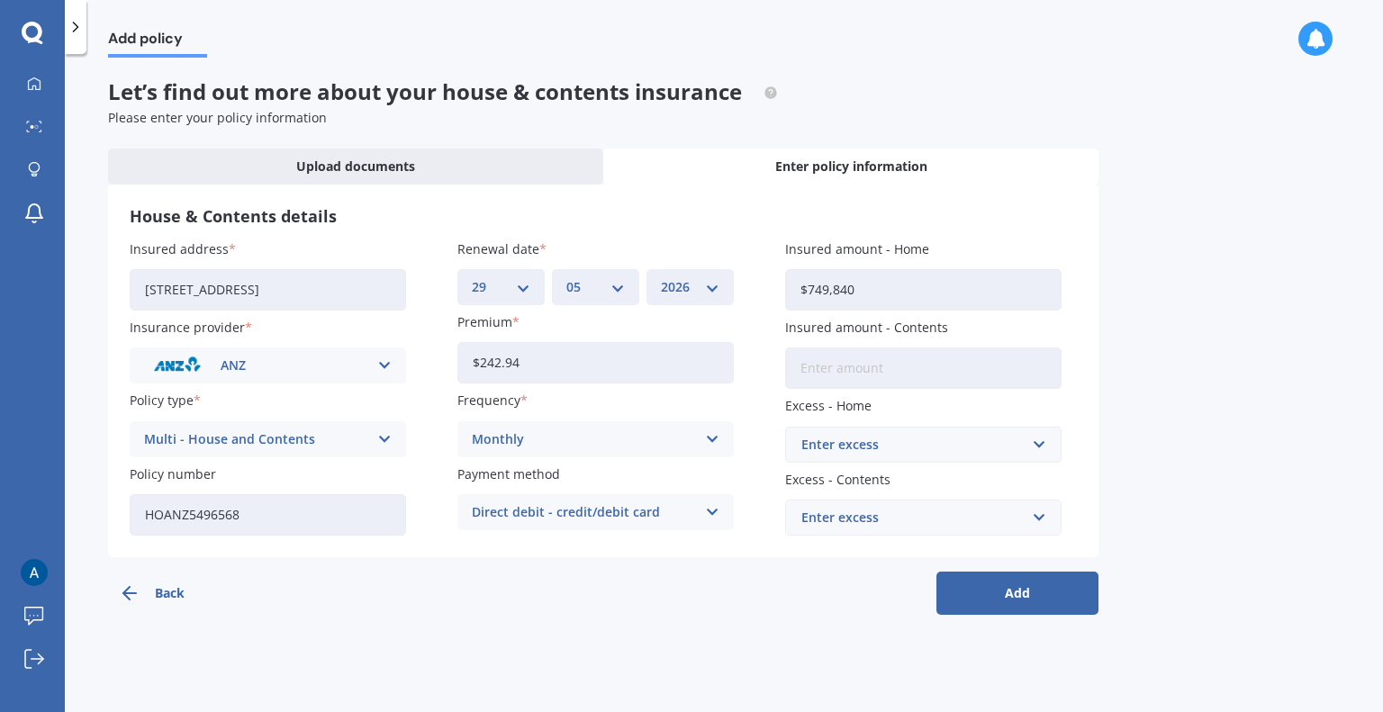
paste input "$33,159"
type input "$33,159"
click at [1163, 378] on div "Add policy Let’s find out more about your house & contents insurance Please ent…" at bounding box center [724, 387] width 1318 height 658
click at [869, 435] on div "Enter excess" at bounding box center [912, 445] width 222 height 20
type input "250"
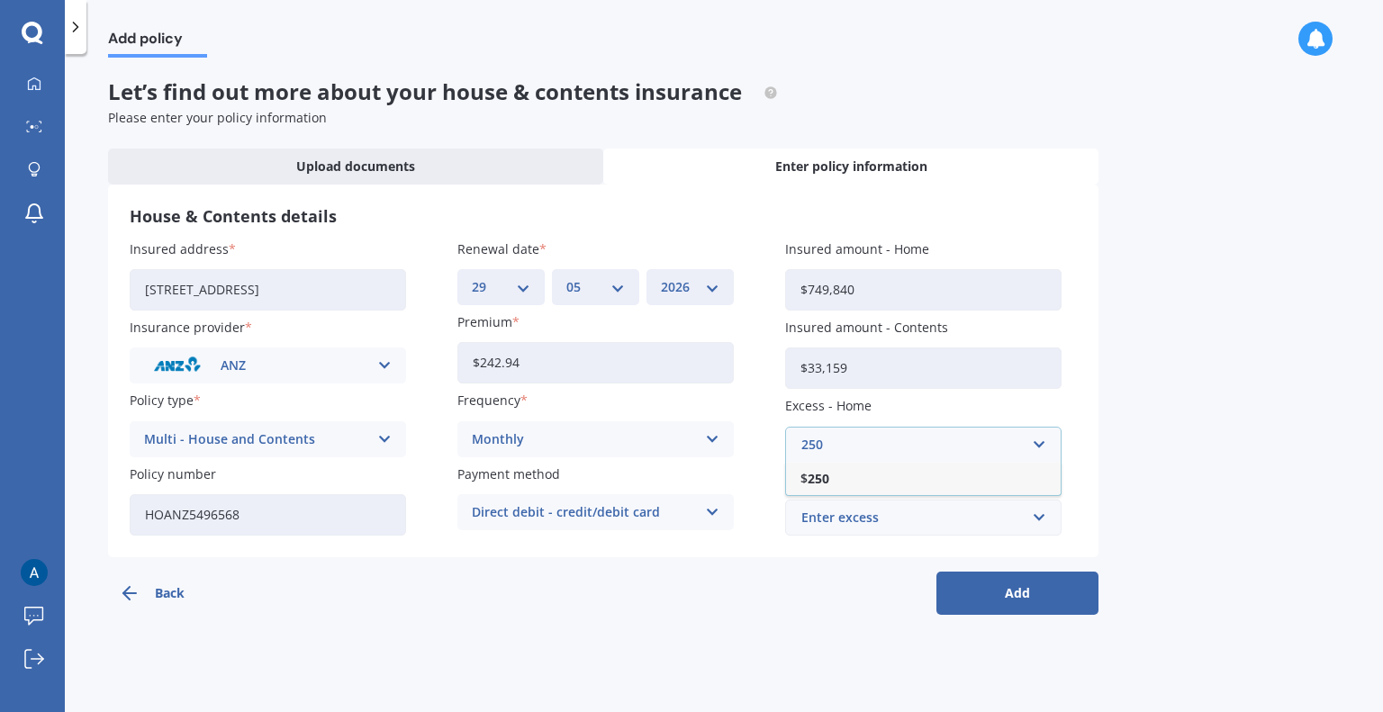
click at [863, 481] on div "$ 250" at bounding box center [923, 478] width 275 height 33
click at [869, 519] on div "Enter excess" at bounding box center [912, 518] width 222 height 20
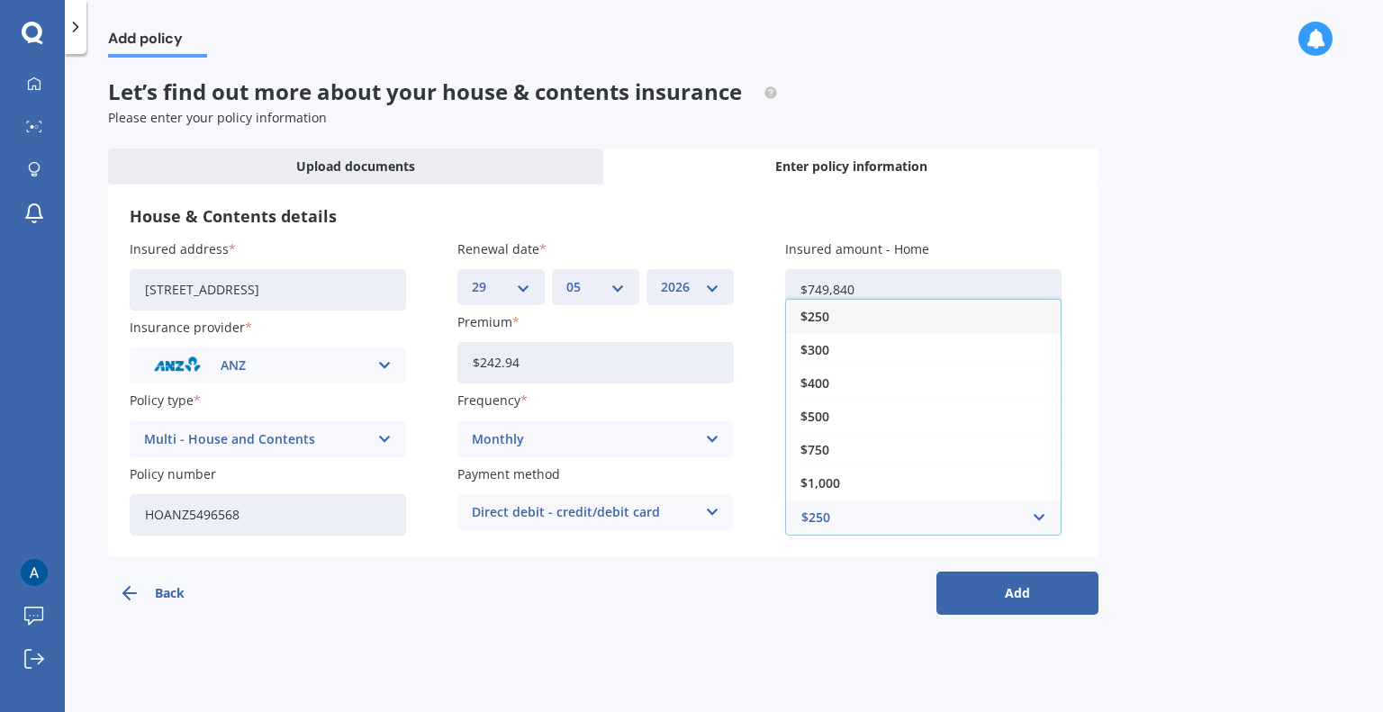
click at [820, 313] on span "$250" at bounding box center [814, 317] width 29 height 13
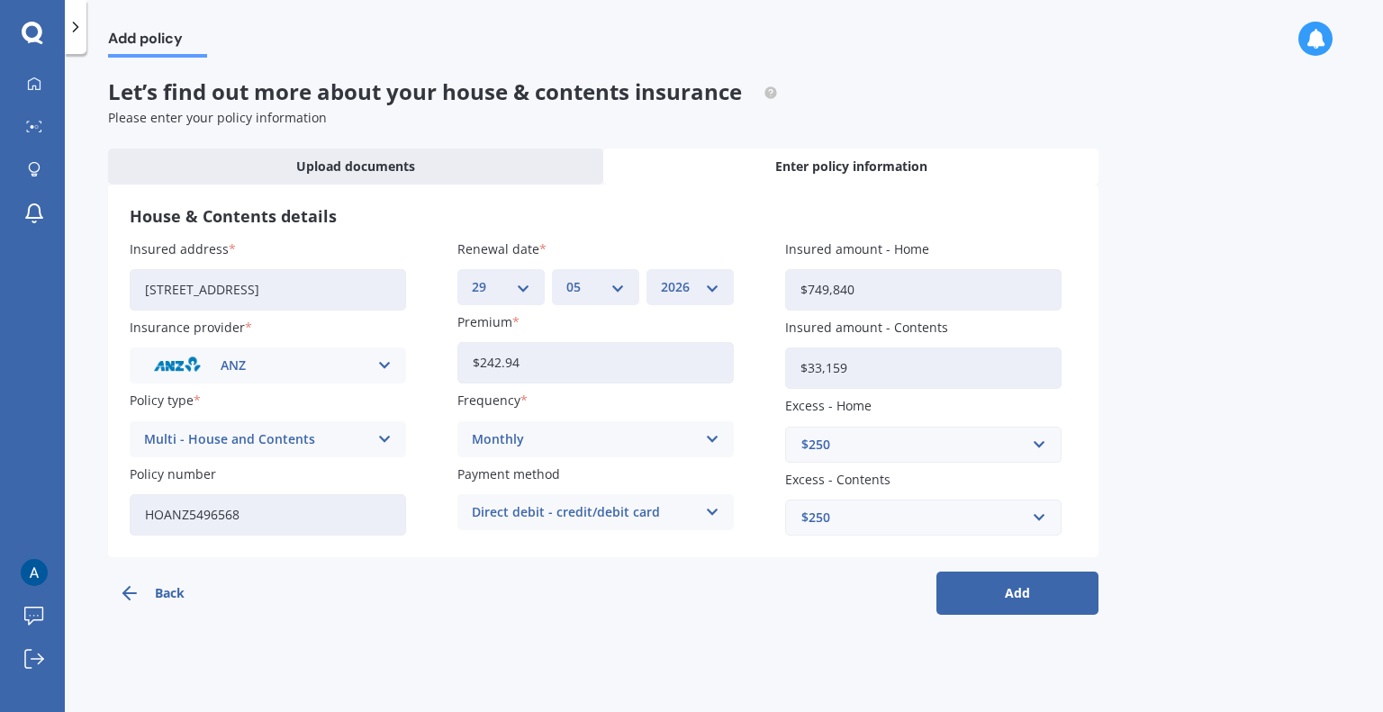
click at [1296, 490] on div "Add policy Let’s find out more about your house & contents insurance Please ent…" at bounding box center [724, 387] width 1318 height 658
click at [1015, 588] on button "Add" at bounding box center [1017, 593] width 162 height 43
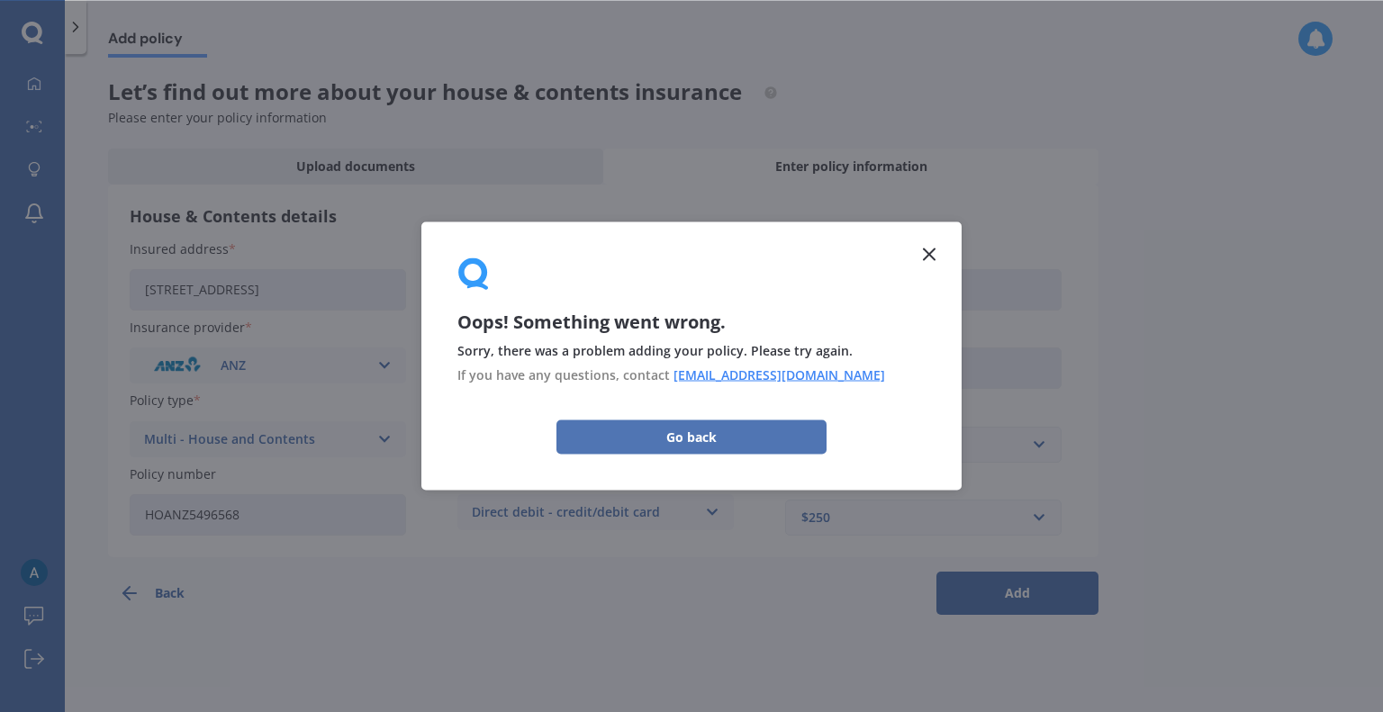
click at [684, 437] on button "Go back" at bounding box center [691, 436] width 270 height 34
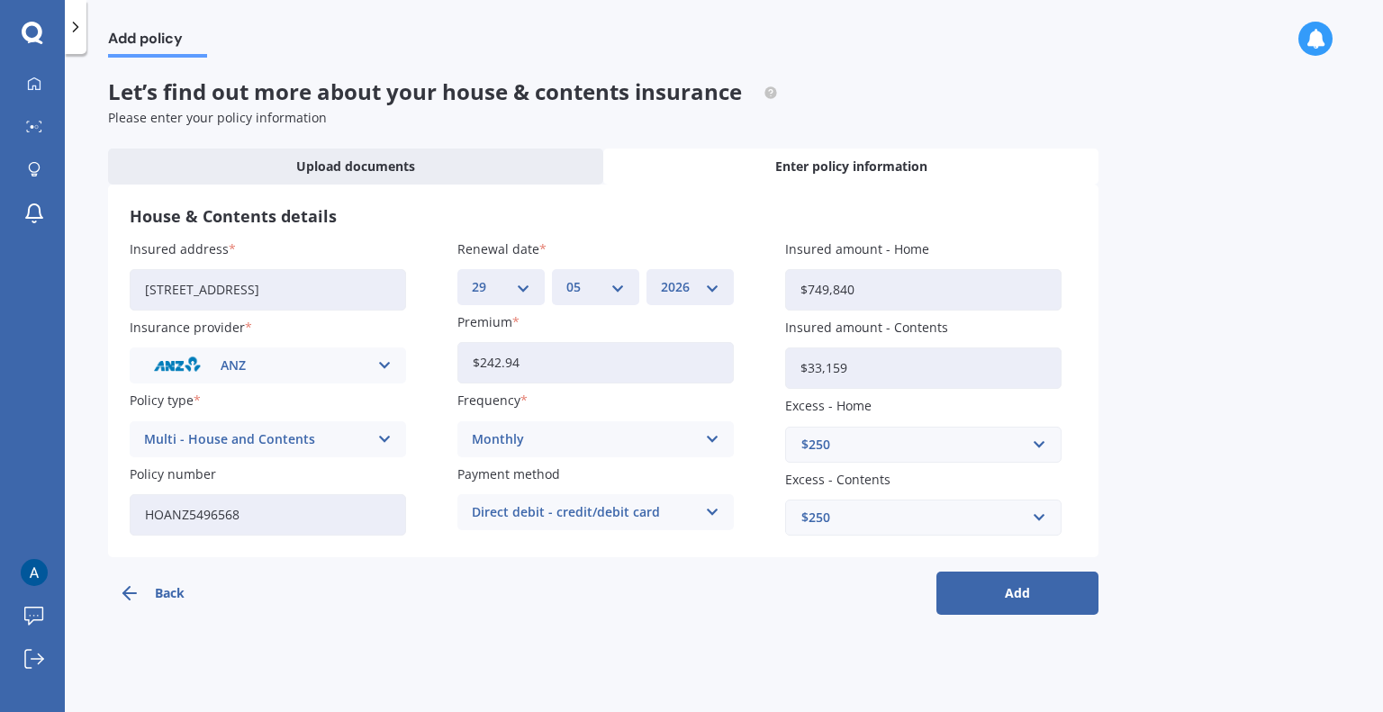
click at [1170, 352] on div "Add policy Let’s find out more about your house & contents insurance Please ent…" at bounding box center [724, 387] width 1318 height 658
click at [307, 505] on input "HOANZ5496568" at bounding box center [268, 514] width 276 height 41
click at [270, 291] on input "[STREET_ADDRESS]" at bounding box center [268, 289] width 276 height 41
click at [368, 230] on div "House & Contents details Insured address [STREET_ADDRESS] Insurance provider AN…" at bounding box center [603, 371] width 990 height 373
click at [1041, 593] on button "Add" at bounding box center [1017, 593] width 162 height 43
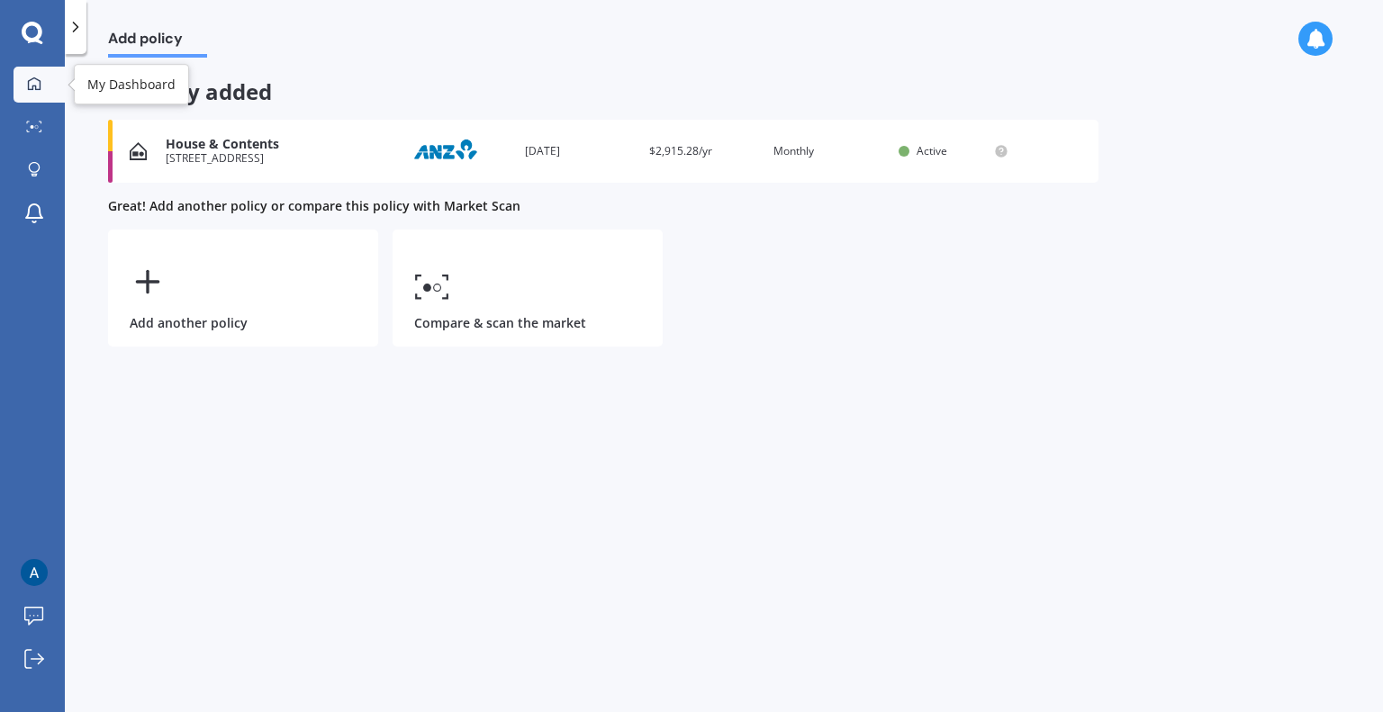
click at [40, 85] on icon at bounding box center [34, 83] width 13 height 13
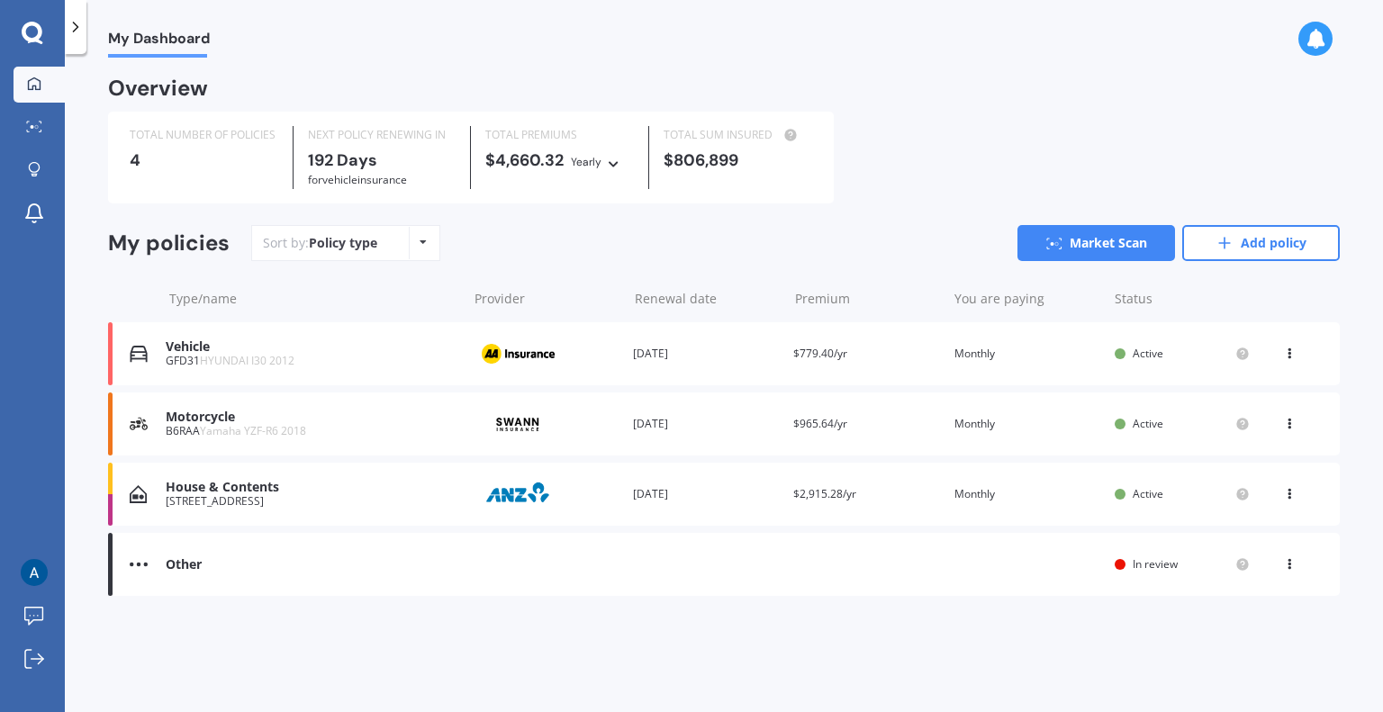
click at [1289, 566] on icon at bounding box center [1289, 560] width 13 height 11
click at [1274, 596] on div "View policy" at bounding box center [1249, 599] width 178 height 36
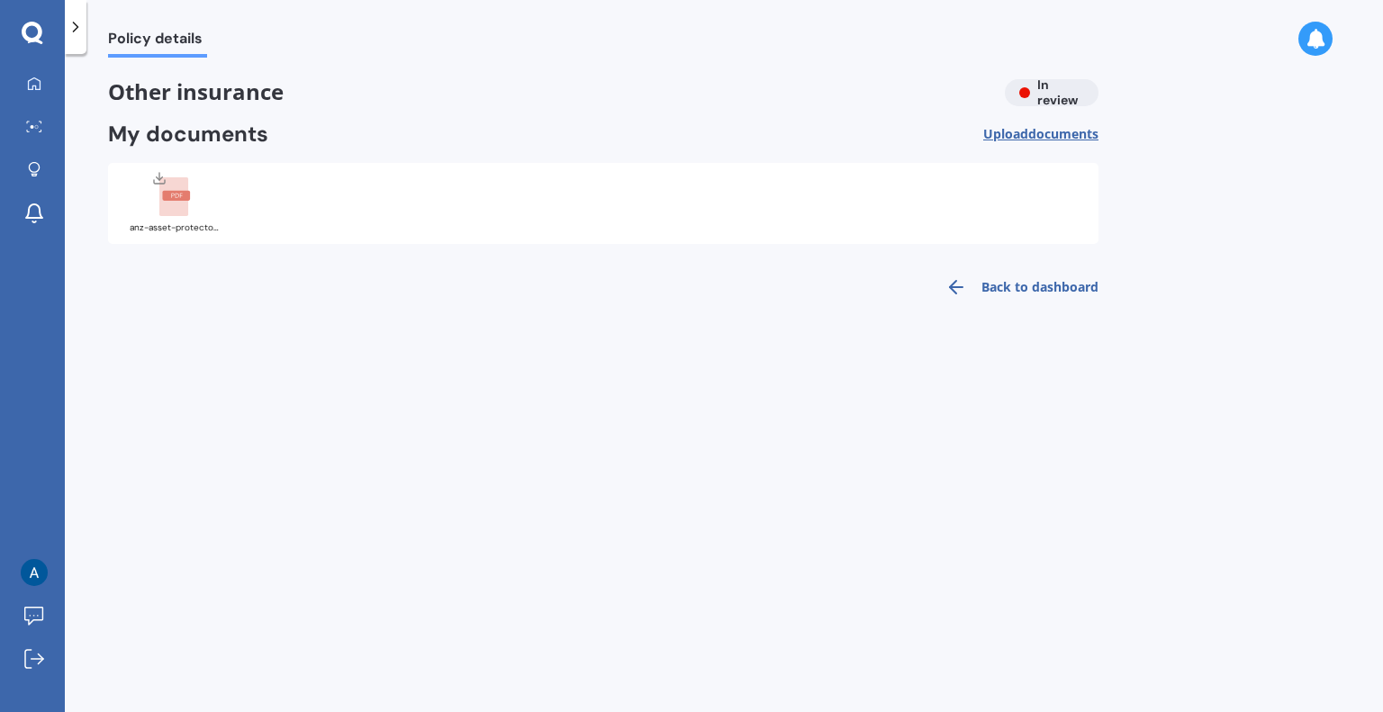
click at [160, 203] on rect at bounding box center [173, 197] width 29 height 40
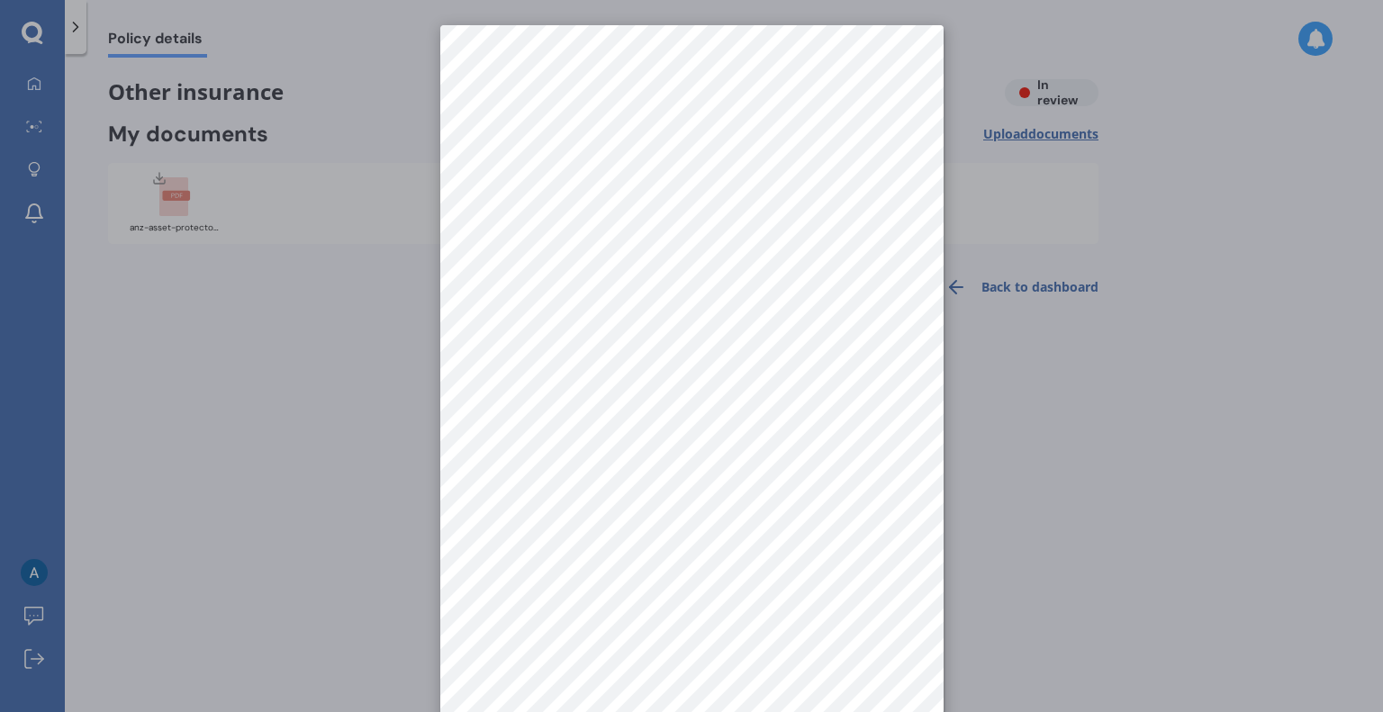
drag, startPoint x: 103, startPoint y: 335, endPoint x: 157, endPoint y: 329, distance: 54.3
click at [104, 335] on div at bounding box center [691, 356] width 1383 height 712
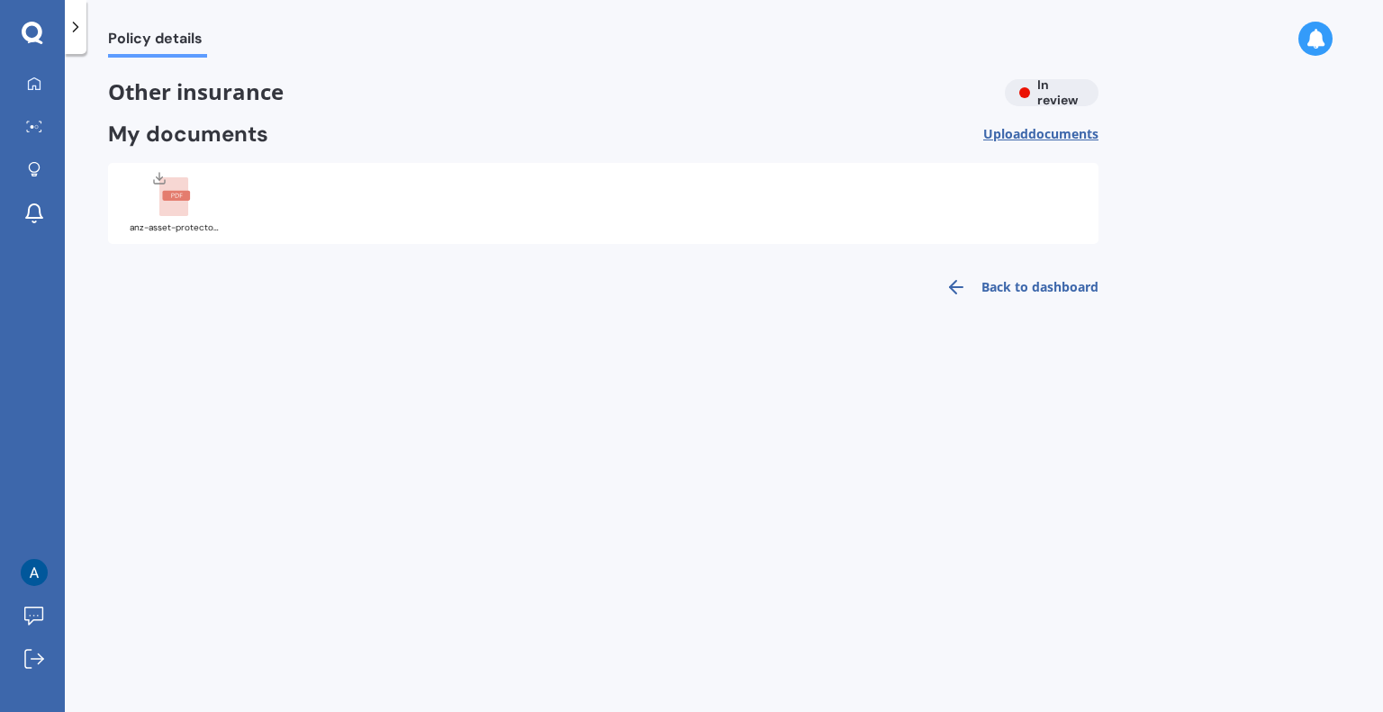
click at [1046, 293] on link "Back to dashboard" at bounding box center [1016, 287] width 164 height 43
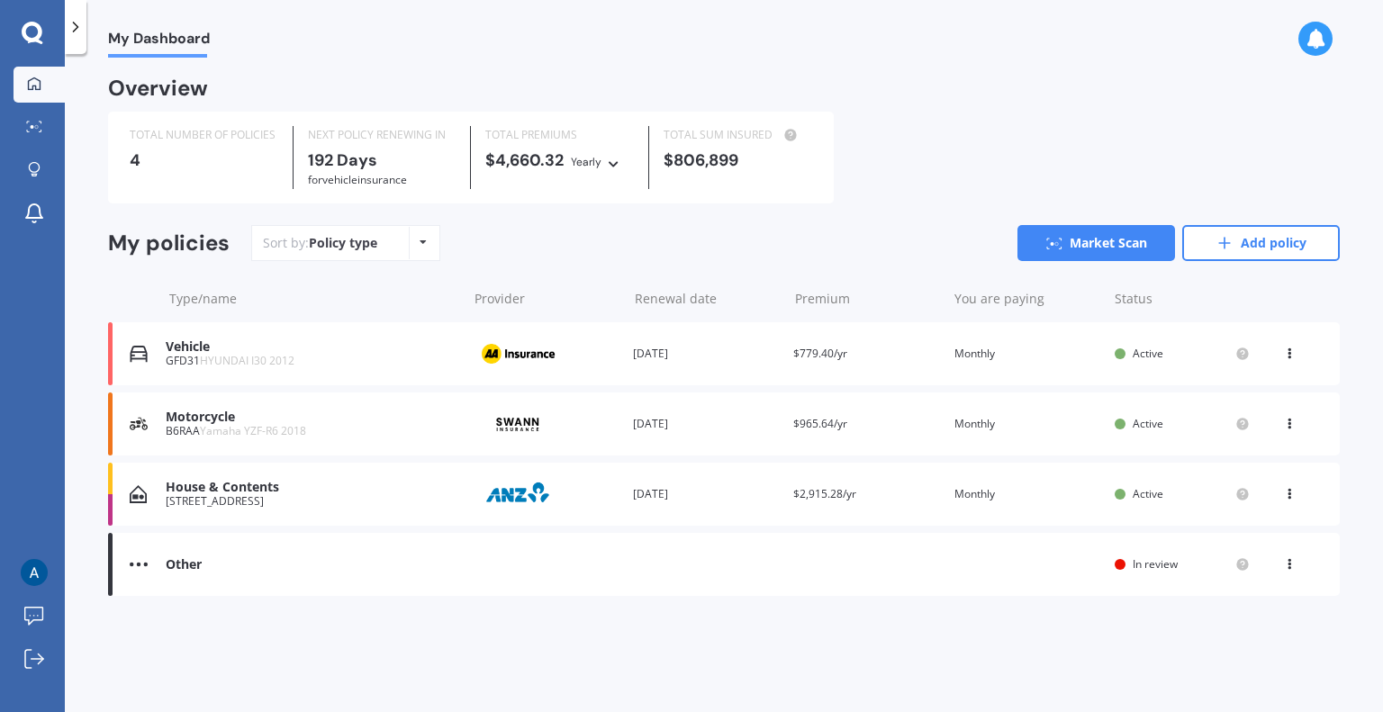
click at [1289, 558] on icon at bounding box center [1289, 560] width 13 height 11
click at [1090, 645] on div "My Dashboard Overview TOTAL NUMBER OF POLICIES 4 NEXT POLICY RENEWING [DATE] fo…" at bounding box center [724, 387] width 1318 height 658
click at [834, 550] on div "Other Renewal date You are paying Status In review View option View policy" at bounding box center [723, 564] width 1231 height 63
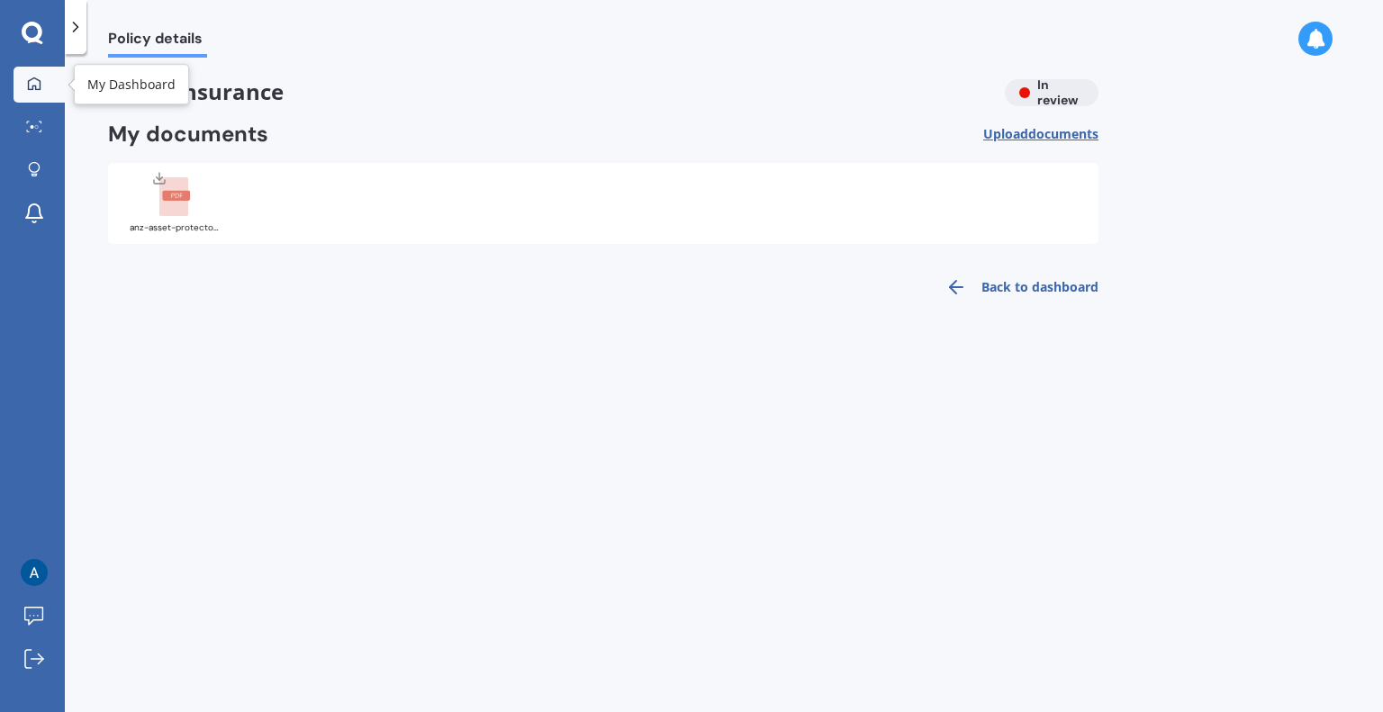
click at [46, 88] on div at bounding box center [34, 85] width 27 height 16
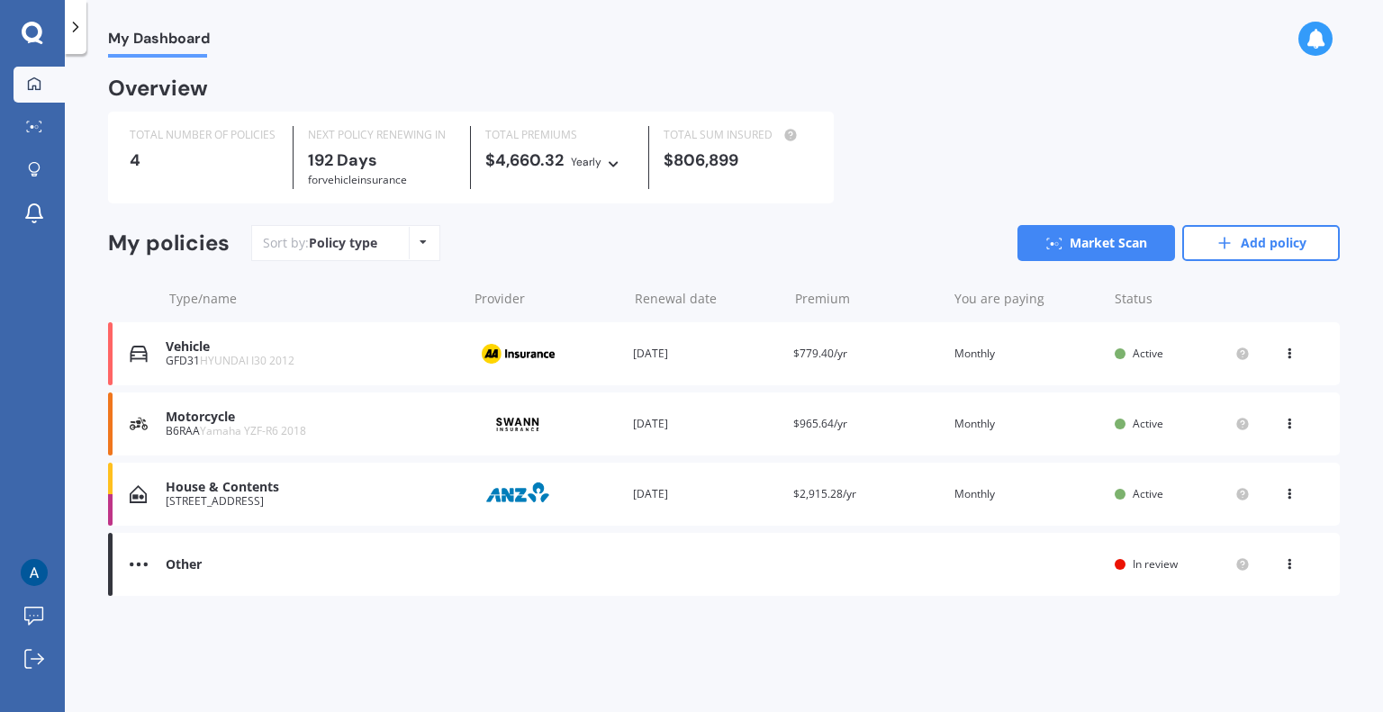
click at [580, 492] on div "Provider" at bounding box center [546, 494] width 146 height 34
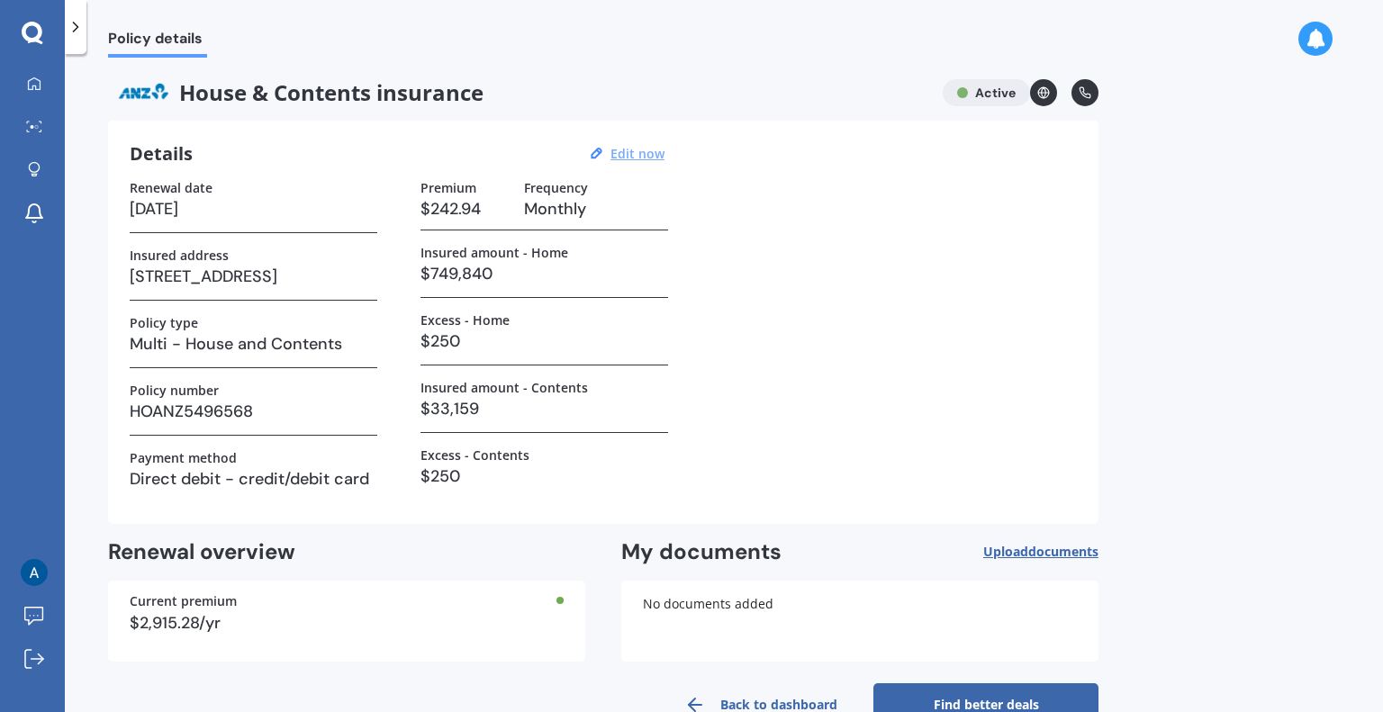
click at [646, 158] on u "Edit now" at bounding box center [637, 153] width 54 height 17
select select "29"
select select "05"
select select "2026"
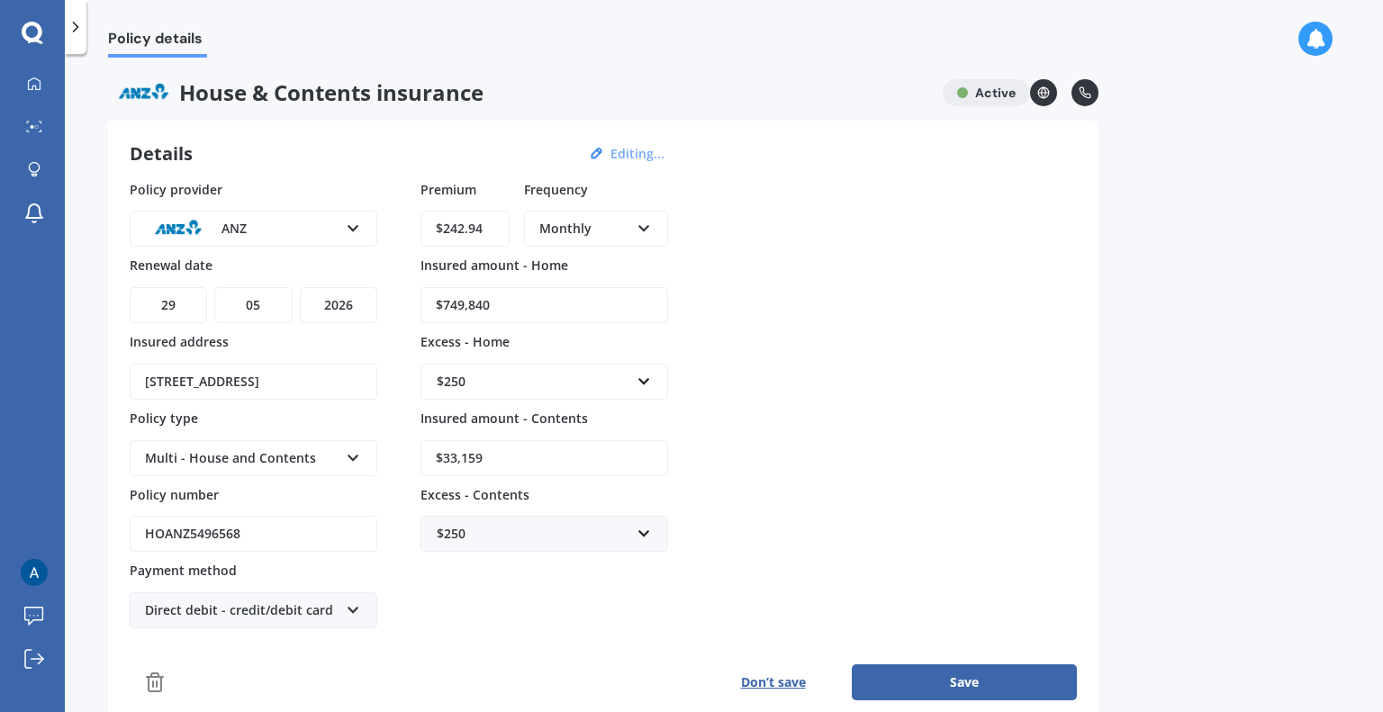
click at [533, 374] on div "$250" at bounding box center [534, 382] width 194 height 20
type input "5000"
click at [575, 422] on div "$ 5000" at bounding box center [544, 415] width 246 height 33
click at [977, 668] on button "Save" at bounding box center [964, 682] width 225 height 36
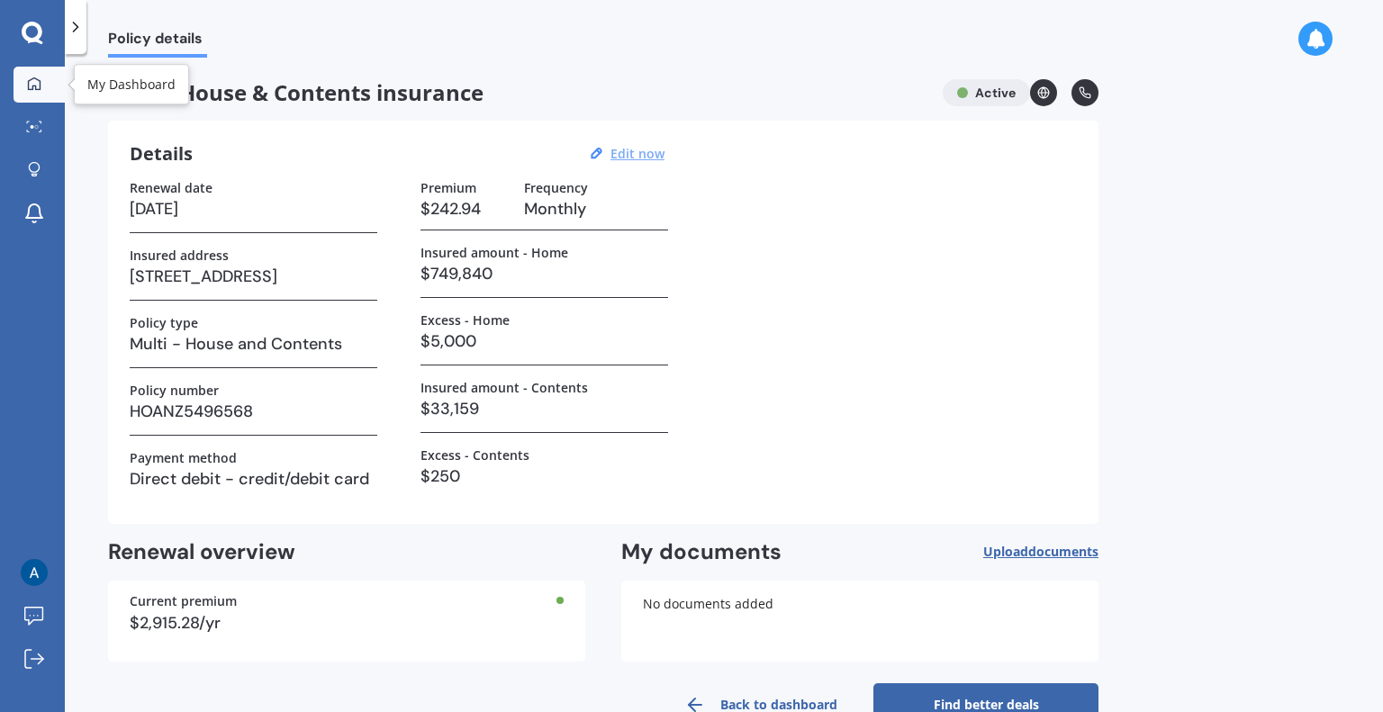
click at [27, 72] on link "My Dashboard" at bounding box center [39, 85] width 51 height 36
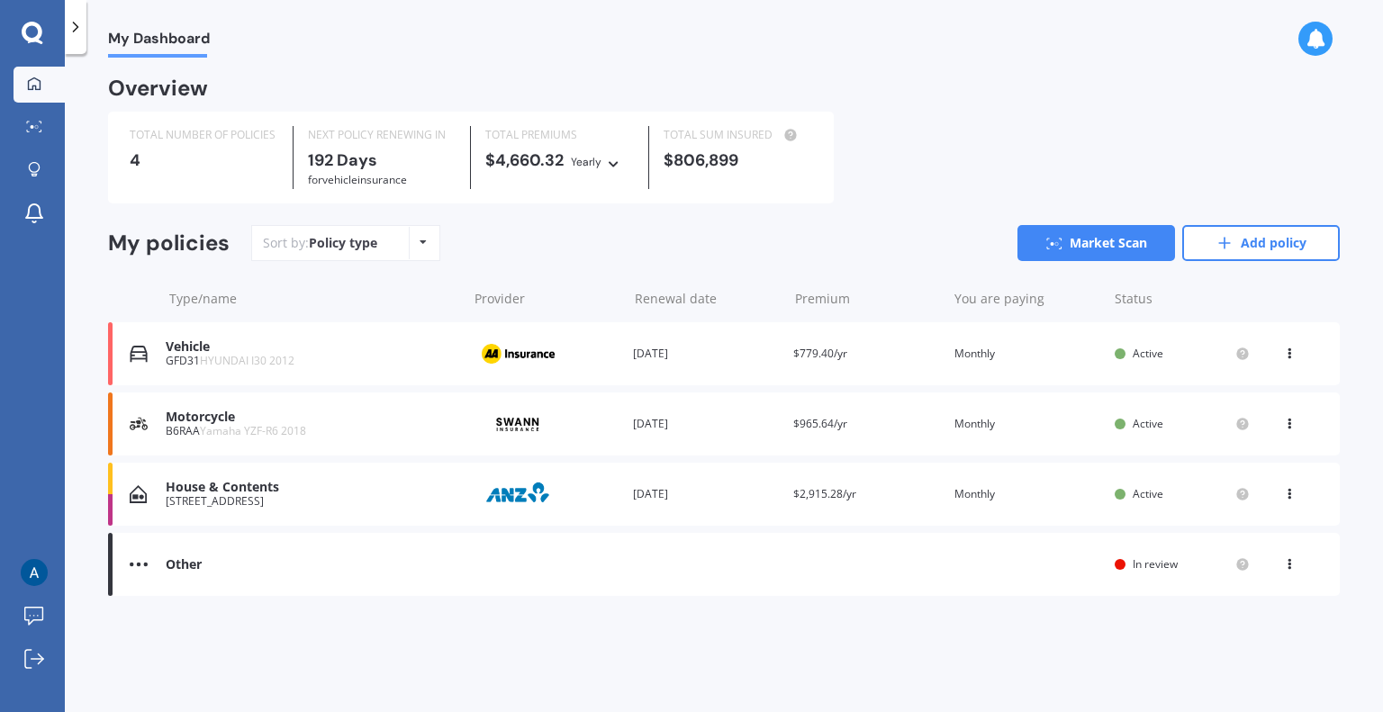
click at [1288, 496] on icon at bounding box center [1289, 490] width 13 height 11
click at [1041, 655] on div "My Dashboard Overview TOTAL NUMBER OF POLICIES 4 NEXT POLICY RENEWING [DATE] fo…" at bounding box center [724, 387] width 1318 height 658
click at [256, 492] on div "House & Contents" at bounding box center [312, 487] width 293 height 15
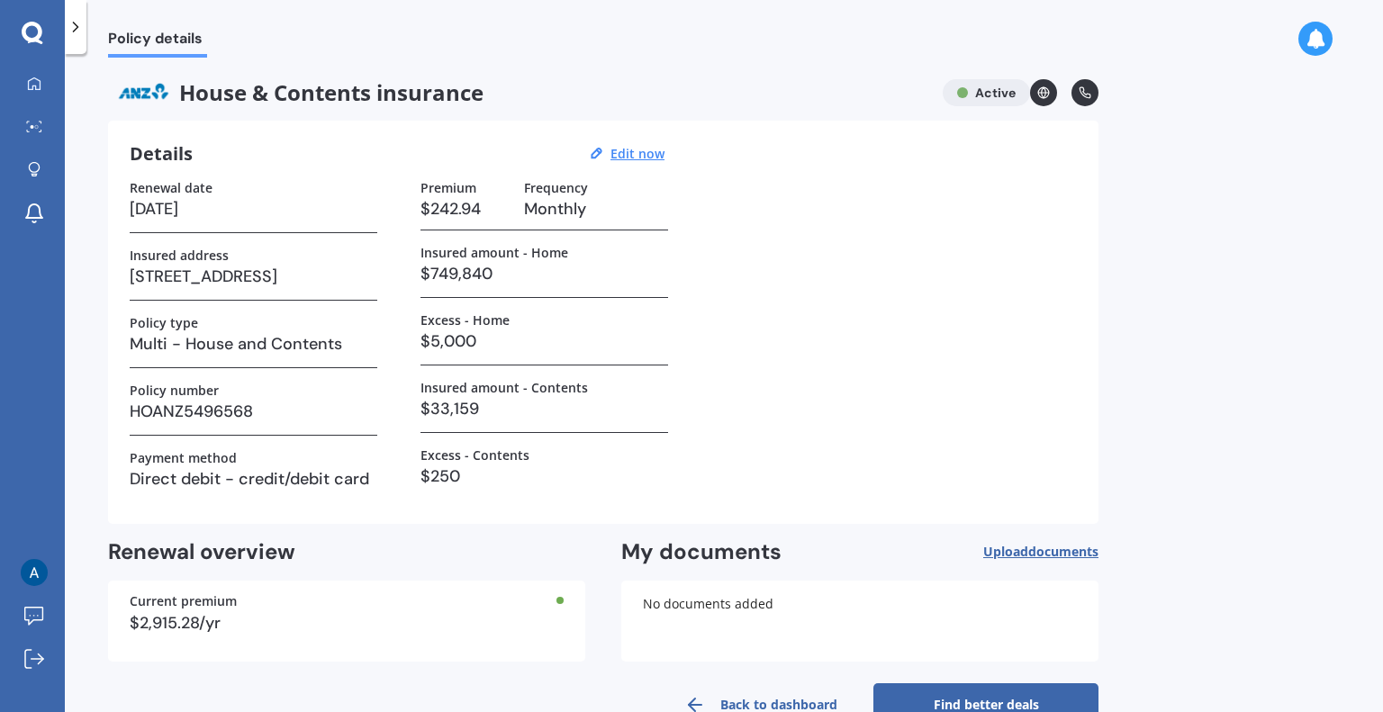
scroll to position [45, 0]
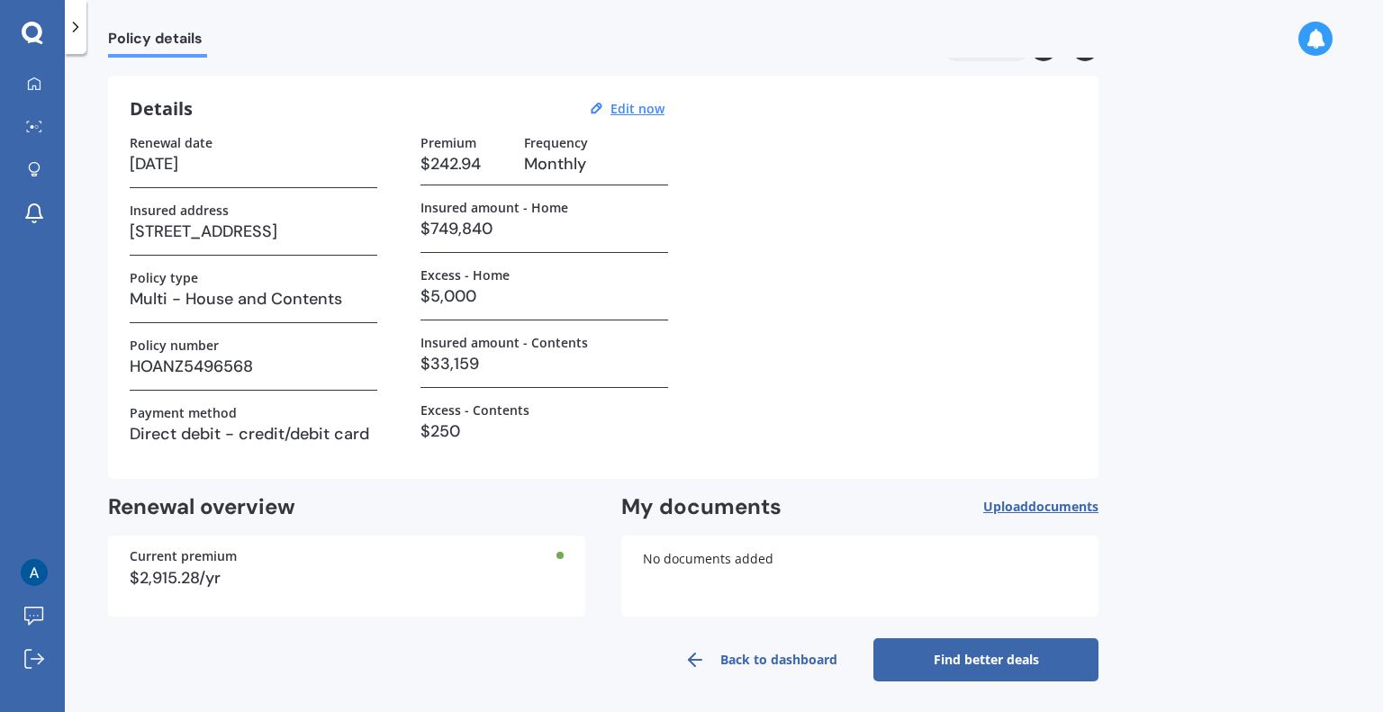
click at [1000, 654] on link "Find better deals" at bounding box center [985, 659] width 225 height 43
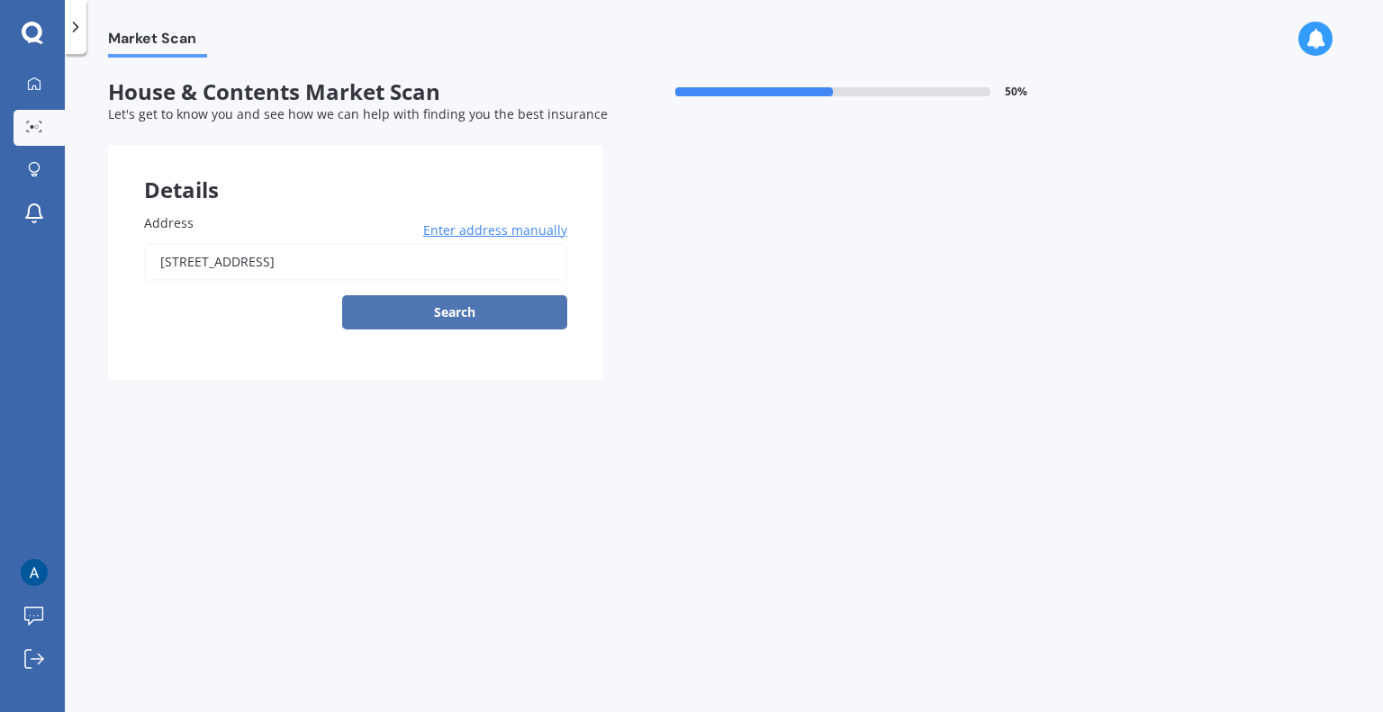
click at [495, 305] on button "Search" at bounding box center [454, 312] width 225 height 34
type input "[STREET_ADDRESS]"
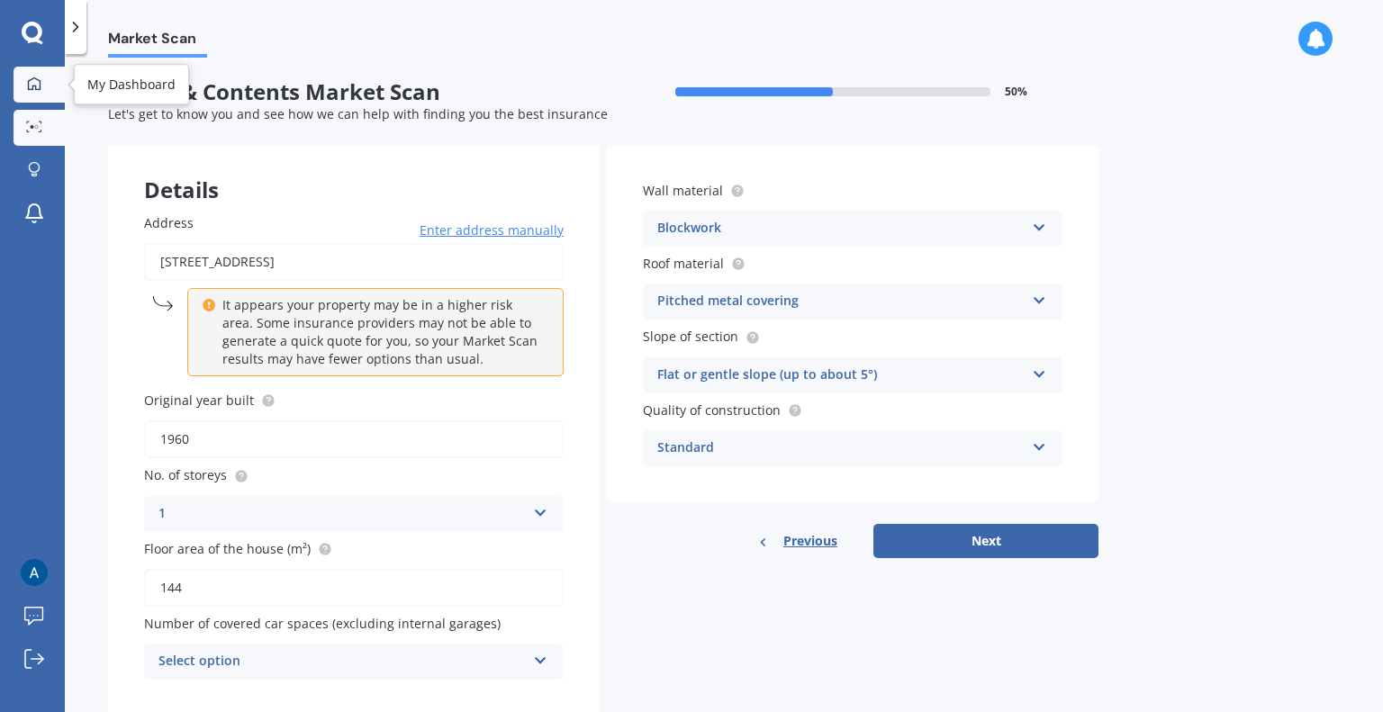
click at [39, 96] on link "My Dashboard" at bounding box center [39, 85] width 51 height 36
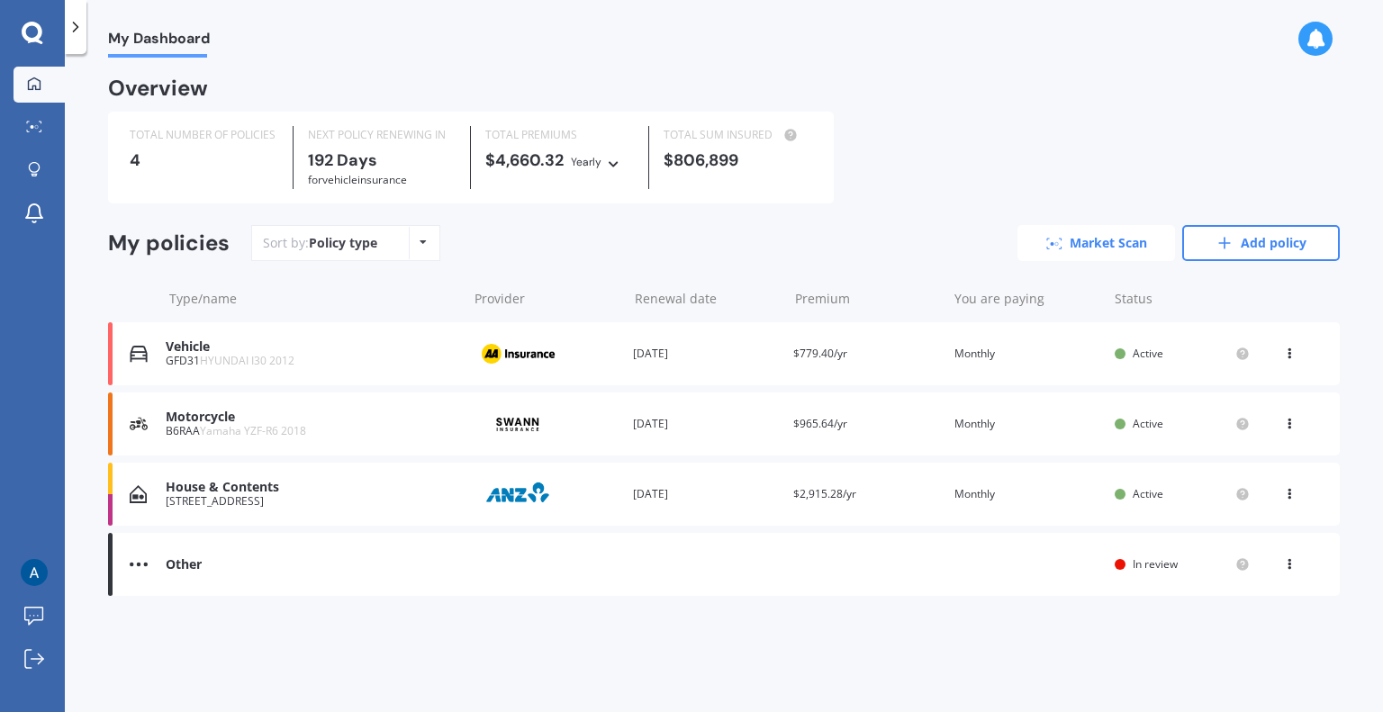
click at [1084, 244] on link "Market Scan" at bounding box center [1096, 243] width 158 height 36
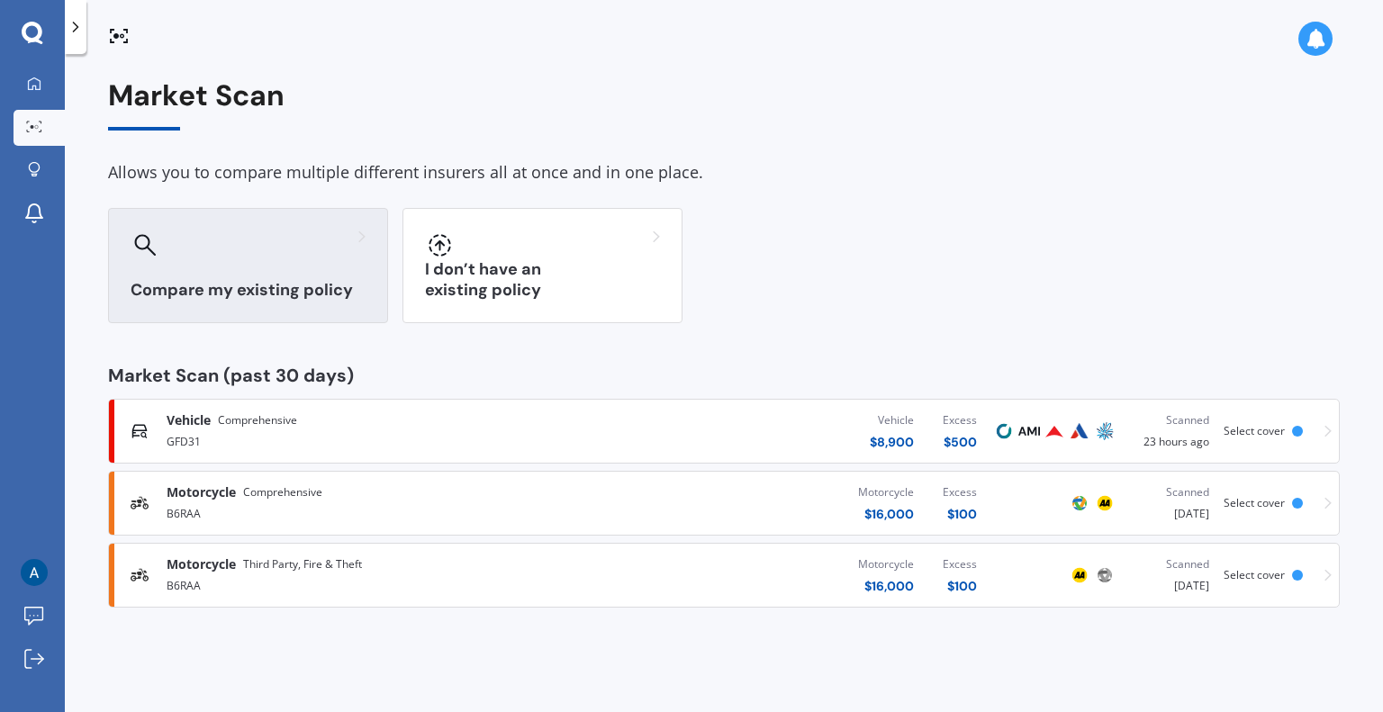
click at [258, 276] on div "Compare my existing policy" at bounding box center [248, 265] width 280 height 115
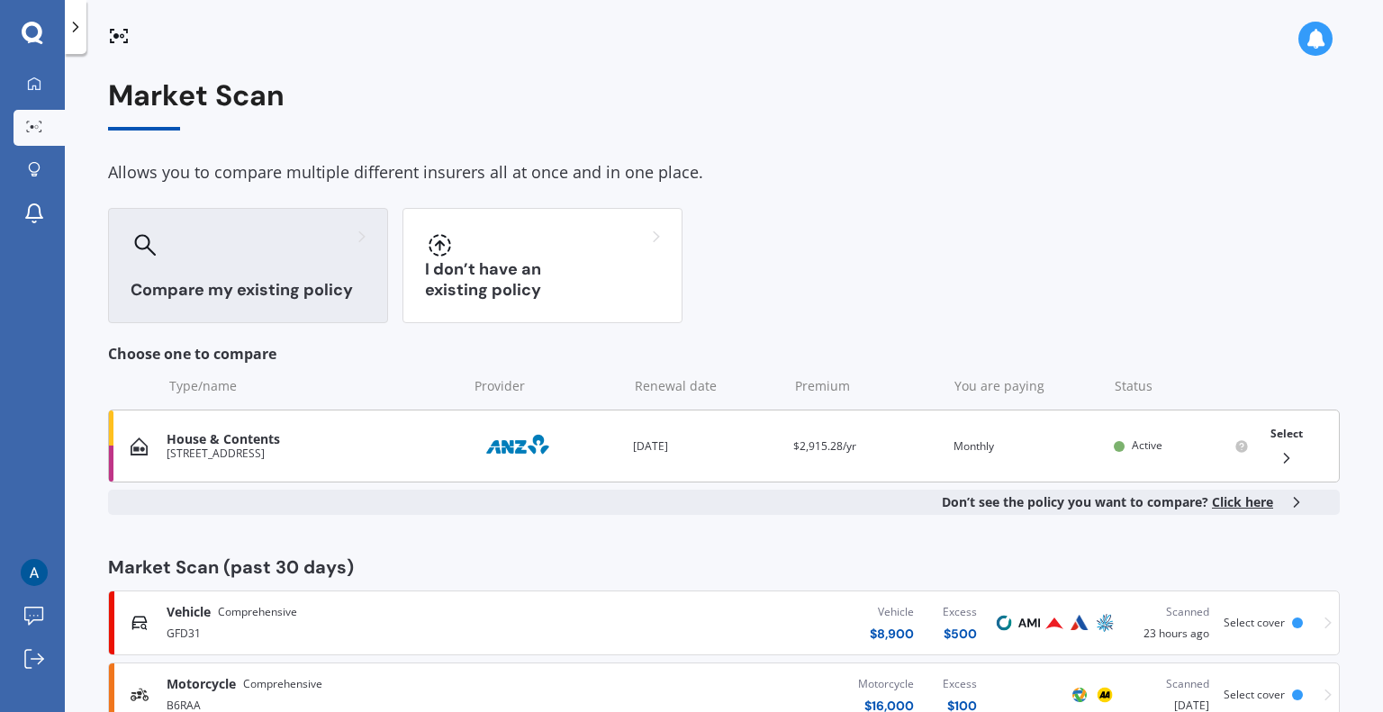
click at [328, 444] on div "House & Contents" at bounding box center [313, 439] width 292 height 15
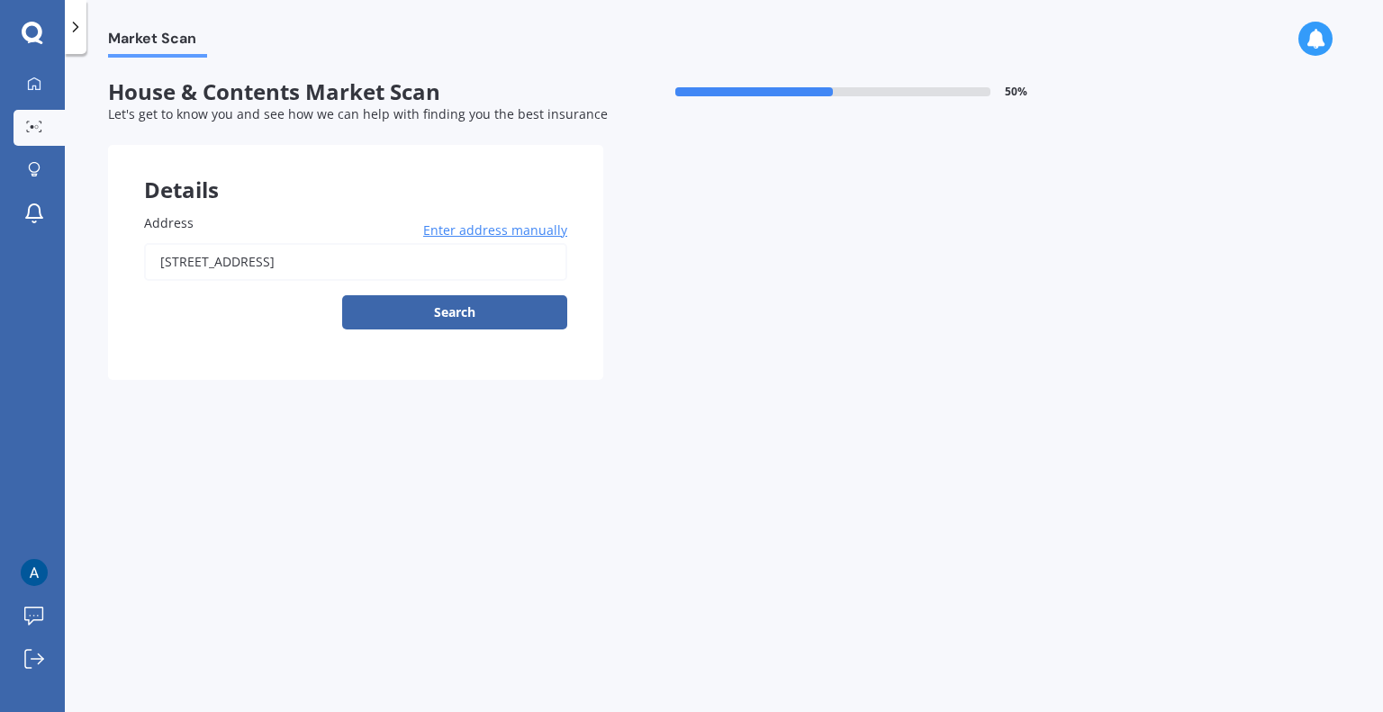
click at [463, 318] on button "Search" at bounding box center [454, 312] width 225 height 34
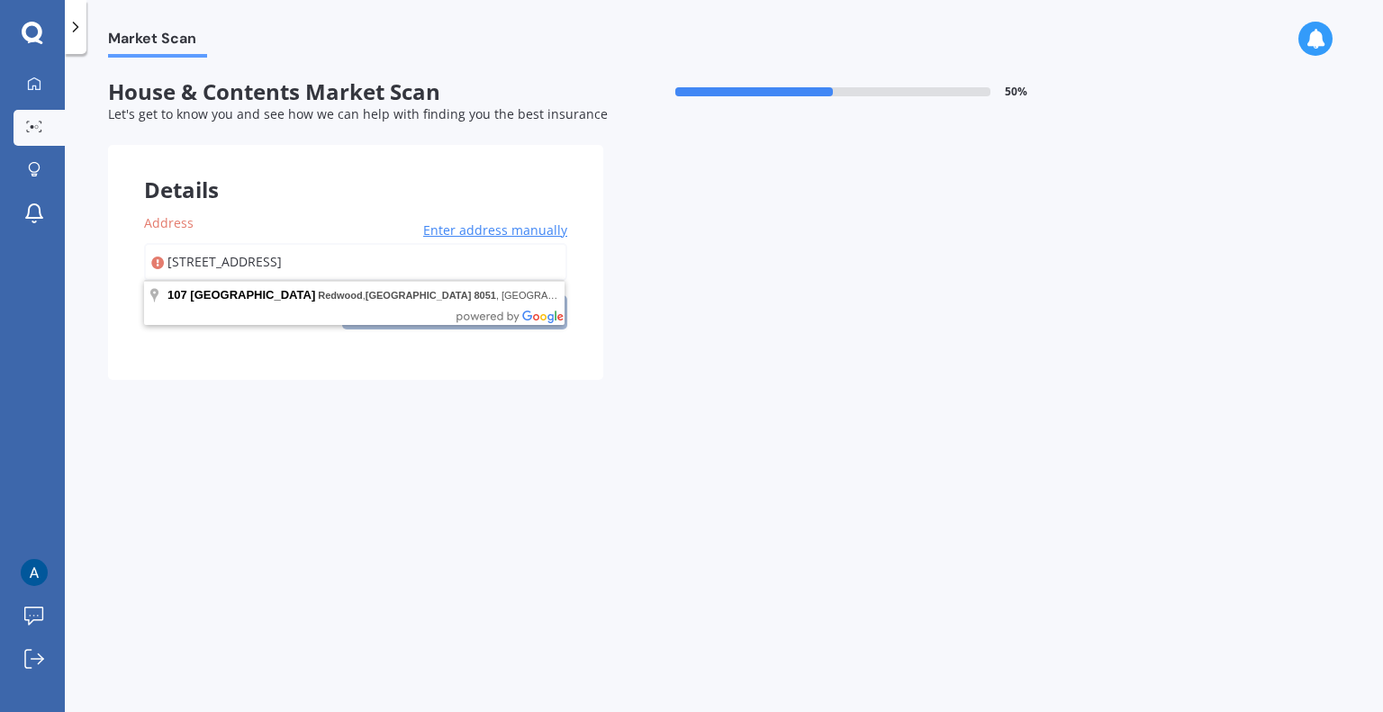
click at [525, 272] on input "[STREET_ADDRESS]" at bounding box center [355, 262] width 423 height 38
type input "[STREET_ADDRESS]"
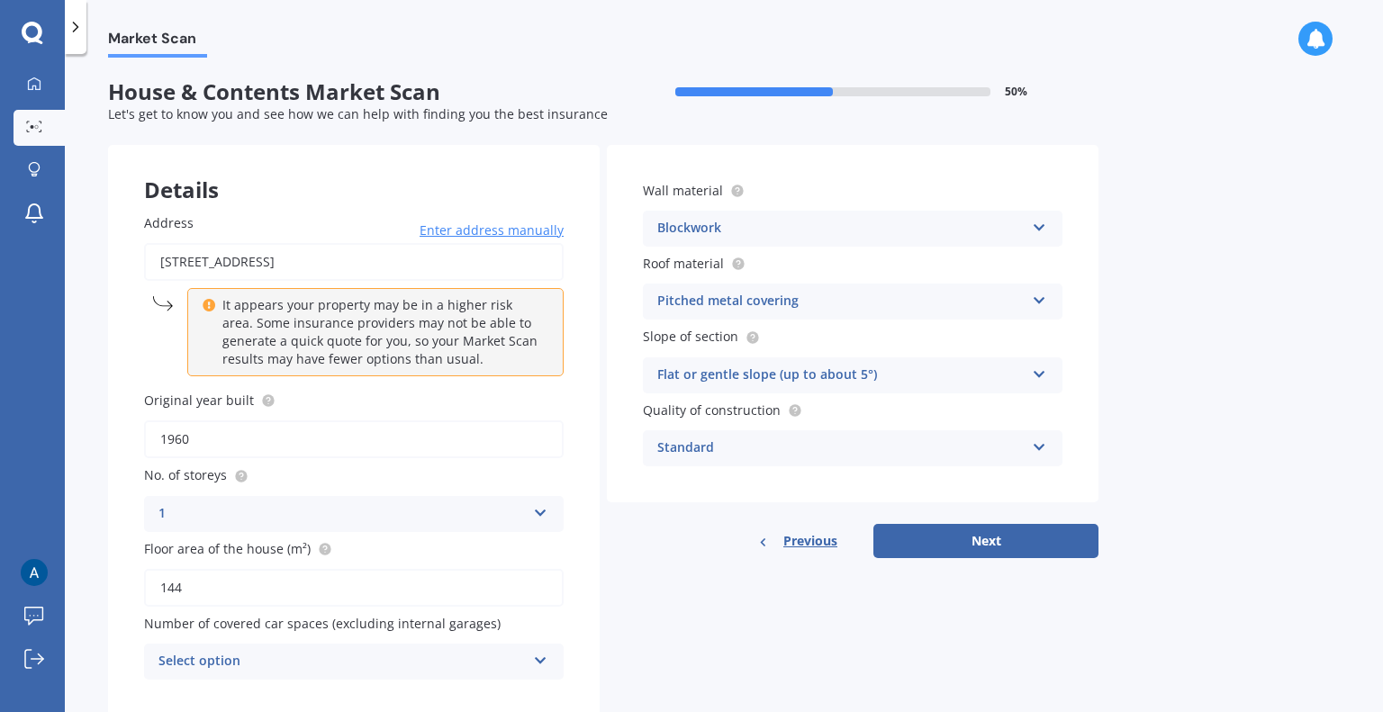
scroll to position [49, 0]
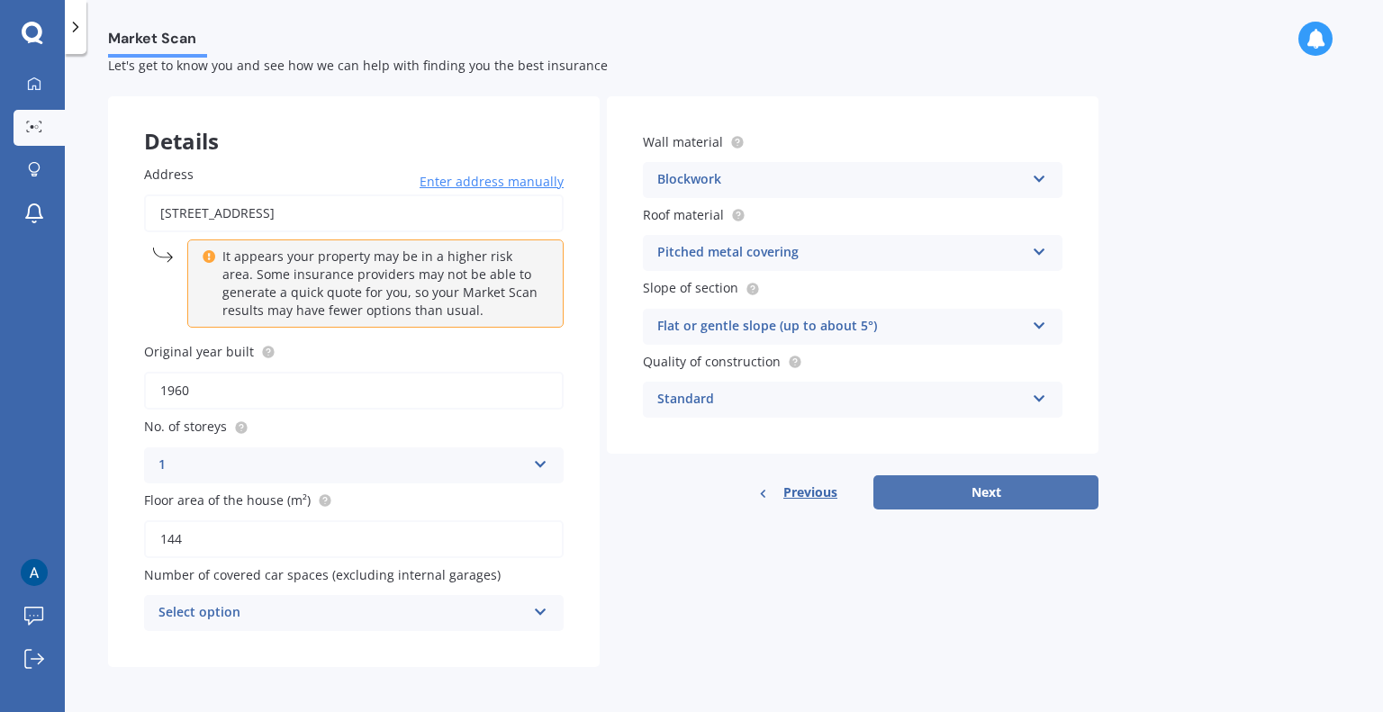
click at [979, 491] on button "Next" at bounding box center [985, 492] width 225 height 34
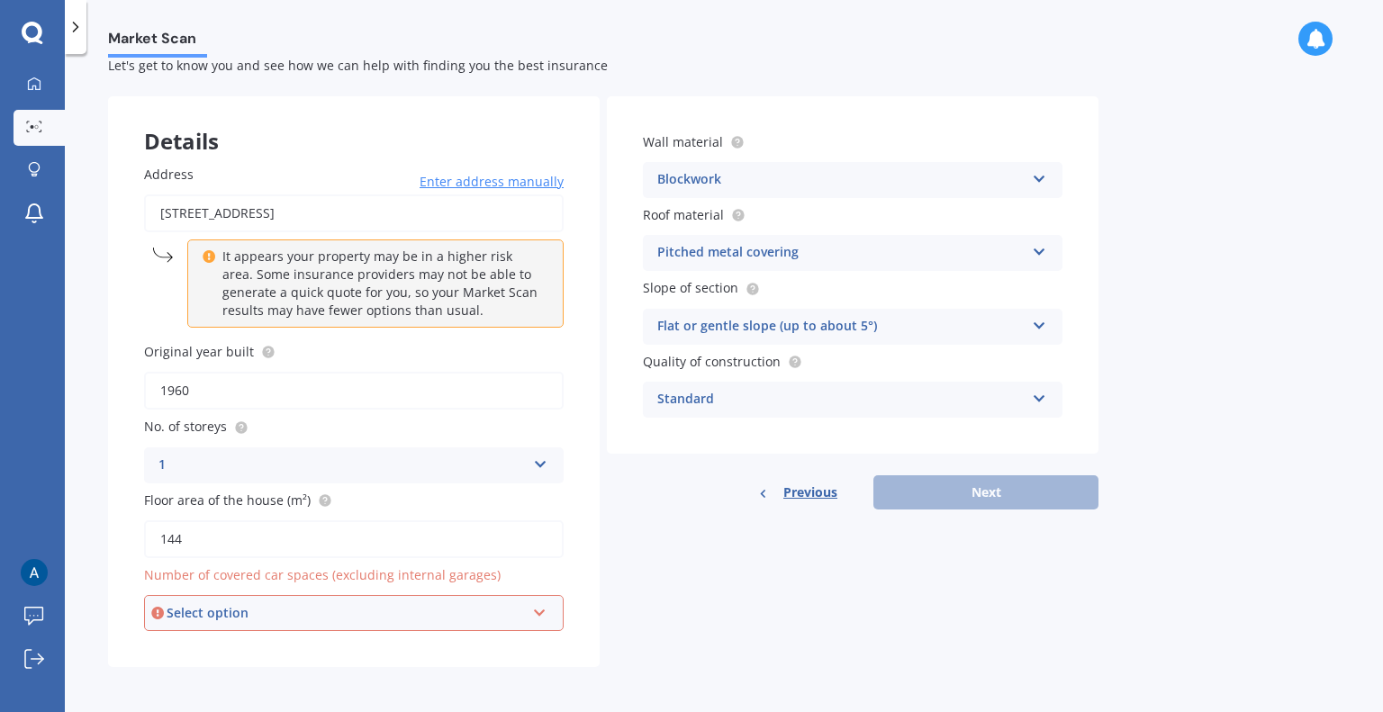
click at [404, 603] on div "Select option" at bounding box center [346, 613] width 358 height 20
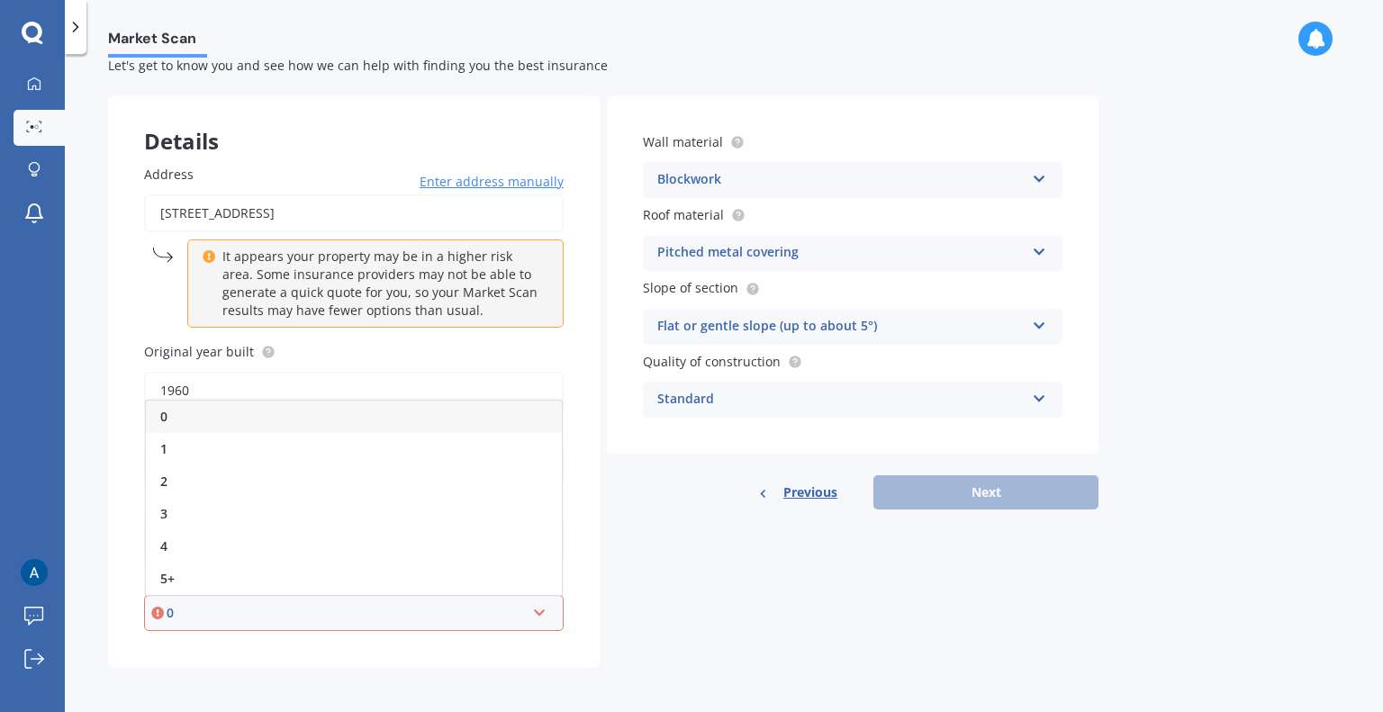
click at [312, 407] on div "0" at bounding box center [354, 417] width 416 height 32
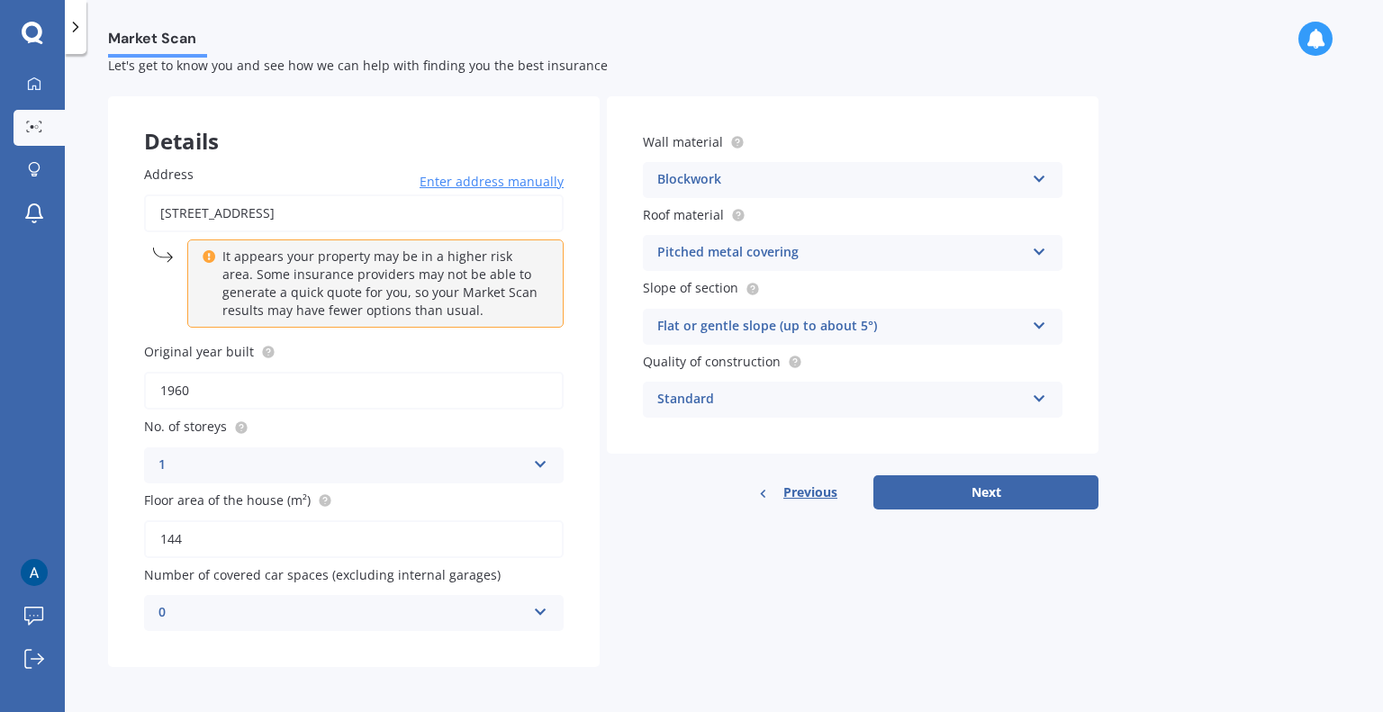
click at [547, 615] on div "0 0 1 2 3 4 5+" at bounding box center [353, 613] width 419 height 36
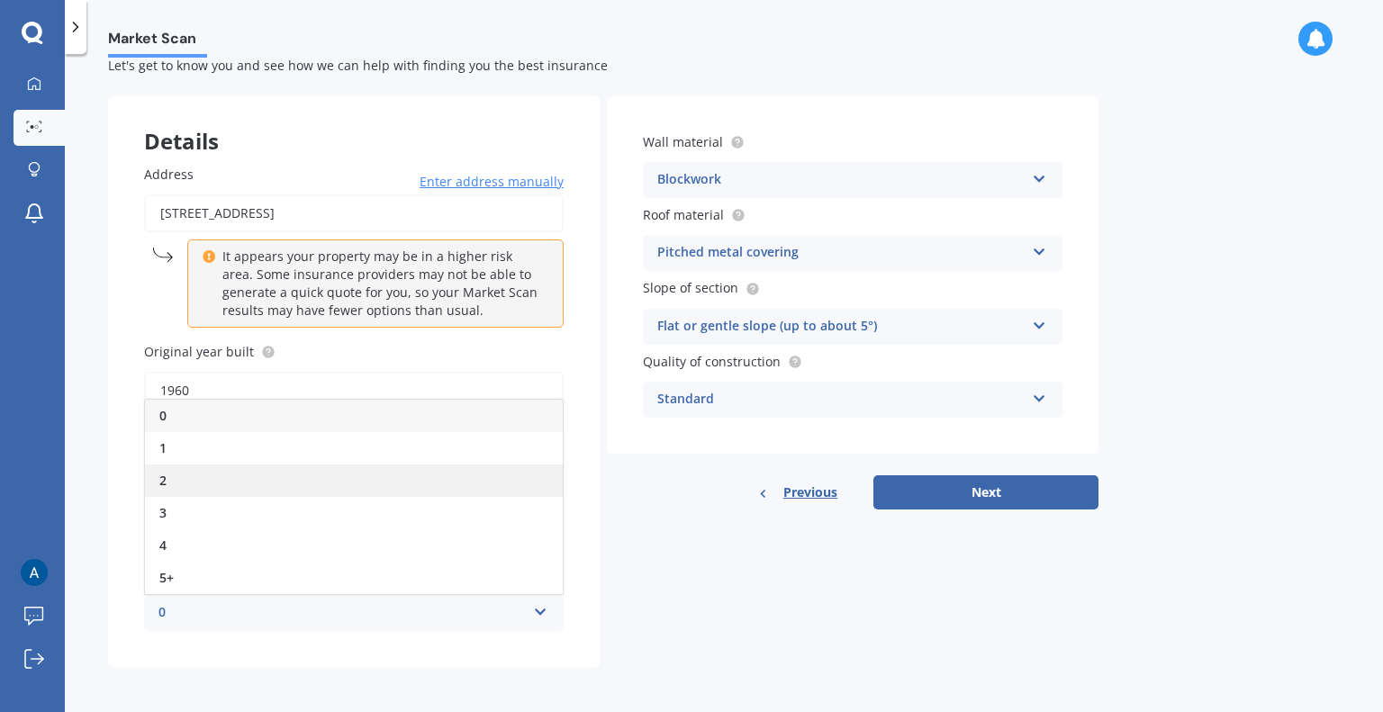
click at [461, 486] on div "2" at bounding box center [354, 480] width 418 height 32
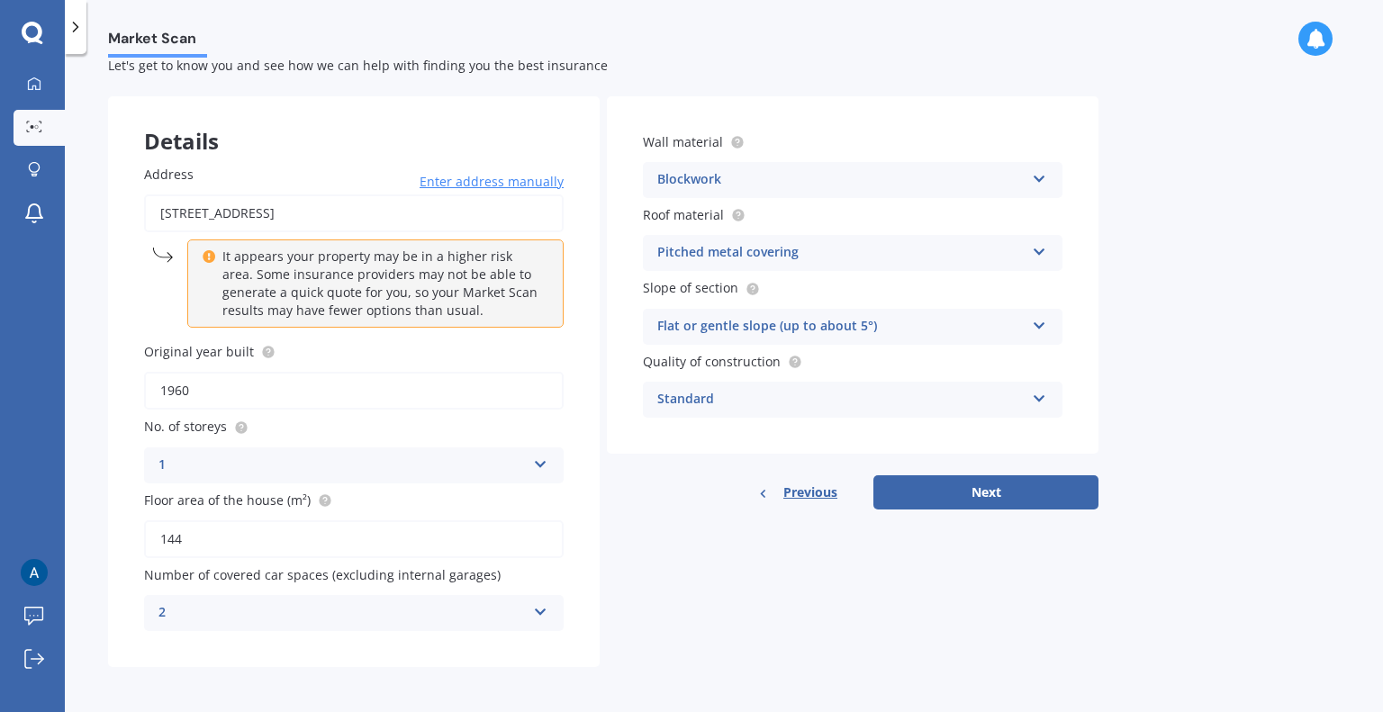
click at [742, 606] on div "Details Address [STREET_ADDRESS] Enter address manually It appears your propert…" at bounding box center [603, 381] width 990 height 571
click at [972, 487] on button "Next" at bounding box center [985, 492] width 225 height 34
select select "09"
select select "11"
select select "1982"
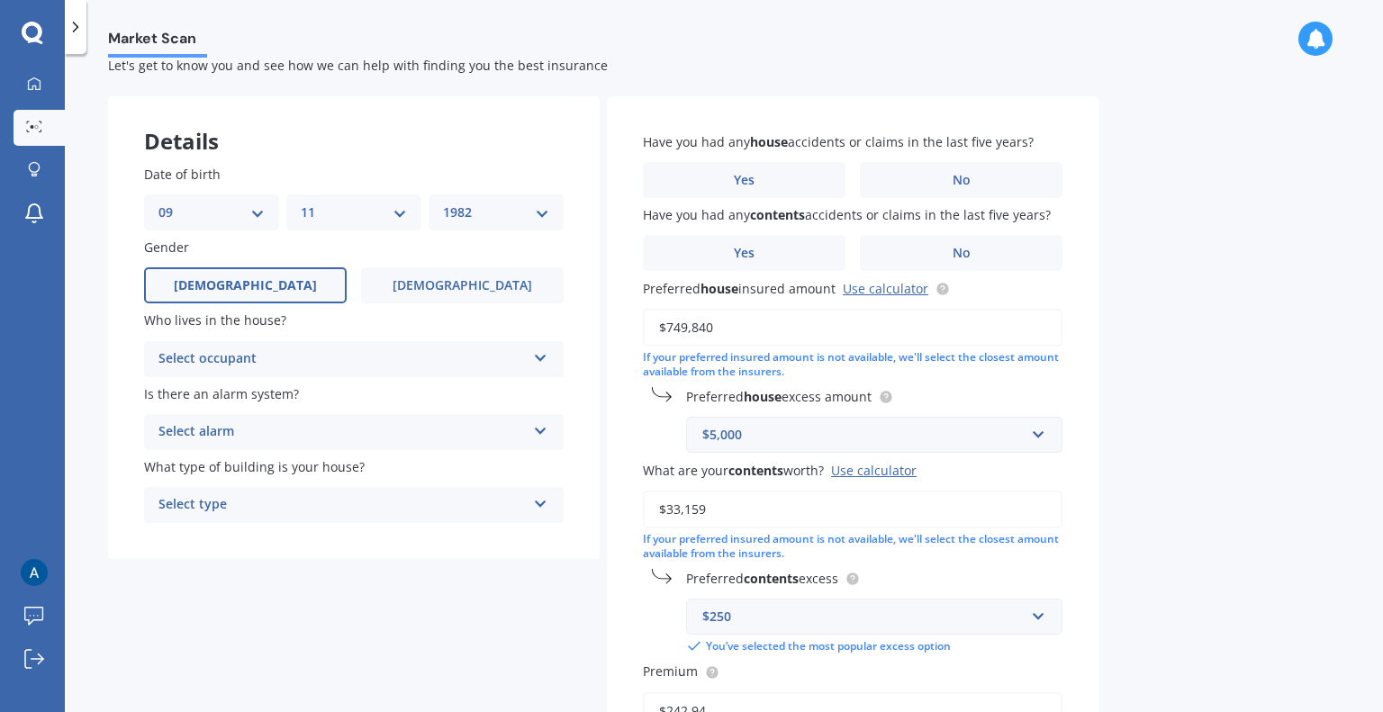
scroll to position [0, 0]
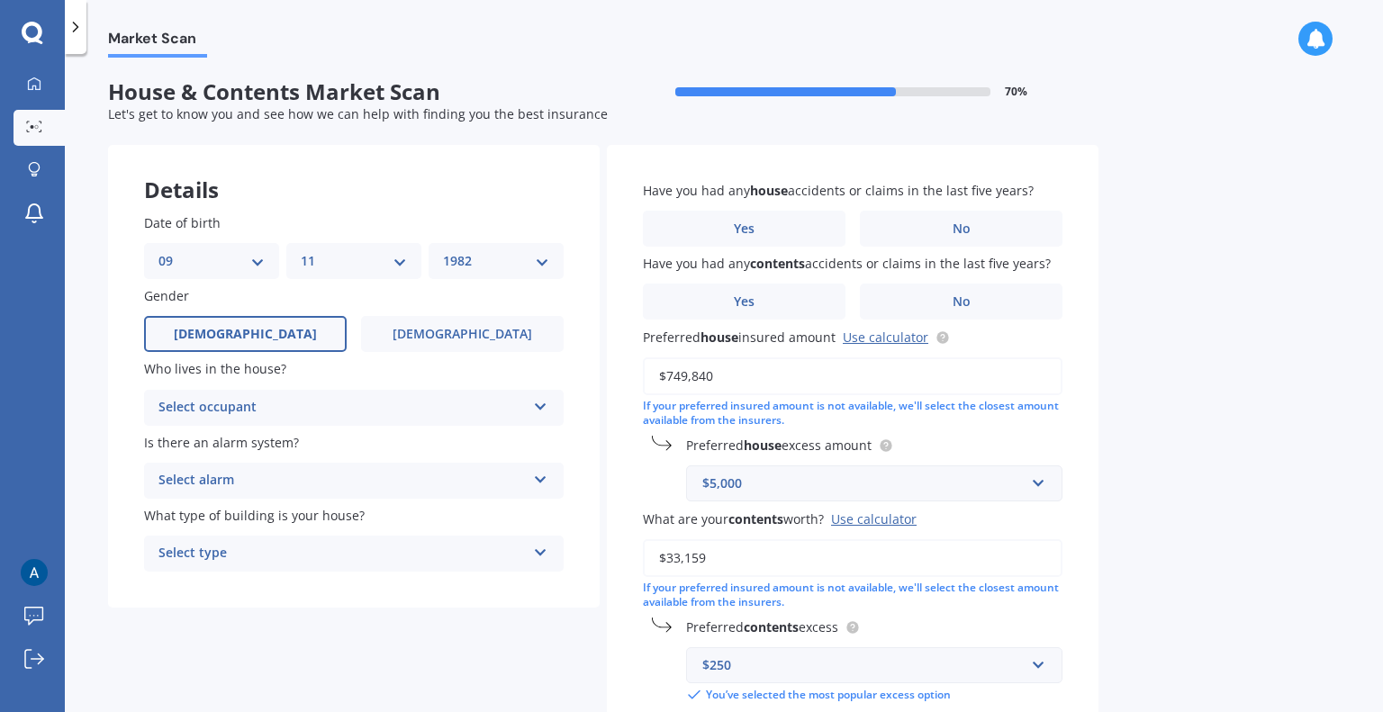
click at [276, 417] on div "Select occupant" at bounding box center [341, 408] width 367 height 22
click at [274, 444] on div "Owner" at bounding box center [354, 443] width 418 height 32
click at [216, 482] on div "Select alarm" at bounding box center [341, 481] width 367 height 22
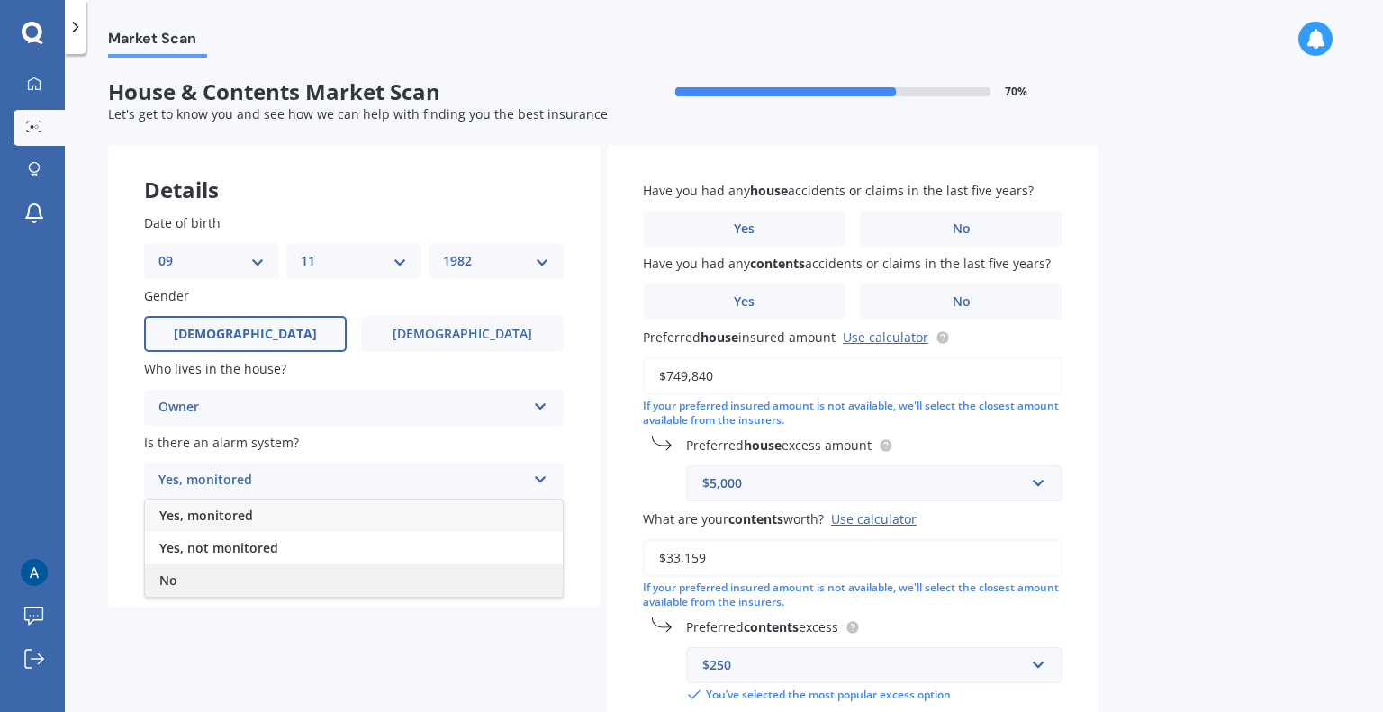
click at [238, 572] on div "No" at bounding box center [354, 580] width 418 height 32
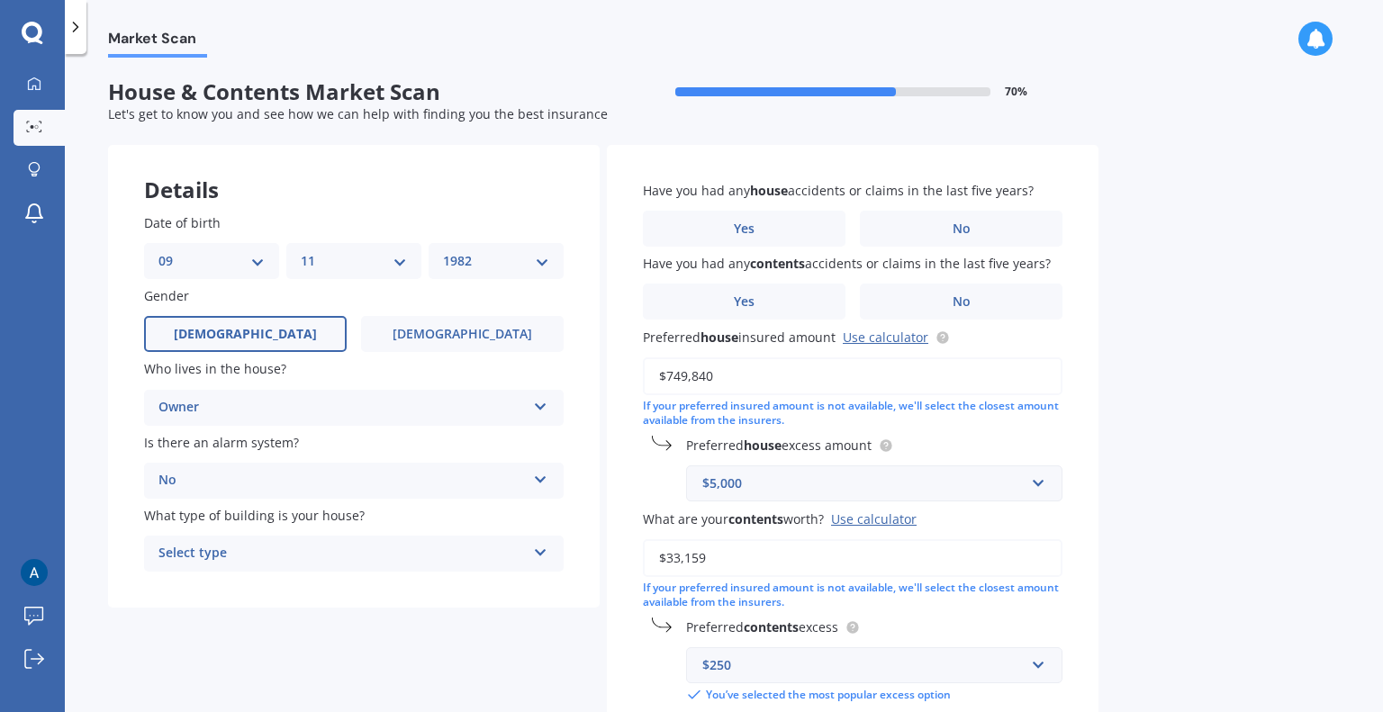
click at [257, 557] on div "Select type" at bounding box center [341, 554] width 367 height 22
click at [258, 583] on div "Freestanding" at bounding box center [354, 588] width 418 height 32
click at [921, 233] on label "No" at bounding box center [961, 229] width 203 height 36
click at [0, 0] on input "No" at bounding box center [0, 0] width 0 height 0
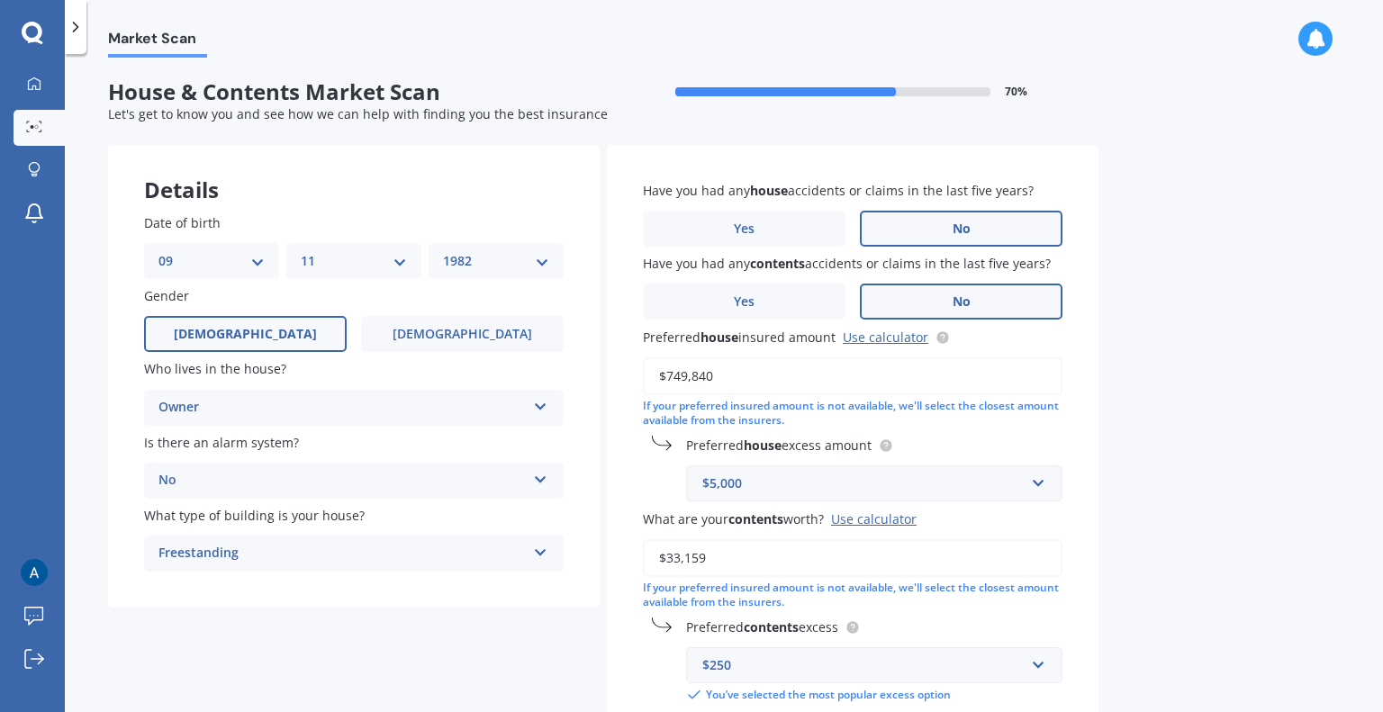
click at [975, 303] on label "No" at bounding box center [961, 302] width 203 height 36
click at [0, 0] on input "No" at bounding box center [0, 0] width 0 height 0
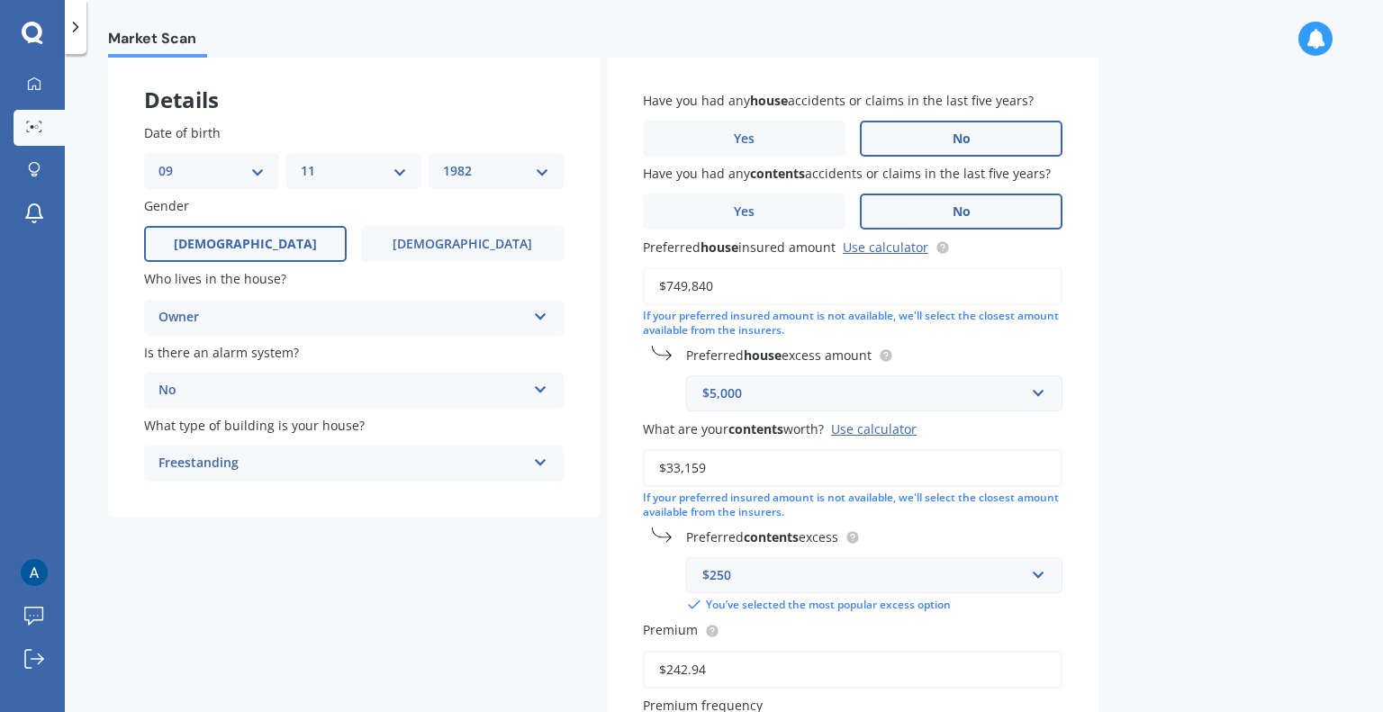
click at [1048, 392] on div "$5,000 $5,000 $300 $400 $500 $750 $1,000 $2,000 $2,500" at bounding box center [874, 393] width 376 height 36
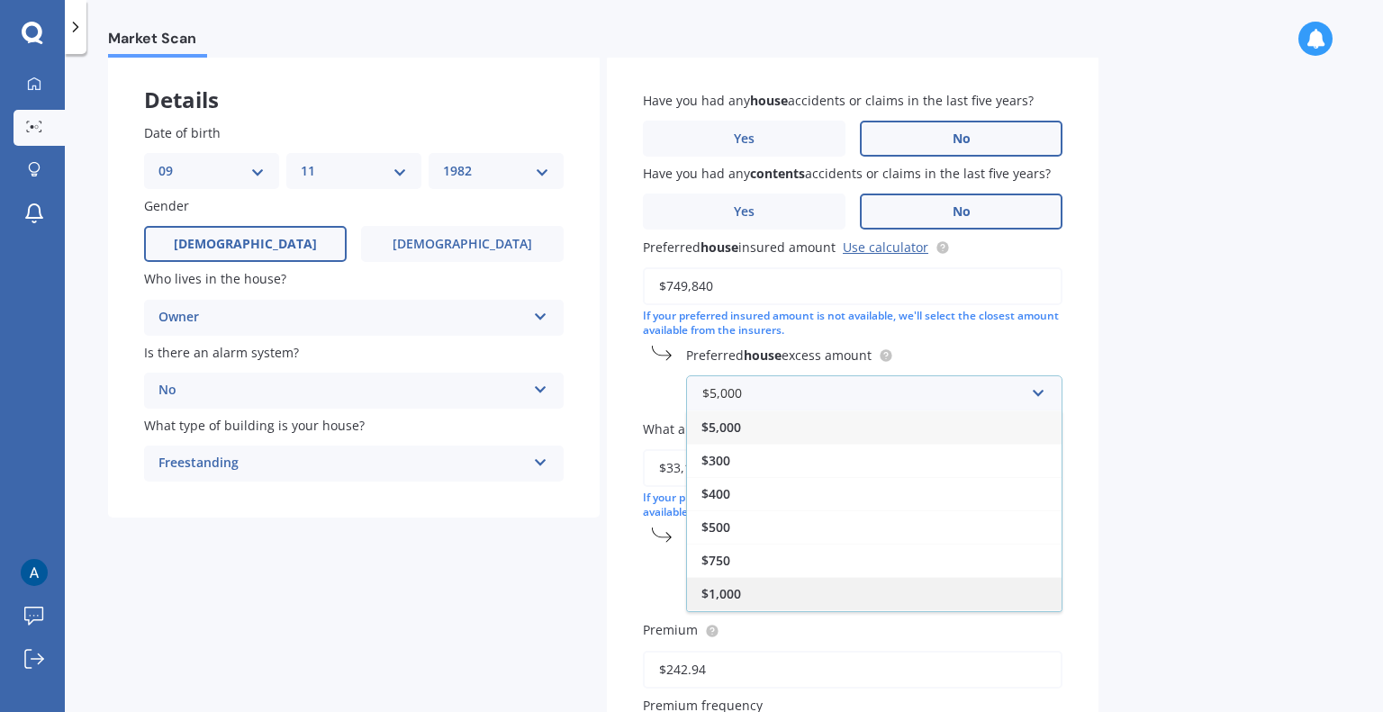
click at [936, 586] on div "$1,000" at bounding box center [874, 593] width 374 height 33
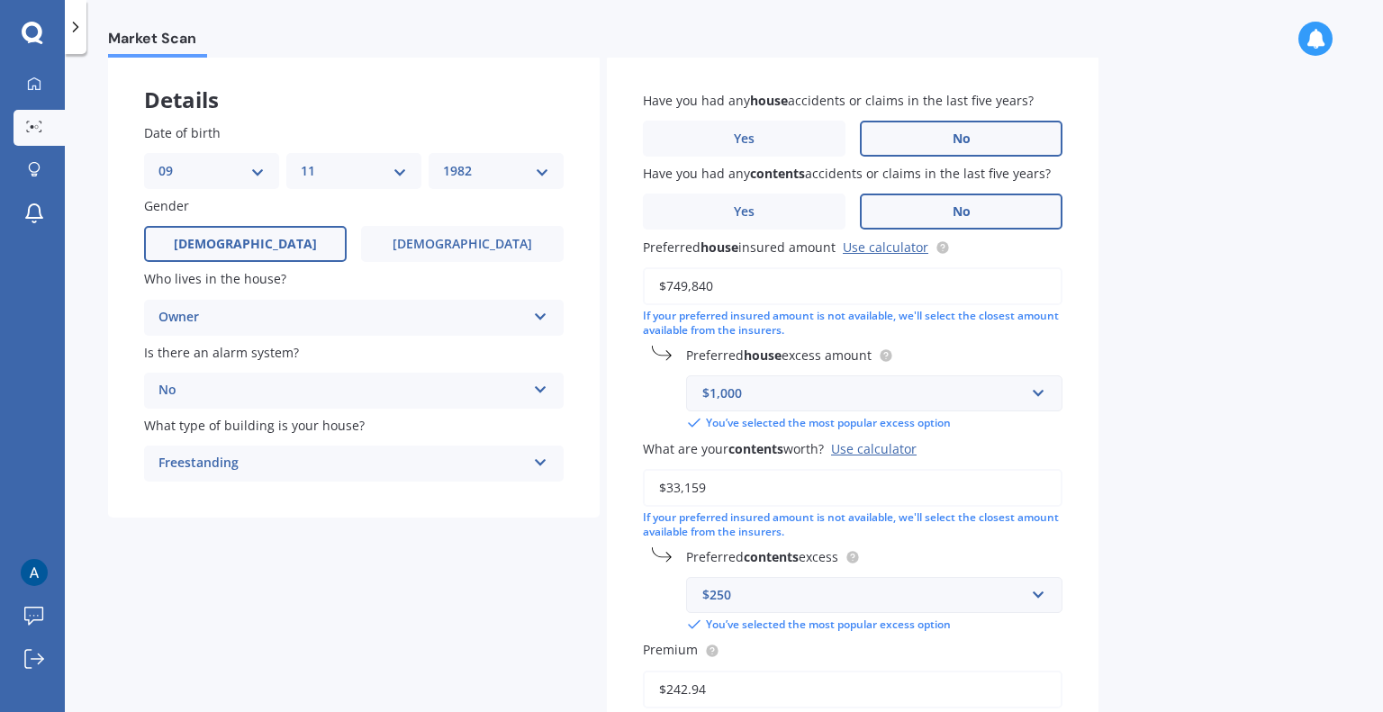
click at [1150, 457] on div "Market Scan House & Contents Market Scan 70 % Let's get to know you and see how…" at bounding box center [724, 387] width 1318 height 658
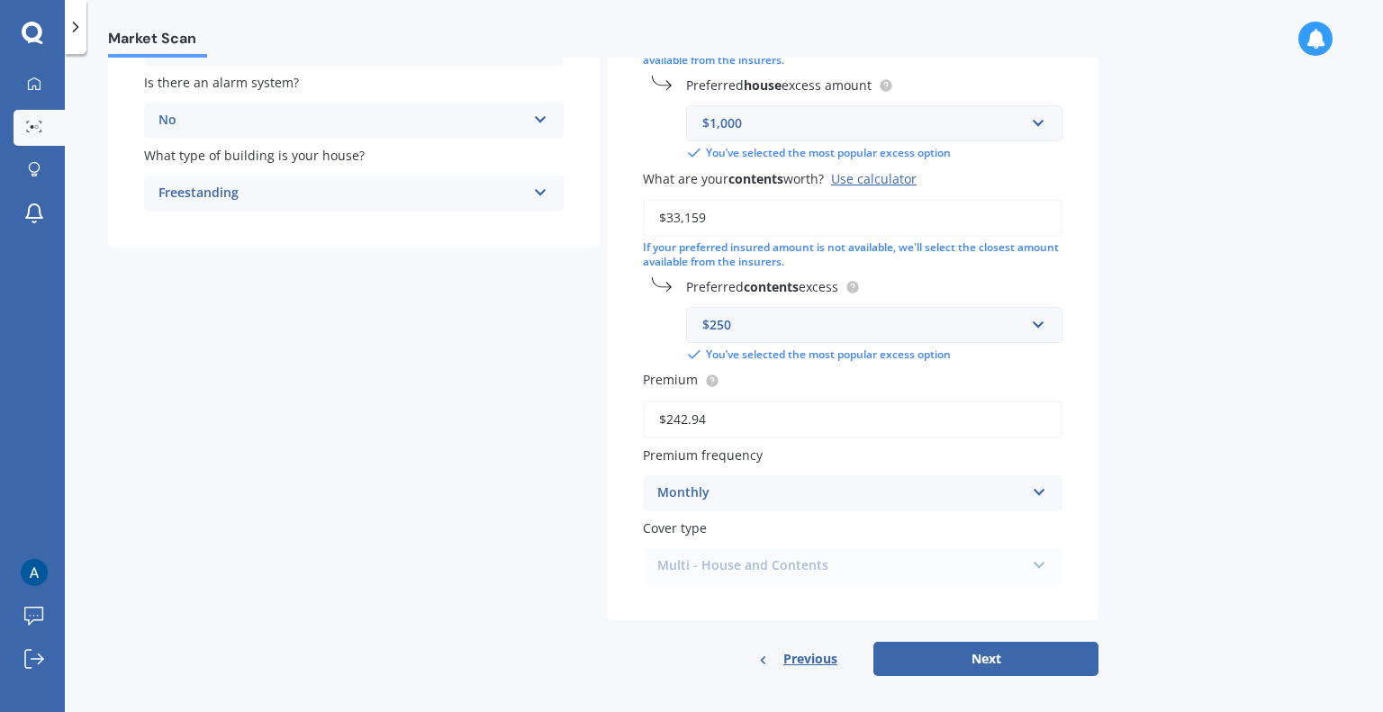
scroll to position [370, 0]
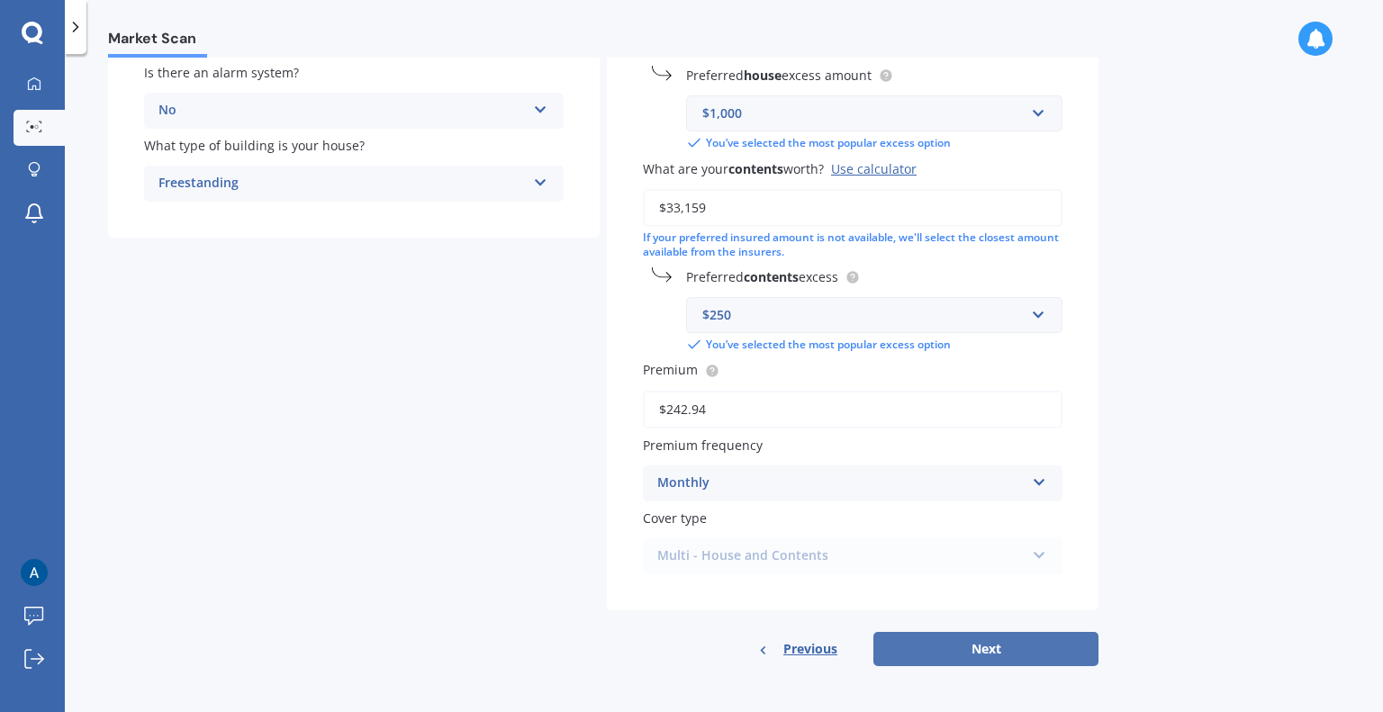
click at [1008, 654] on button "Next" at bounding box center [985, 649] width 225 height 34
select select "09"
select select "11"
select select "1982"
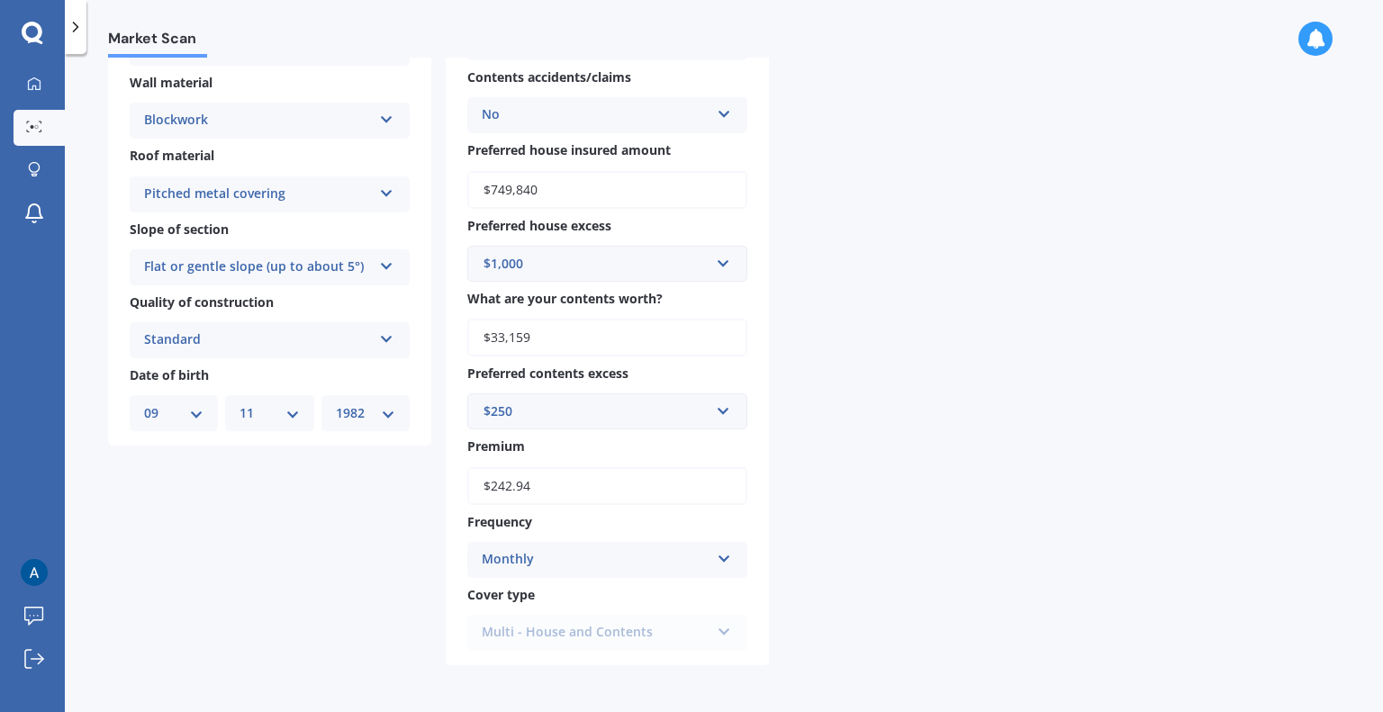
scroll to position [0, 0]
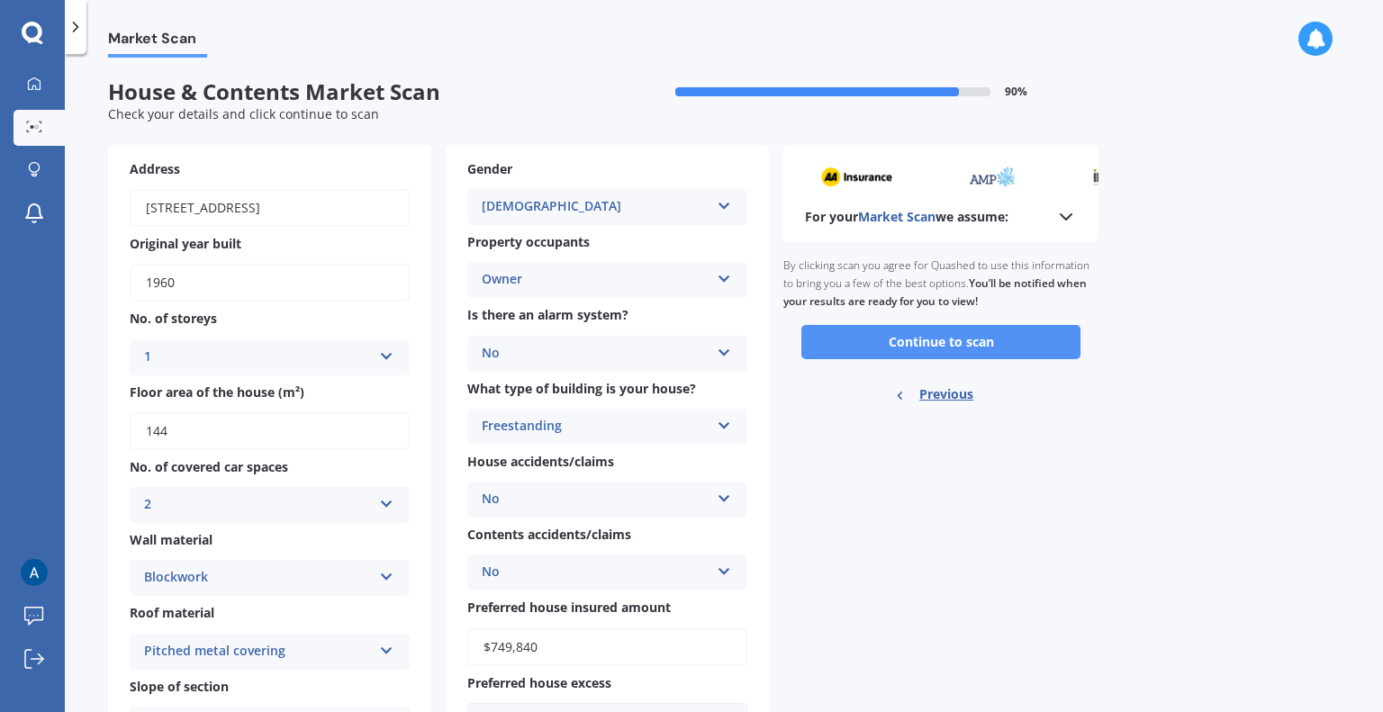
click at [935, 341] on button "Continue to scan" at bounding box center [940, 342] width 279 height 34
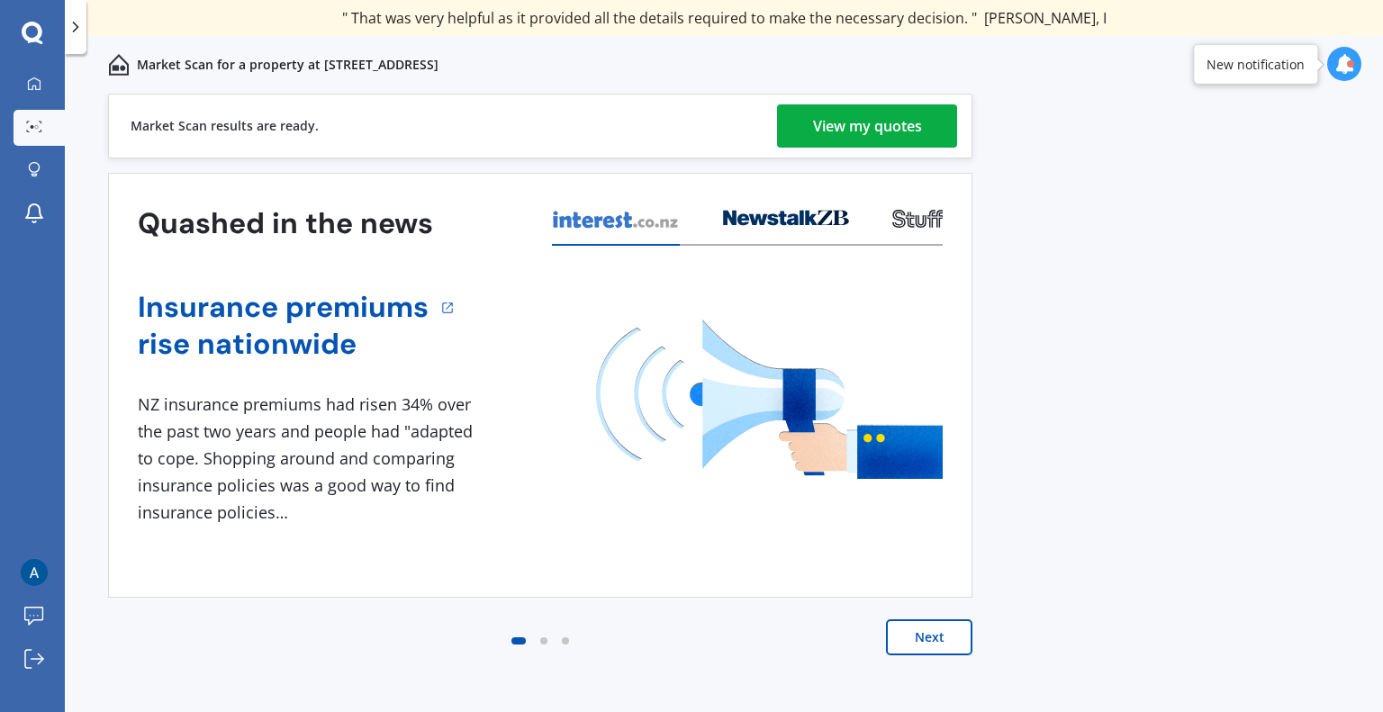
click at [901, 127] on div "View my quotes" at bounding box center [867, 125] width 109 height 43
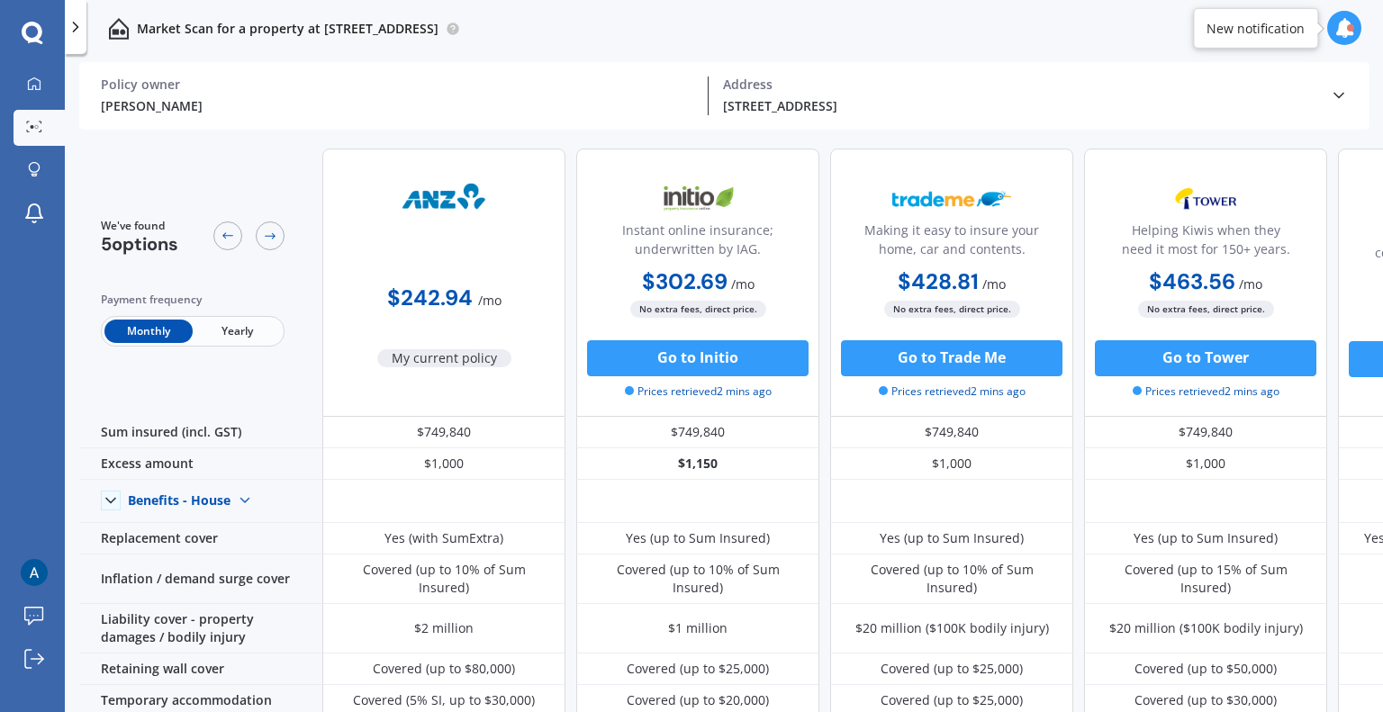
click at [1335, 92] on icon at bounding box center [1339, 95] width 18 height 18
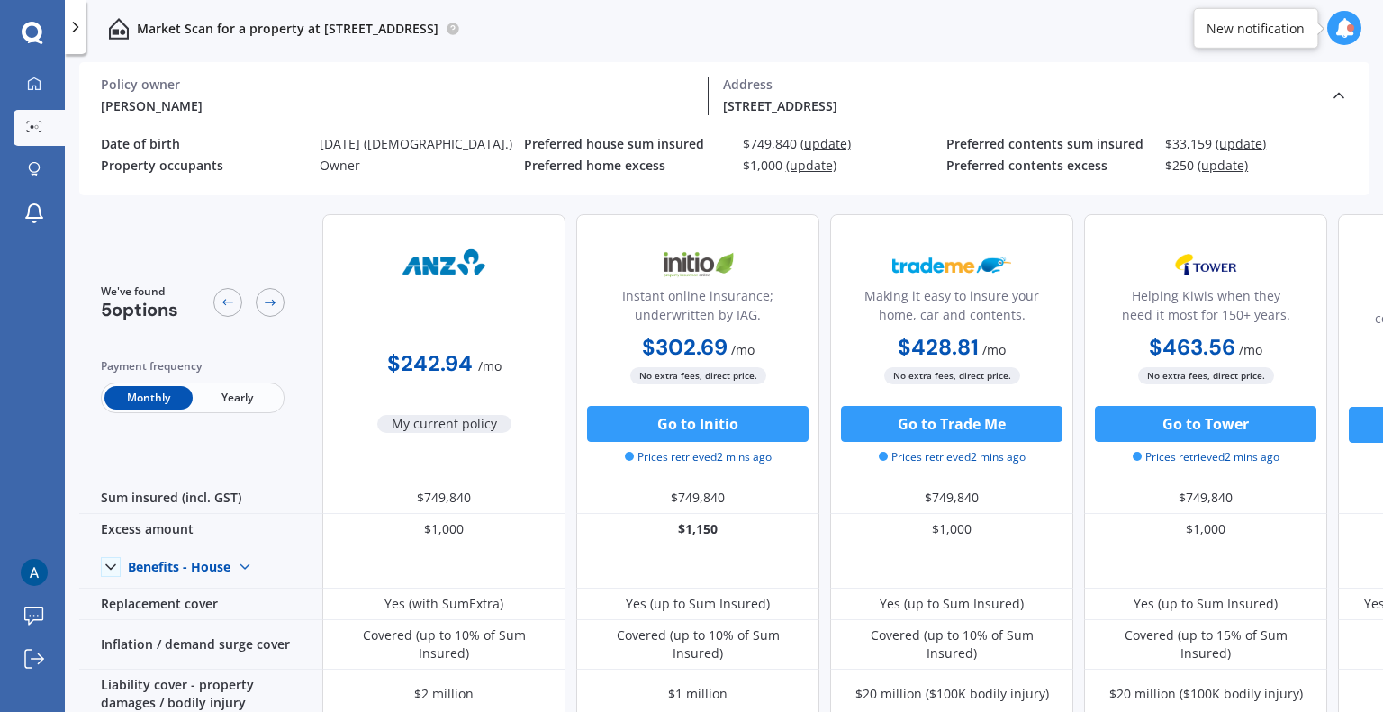
click at [814, 167] on span "(update)" at bounding box center [811, 165] width 50 height 17
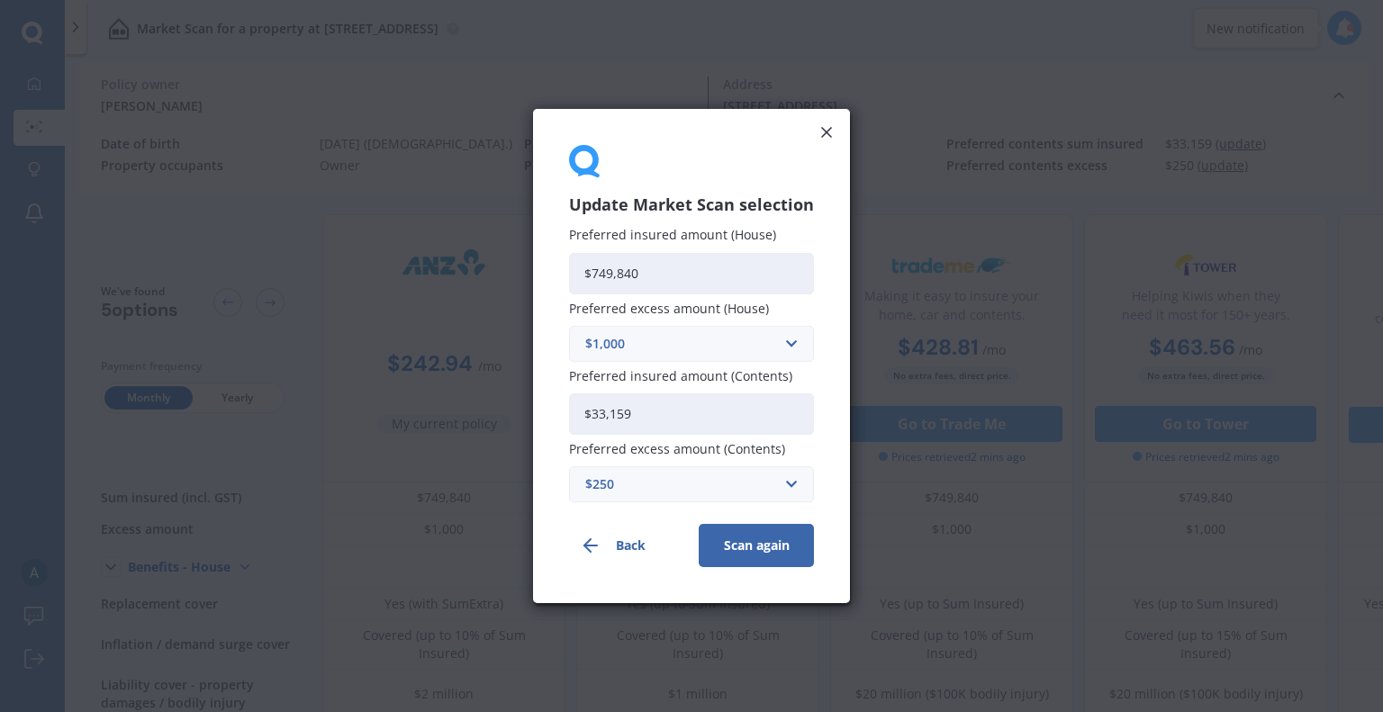
click at [671, 352] on div "$1,000" at bounding box center [680, 344] width 191 height 20
type input "5000"
click at [643, 372] on div "$ 5000" at bounding box center [691, 377] width 243 height 33
click at [763, 544] on button "Scan again" at bounding box center [756, 545] width 115 height 43
click at [828, 134] on icon at bounding box center [826, 132] width 18 height 18
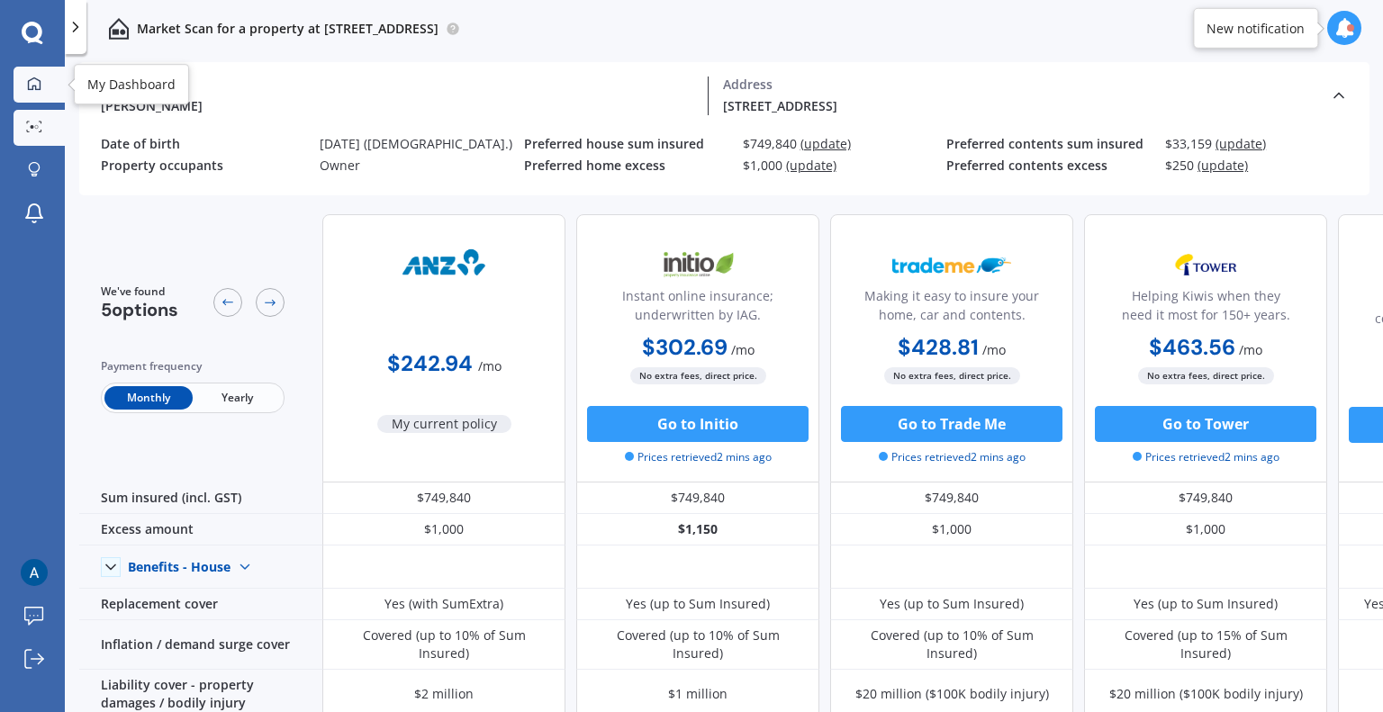
click at [50, 88] on link "My Dashboard" at bounding box center [39, 85] width 51 height 36
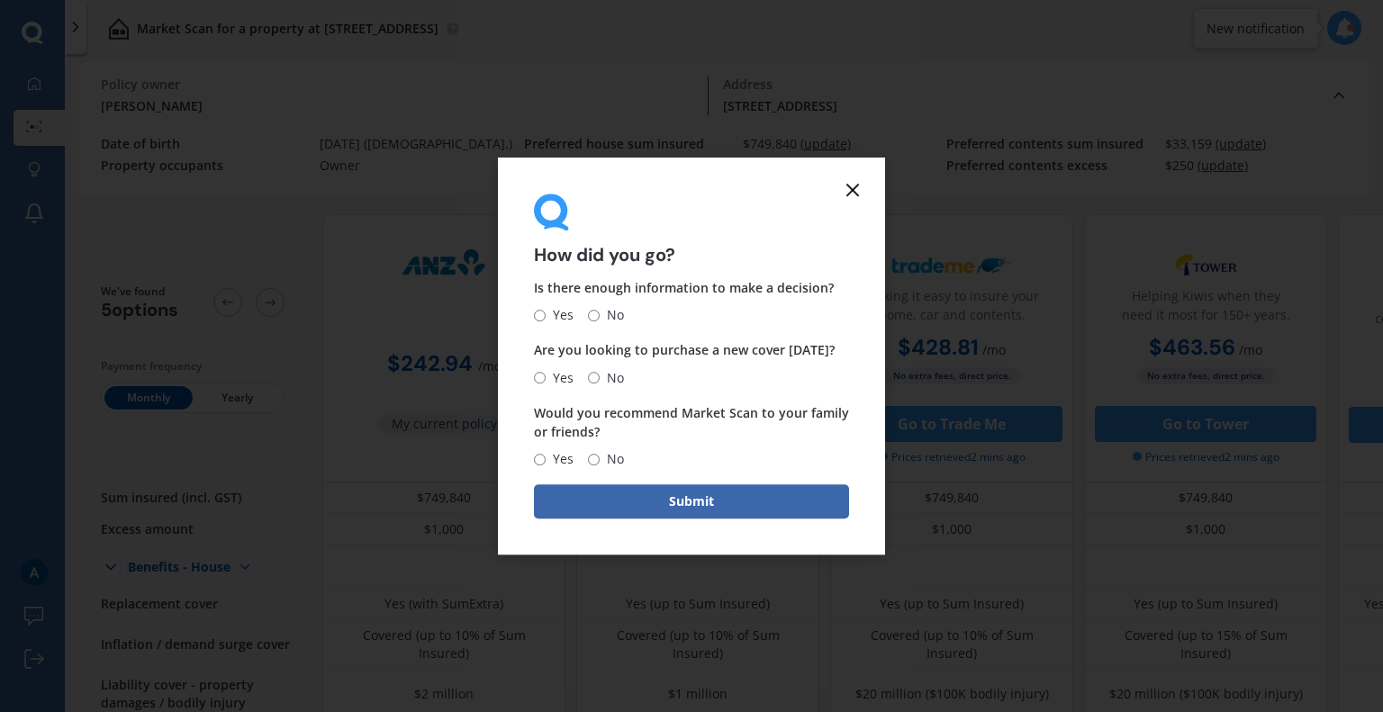
click at [853, 194] on icon at bounding box center [853, 190] width 22 height 22
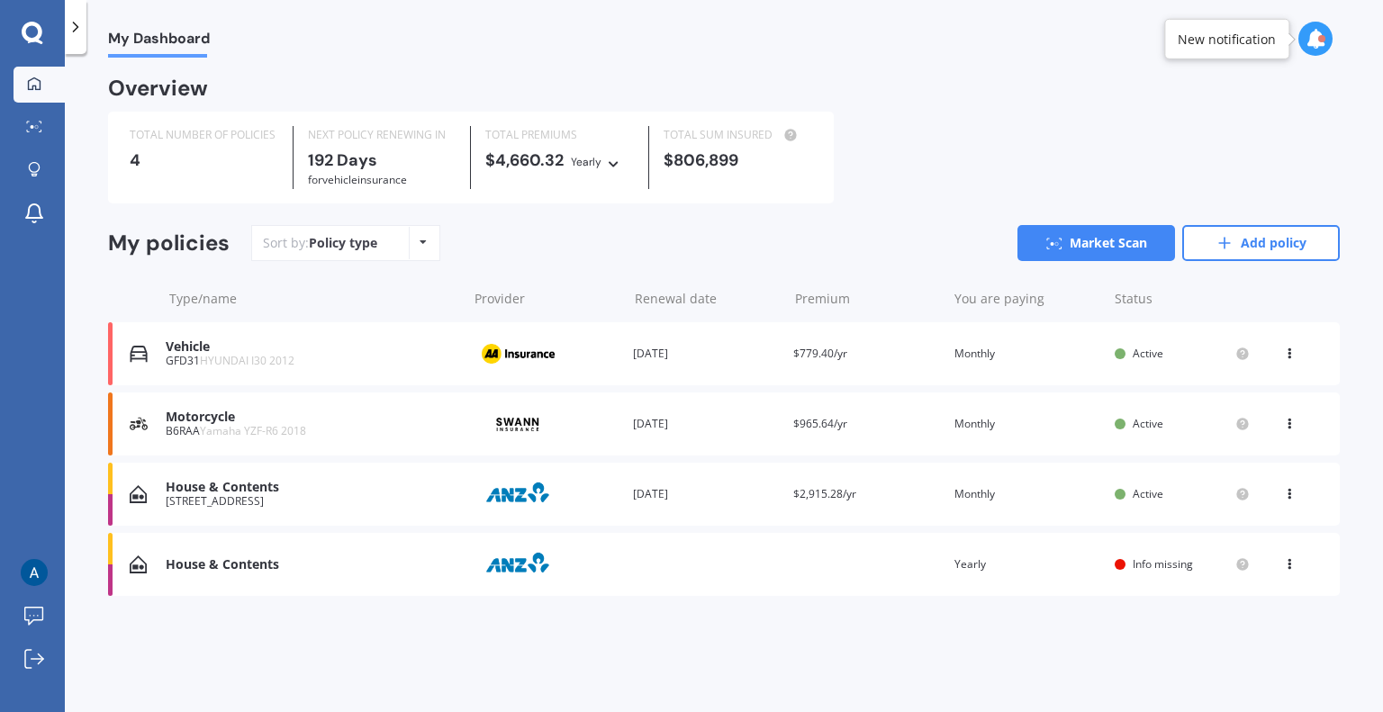
click at [450, 349] on div "Vehicle" at bounding box center [312, 346] width 293 height 15
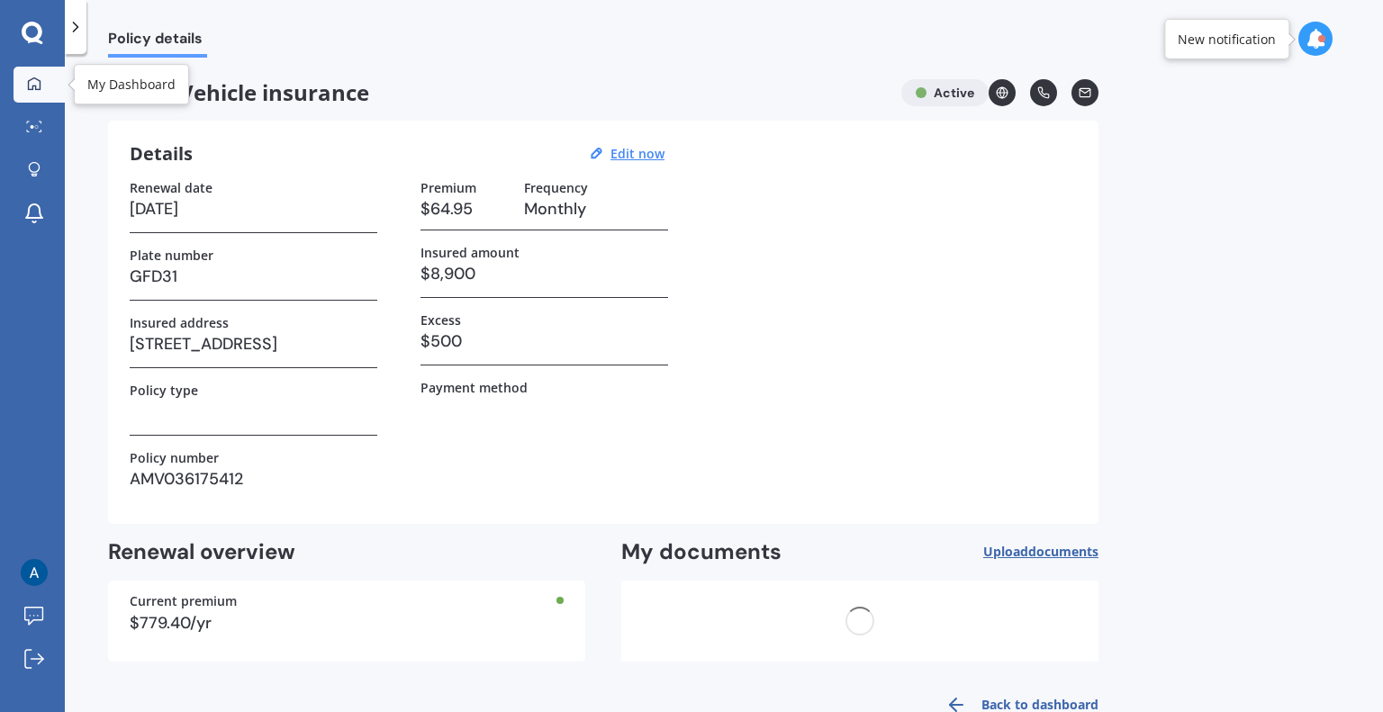
click at [44, 79] on div at bounding box center [34, 85] width 27 height 16
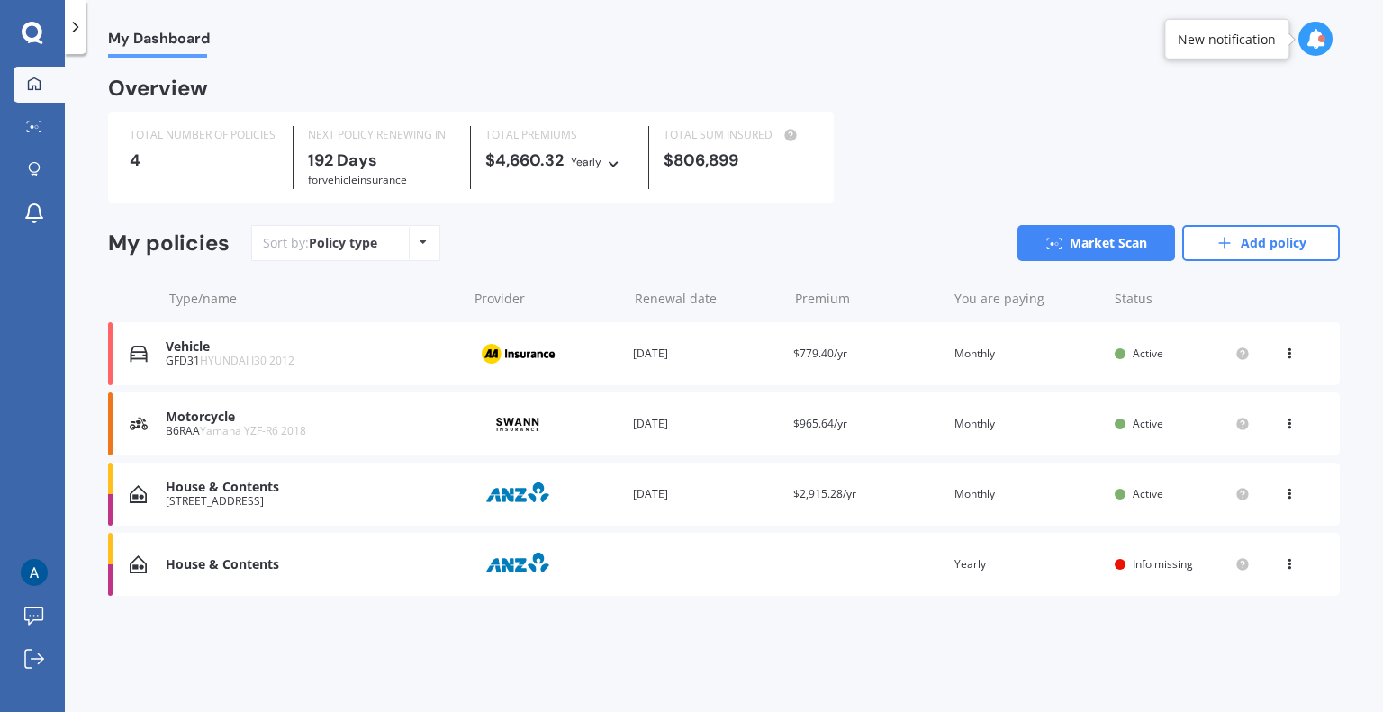
click at [384, 486] on div "House & Contents" at bounding box center [312, 487] width 293 height 15
